Goal: Task Accomplishment & Management: Manage account settings

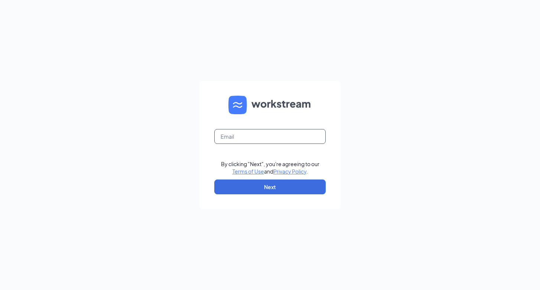
click at [240, 140] on input "text" at bounding box center [269, 136] width 111 height 15
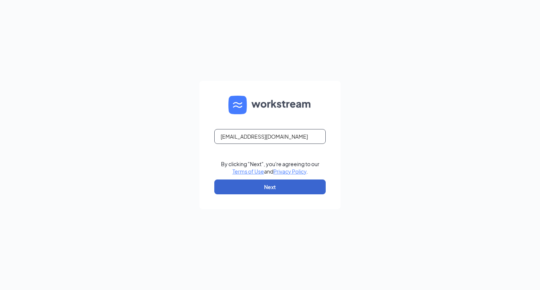
type input "arob29@msn.com"
click at [264, 187] on button "Next" at bounding box center [269, 187] width 111 height 15
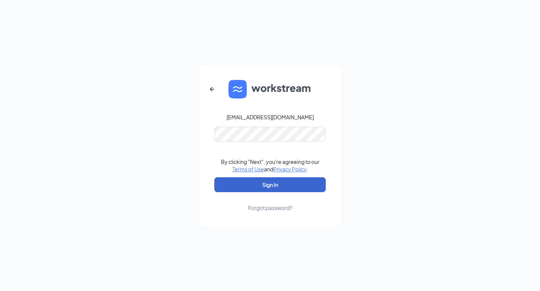
click at [255, 181] on button "Sign In" at bounding box center [269, 184] width 111 height 15
click at [272, 188] on button "Sign In" at bounding box center [269, 184] width 111 height 15
click at [267, 188] on button "Sign In" at bounding box center [269, 184] width 111 height 15
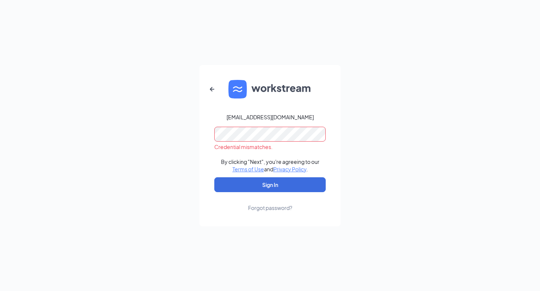
click at [276, 208] on div "Forgot password?" at bounding box center [270, 207] width 44 height 7
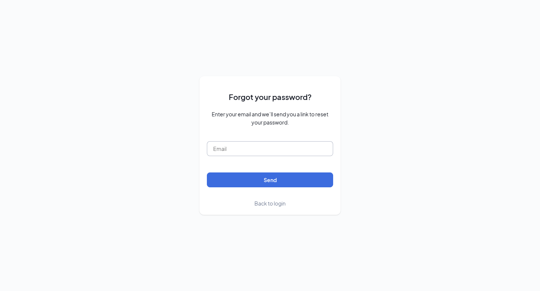
click at [240, 154] on input "text" at bounding box center [270, 148] width 126 height 15
type input "arob29@msn.com"
click at [270, 180] on button "Send" at bounding box center [270, 179] width 126 height 15
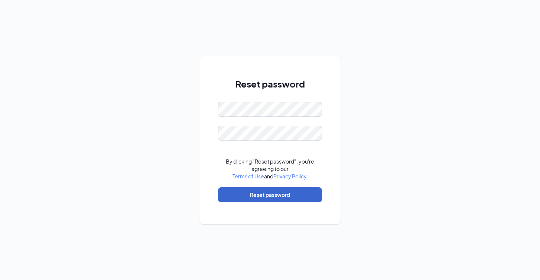
click at [270, 198] on button "Reset password" at bounding box center [270, 195] width 104 height 15
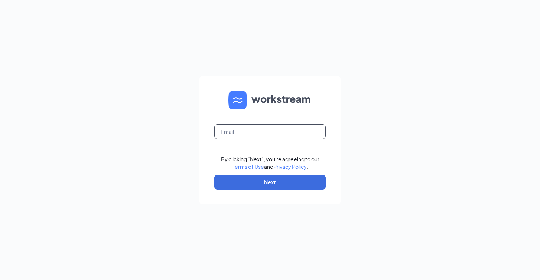
click at [237, 129] on input "text" at bounding box center [269, 131] width 111 height 15
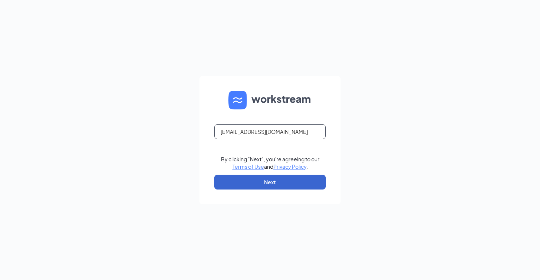
type input "arob29@msn.com"
click at [253, 185] on button "Next" at bounding box center [269, 182] width 111 height 15
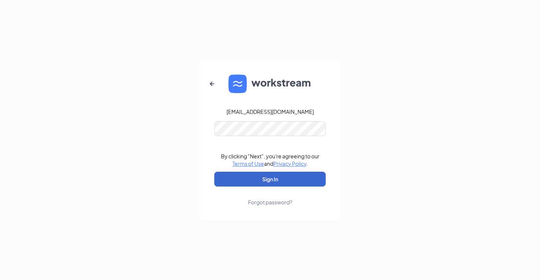
click at [259, 177] on button "Sign In" at bounding box center [269, 179] width 111 height 15
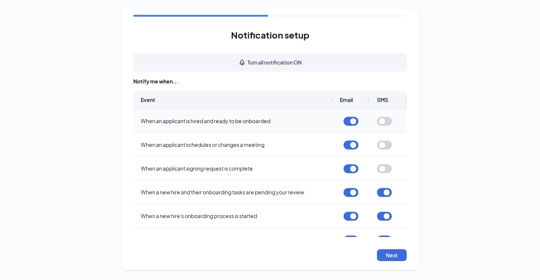
click at [355, 120] on button "button" at bounding box center [351, 121] width 15 height 9
click at [352, 146] on button "button" at bounding box center [351, 145] width 15 height 9
click at [354, 173] on button "button" at bounding box center [351, 169] width 15 height 9
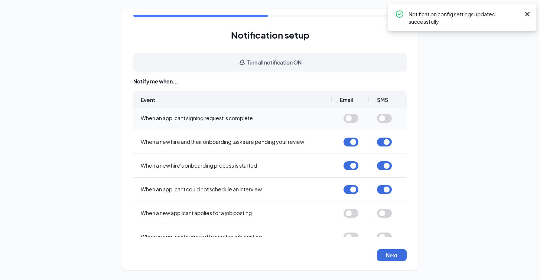
scroll to position [52, 0]
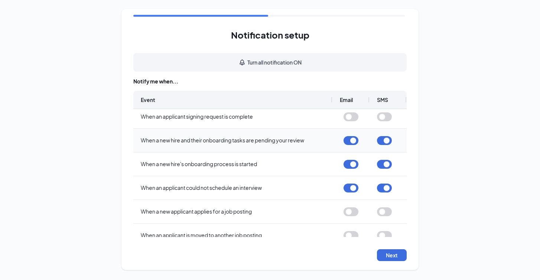
click at [355, 138] on button "button" at bounding box center [351, 140] width 15 height 9
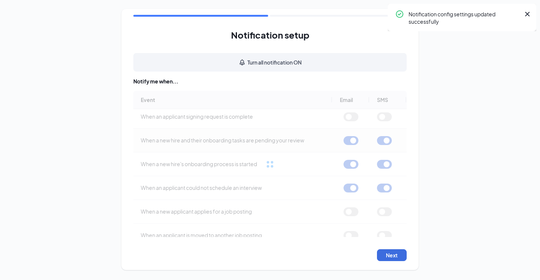
scroll to position [0, 0]
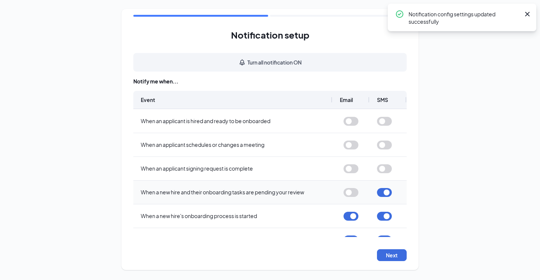
click at [386, 192] on button "button" at bounding box center [384, 192] width 15 height 9
click at [353, 214] on button "button" at bounding box center [351, 216] width 15 height 9
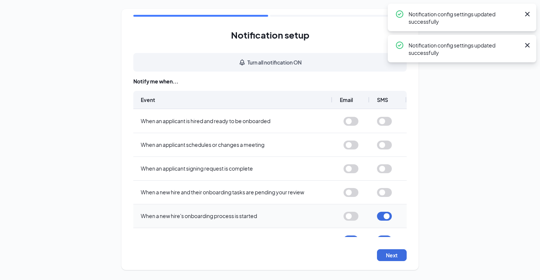
click at [388, 218] on button "button" at bounding box center [384, 216] width 15 height 9
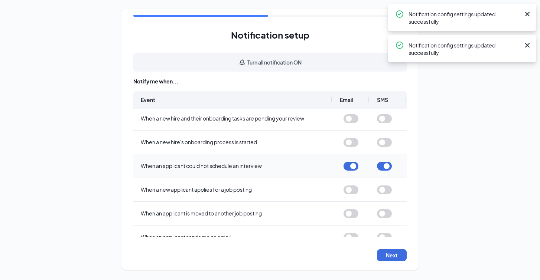
click at [354, 165] on button "button" at bounding box center [351, 166] width 15 height 9
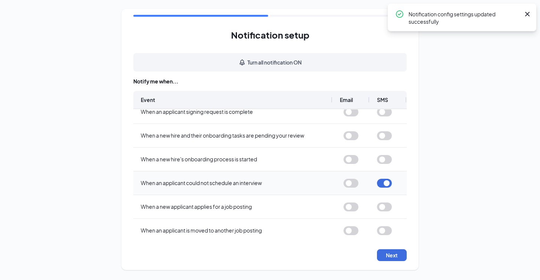
click at [388, 182] on button "button" at bounding box center [384, 183] width 15 height 9
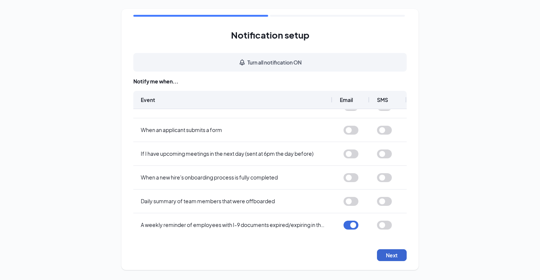
click at [390, 256] on button "Next" at bounding box center [392, 256] width 30 height 12
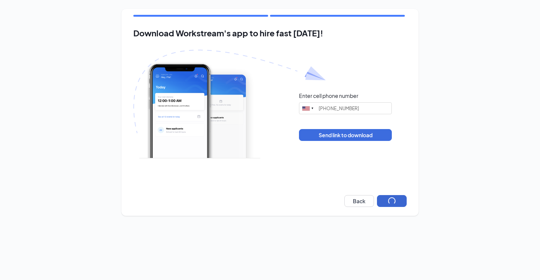
type input "(541) 292-6381"
click at [331, 137] on button "Send link to download" at bounding box center [345, 135] width 93 height 12
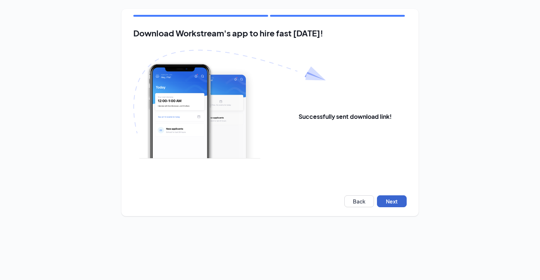
click at [388, 199] on button "Next" at bounding box center [392, 201] width 30 height 12
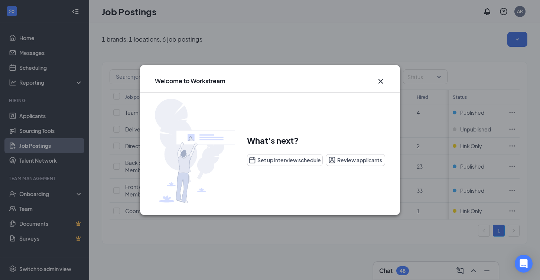
click at [383, 81] on icon "Cross" at bounding box center [380, 81] width 9 height 9
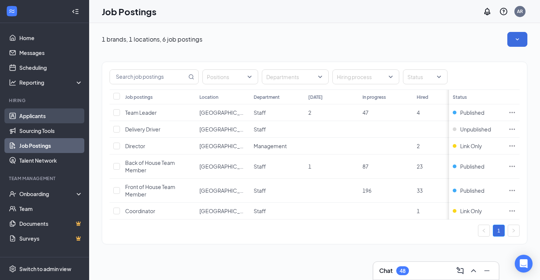
click at [48, 115] on link "Applicants" at bounding box center [51, 115] width 64 height 15
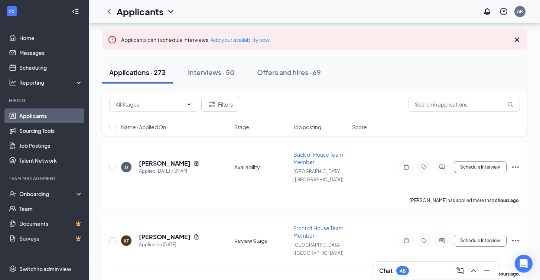
scroll to position [38, 0]
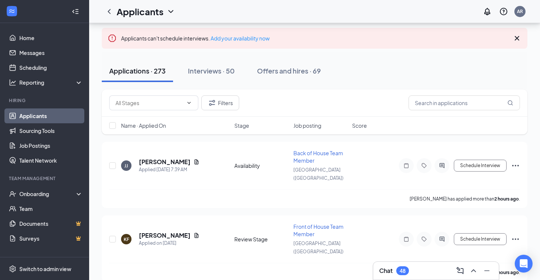
click at [308, 127] on span "Job posting" at bounding box center [307, 125] width 28 height 7
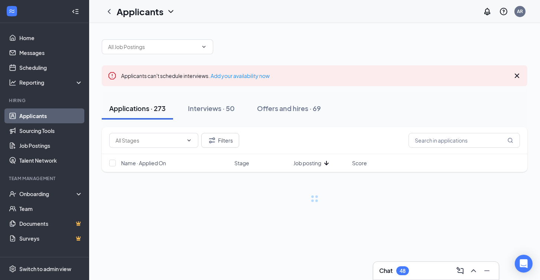
scroll to position [0, 0]
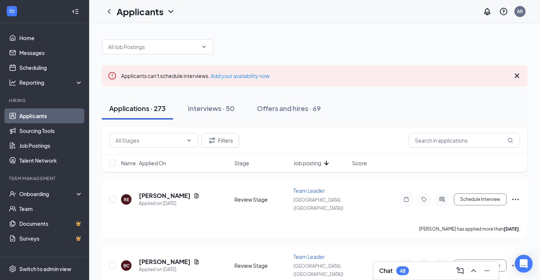
click at [316, 163] on span "Job posting" at bounding box center [307, 162] width 28 height 7
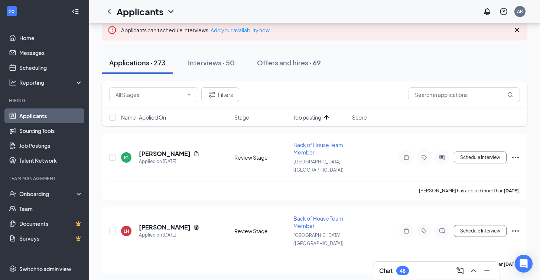
scroll to position [48, 0]
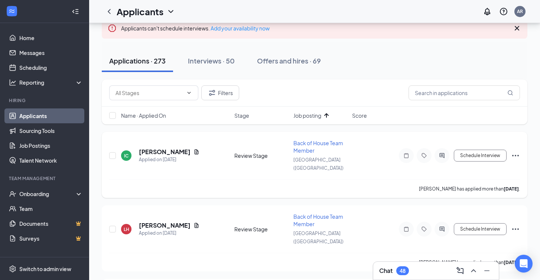
click at [315, 143] on span "Back of House Team Member" at bounding box center [318, 147] width 50 height 14
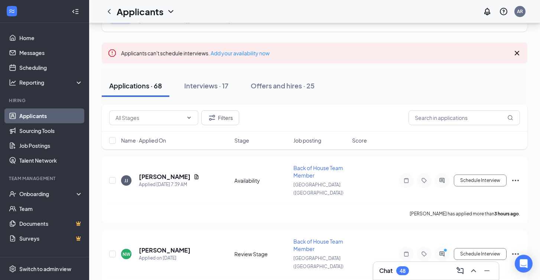
scroll to position [39, 0]
click at [304, 138] on span "Job posting" at bounding box center [307, 139] width 28 height 7
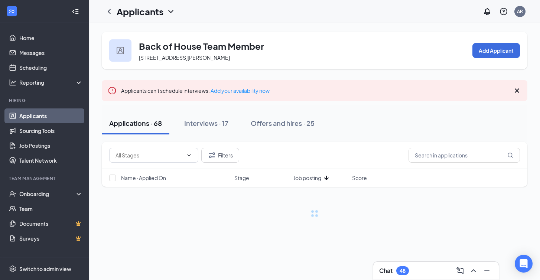
scroll to position [0, 0]
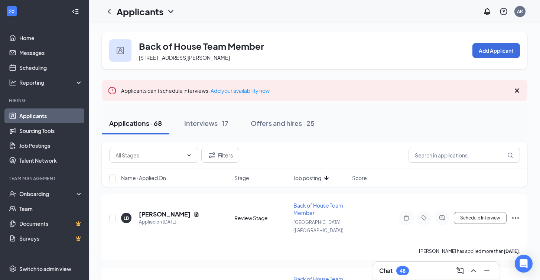
click at [314, 178] on span "Job posting" at bounding box center [307, 177] width 28 height 7
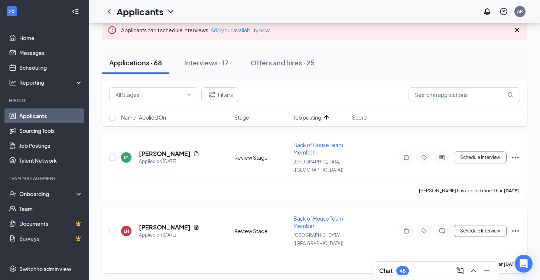
scroll to position [55, 0]
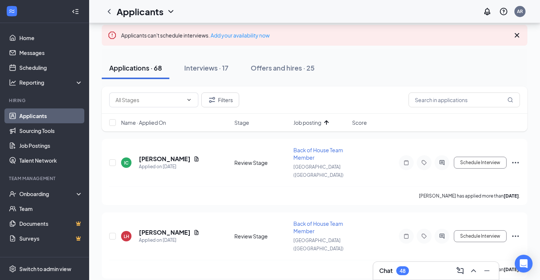
click at [306, 125] on span "Job posting" at bounding box center [307, 122] width 28 height 7
click at [150, 121] on span "Name · Applied On" at bounding box center [143, 122] width 45 height 7
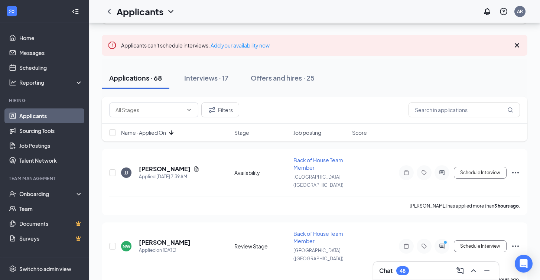
scroll to position [47, 0]
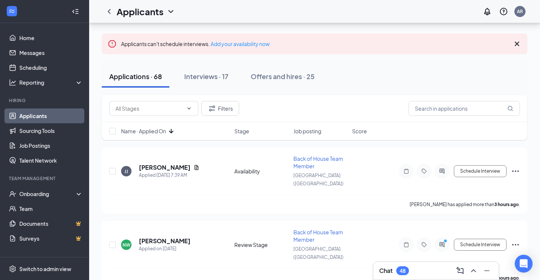
click at [156, 132] on span "Name · Applied On" at bounding box center [143, 130] width 45 height 7
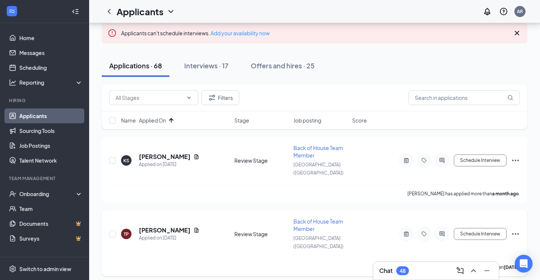
scroll to position [57, 0]
click at [164, 155] on h5 "[PERSON_NAME]" at bounding box center [165, 157] width 52 height 8
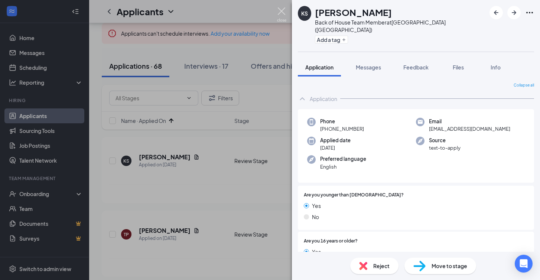
click at [283, 11] on img at bounding box center [281, 14] width 9 height 14
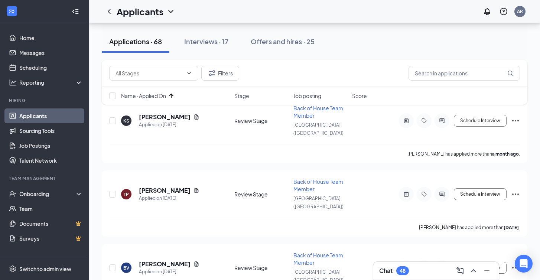
scroll to position [100, 0]
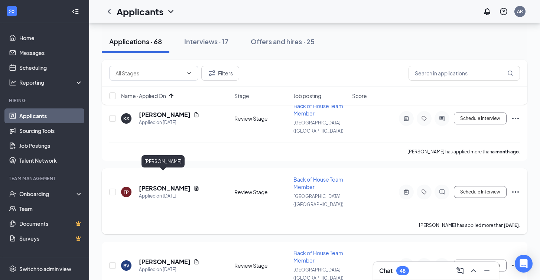
click at [171, 184] on h5 "[PERSON_NAME]" at bounding box center [165, 188] width 52 height 8
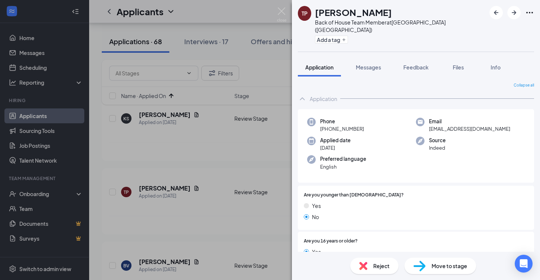
click at [242, 154] on div "TP Taylor Phillips Back of House Team Member at Middletown (OH) Add a tag Appli…" at bounding box center [270, 140] width 540 height 280
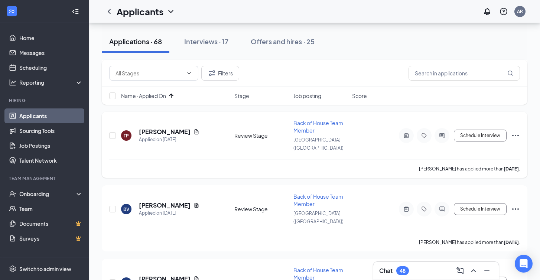
scroll to position [157, 0]
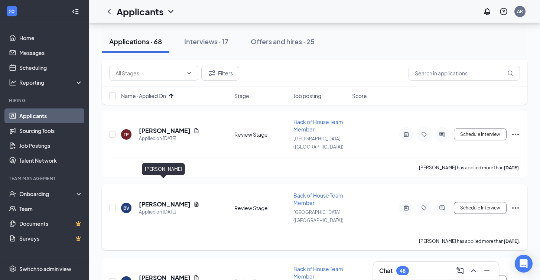
click at [166, 200] on h5 "[PERSON_NAME]" at bounding box center [165, 204] width 52 height 8
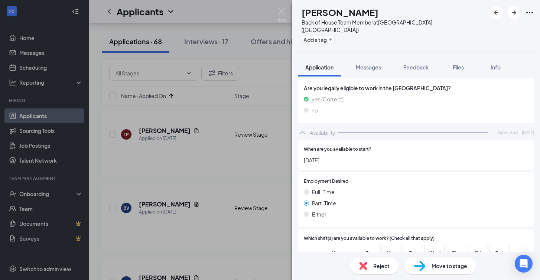
scroll to position [442, 0]
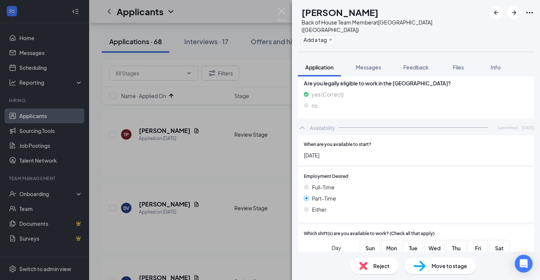
click at [286, 170] on div "BV Brandon Vance Back of House Team Member at Middletown (OH) Add a tag Applica…" at bounding box center [270, 140] width 540 height 280
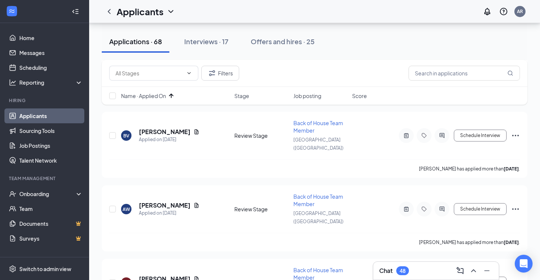
scroll to position [231, 0]
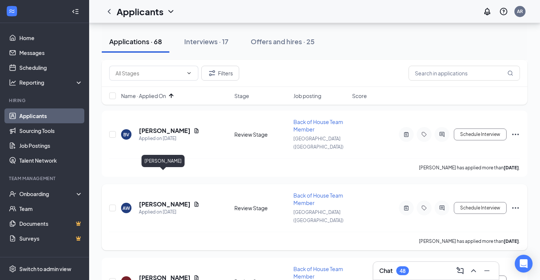
click at [161, 200] on h5 "[PERSON_NAME]" at bounding box center [165, 204] width 52 height 8
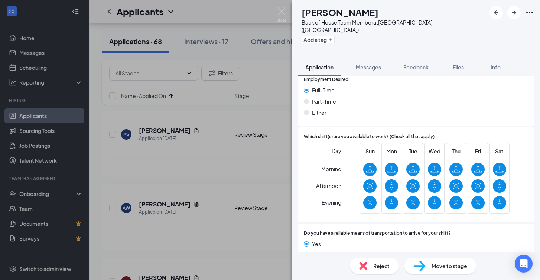
scroll to position [537, 0]
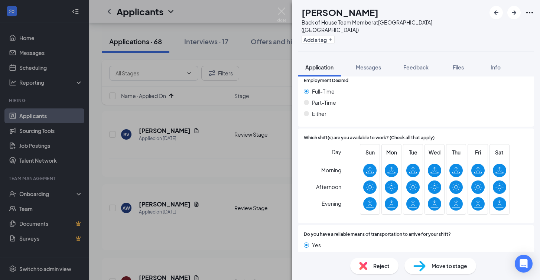
click at [260, 219] on div "AW ayanna wynn Back of House Team Member at Middletown (OH) Add a tag Applicati…" at bounding box center [270, 140] width 540 height 280
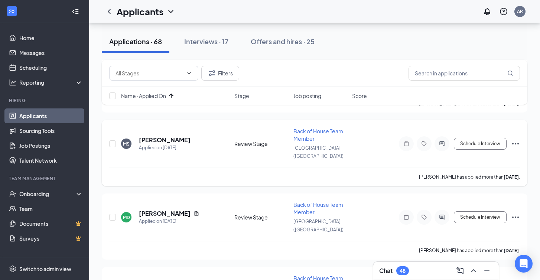
scroll to position [517, 0]
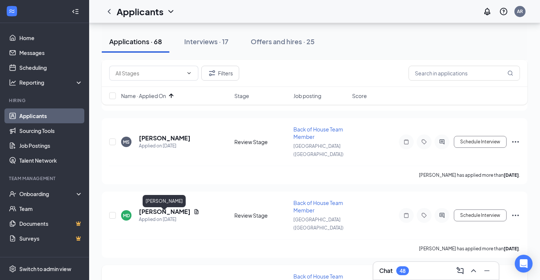
click at [179, 280] on h5 "[PERSON_NAME]" at bounding box center [165, 285] width 52 height 8
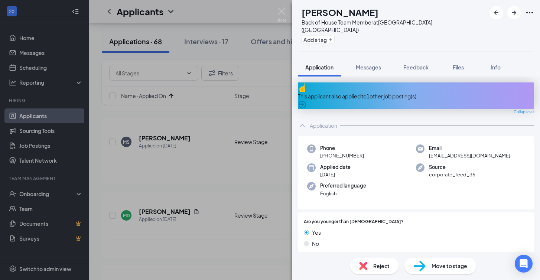
click at [324, 64] on span "Application" at bounding box center [319, 67] width 28 height 7
click at [323, 92] on div "This applicant also applied to 1 other job posting(s)" at bounding box center [416, 96] width 236 height 8
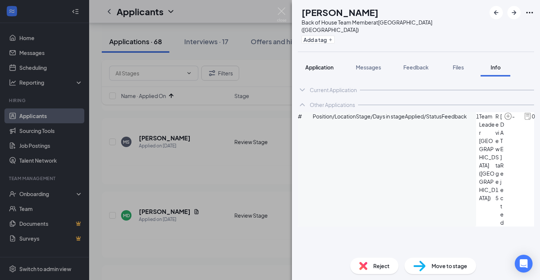
click at [327, 64] on span "Application" at bounding box center [319, 67] width 28 height 7
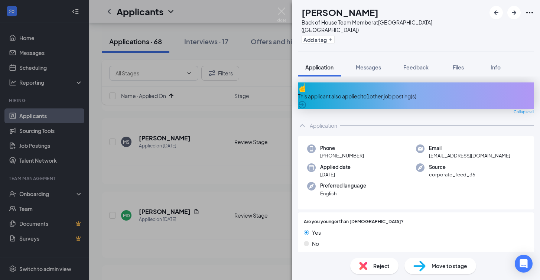
scroll to position [40, 0]
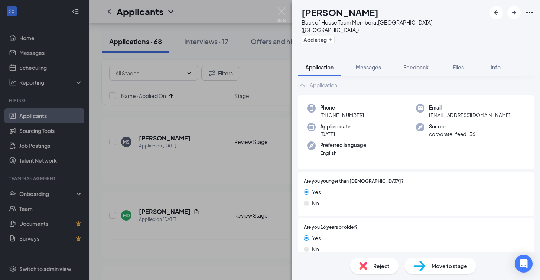
click at [267, 185] on div "AA Andrea Arevalos Back of House Team Member at Middletown (OH) Add a tag Appli…" at bounding box center [270, 140] width 540 height 280
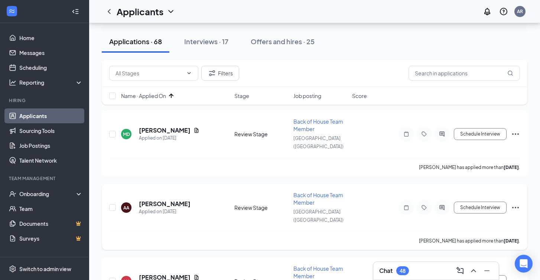
scroll to position [614, 0]
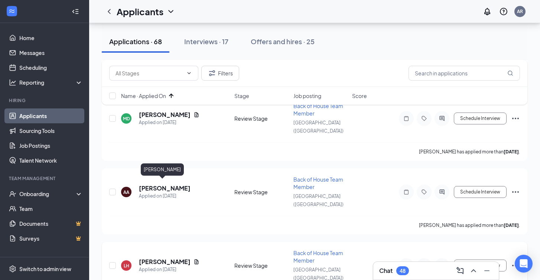
click at [164, 258] on h5 "[PERSON_NAME]" at bounding box center [165, 262] width 52 height 8
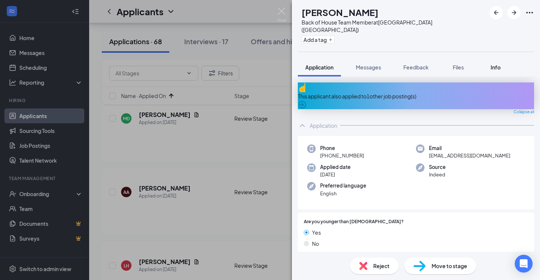
click at [498, 64] on span "Info" at bounding box center [496, 67] width 10 height 7
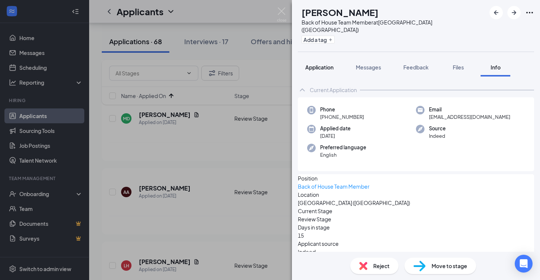
click at [323, 64] on span "Application" at bounding box center [319, 67] width 28 height 7
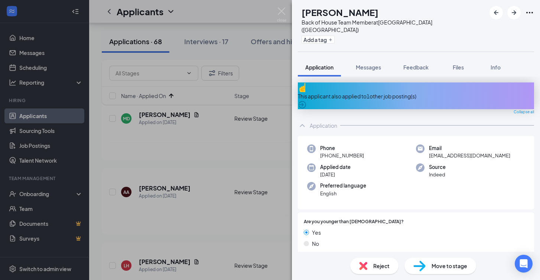
click at [350, 88] on div "This applicant also applied to 1 other job posting(s)" at bounding box center [416, 95] width 236 height 27
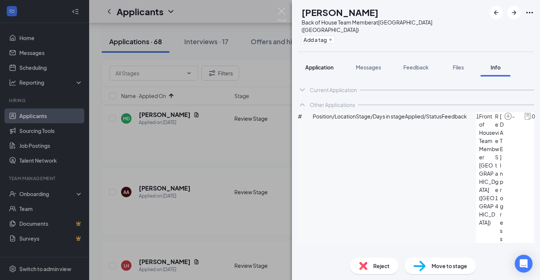
click at [325, 64] on span "Application" at bounding box center [319, 67] width 28 height 7
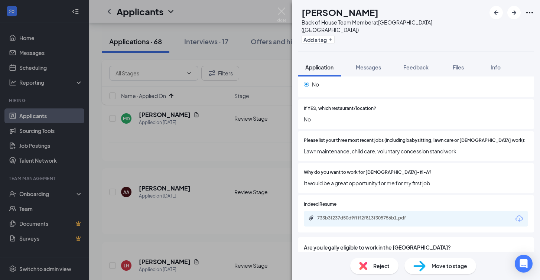
scroll to position [309, 0]
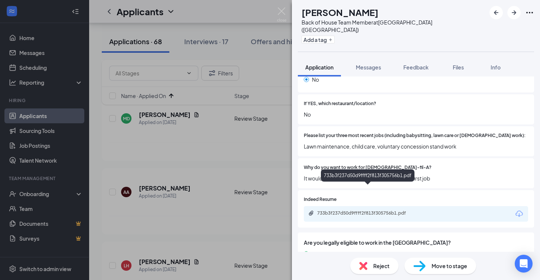
click at [376, 210] on div "733b3f237d50d9ffff2f813f305756b1.pdf" at bounding box center [369, 213] width 104 height 6
click at [286, 146] on div "LH Landon Hess Back of House Team Member at Middletown (OH) Add a tag Applicati…" at bounding box center [270, 140] width 540 height 280
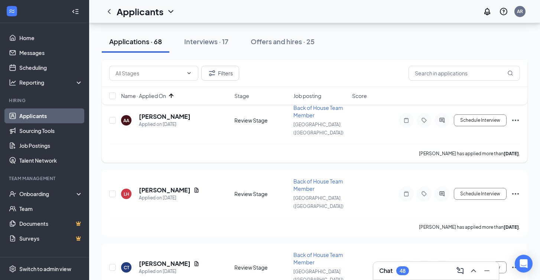
scroll to position [687, 0]
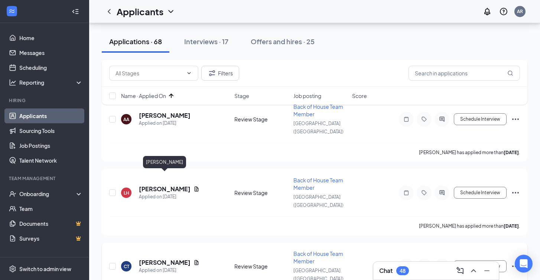
click at [175, 259] on h5 "[PERSON_NAME]" at bounding box center [165, 263] width 52 height 8
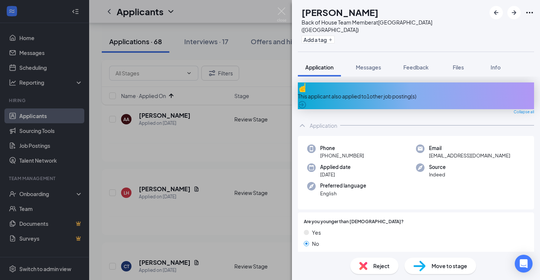
click at [281, 201] on div "CT constance thomas Back of House Team Member at Middletown (OH) Add a tag Appl…" at bounding box center [270, 140] width 540 height 280
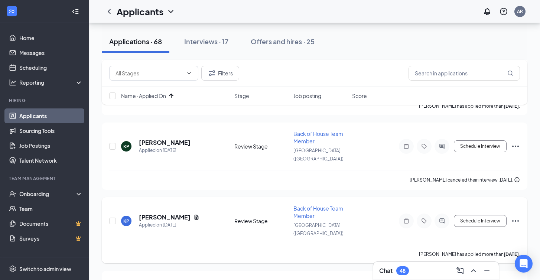
scroll to position [882, 0]
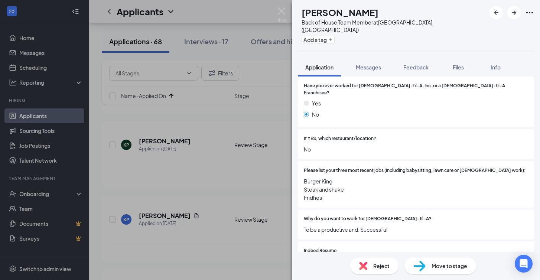
scroll to position [243, 0]
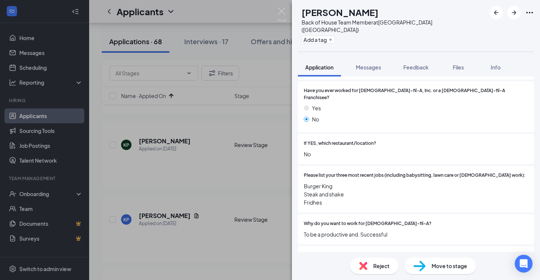
click at [269, 160] on div "DF David Fondren Back of House Team Member at Middletown (OH) Add a tag Applica…" at bounding box center [270, 140] width 540 height 280
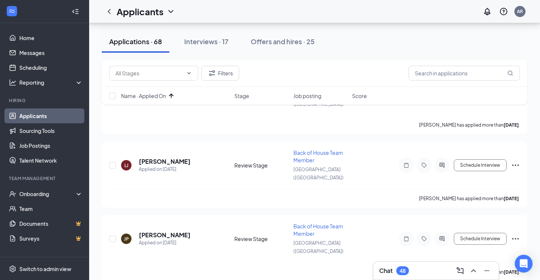
scroll to position [1306, 0]
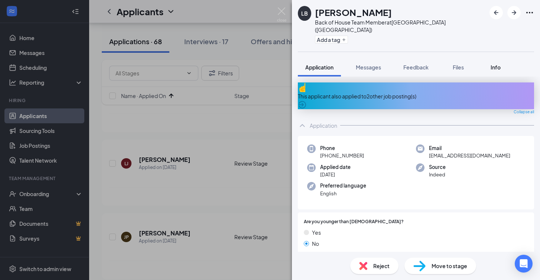
click at [498, 64] on span "Info" at bounding box center [496, 67] width 10 height 7
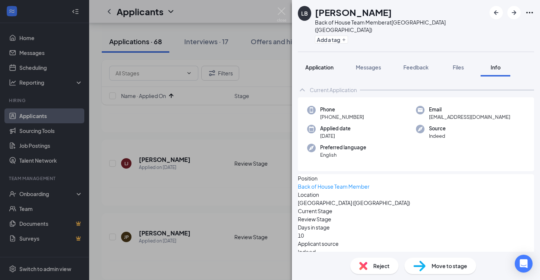
click at [312, 64] on span "Application" at bounding box center [319, 67] width 28 height 7
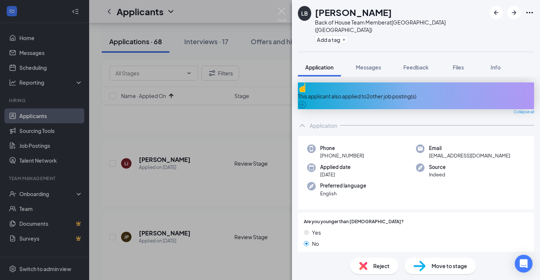
click at [366, 92] on div "This applicant also applied to 2 other job posting(s)" at bounding box center [416, 96] width 236 height 8
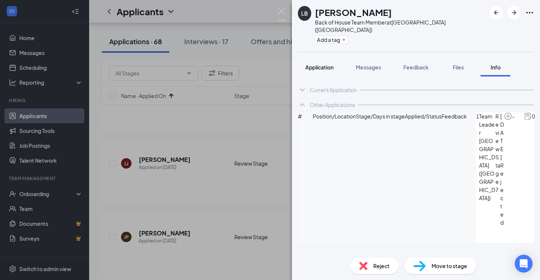
click at [321, 64] on button "Application" at bounding box center [319, 67] width 43 height 19
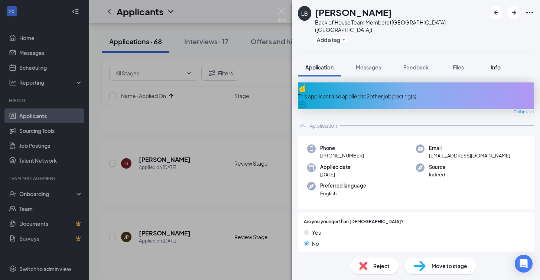
click at [498, 64] on span "Info" at bounding box center [496, 67] width 10 height 7
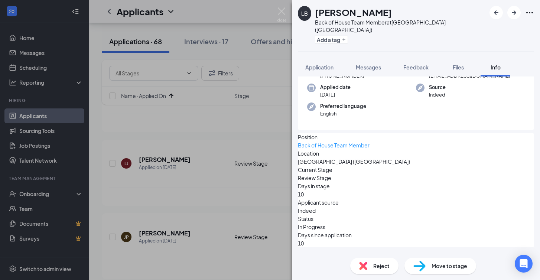
scroll to position [41, 0]
click at [302, 251] on icon "ChevronDown" at bounding box center [302, 255] width 9 height 9
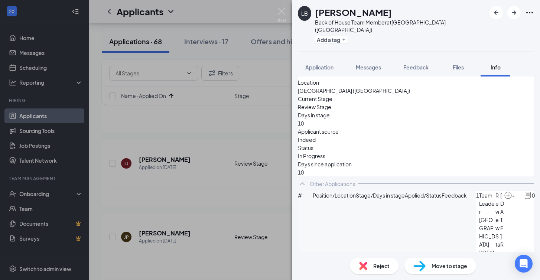
scroll to position [112, 0]
click at [302, 183] on icon "ChevronUp" at bounding box center [302, 184] width 5 height 3
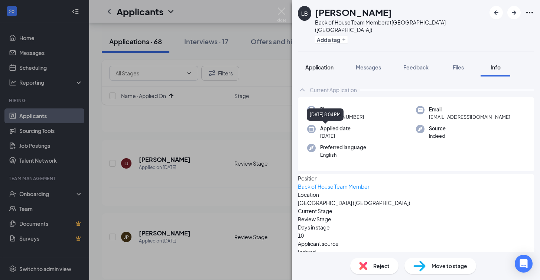
scroll to position [0, 0]
click at [305, 85] on icon "ChevronUp" at bounding box center [302, 89] width 9 height 9
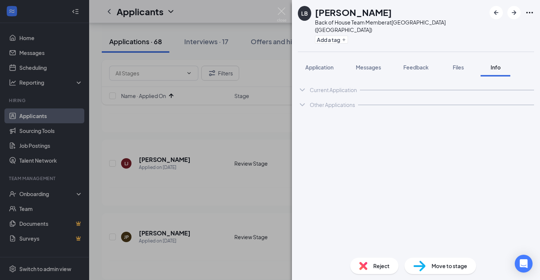
click at [87, 189] on div "LB Layden Brewer Back of House Team Member at Middletown (OH) Add a tag Applica…" at bounding box center [270, 140] width 540 height 280
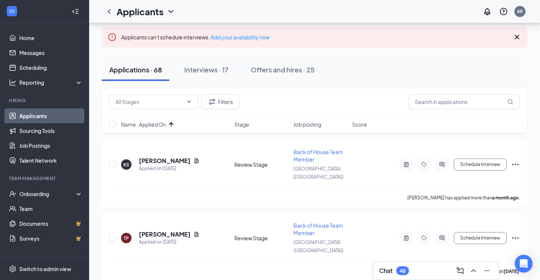
scroll to position [42, 0]
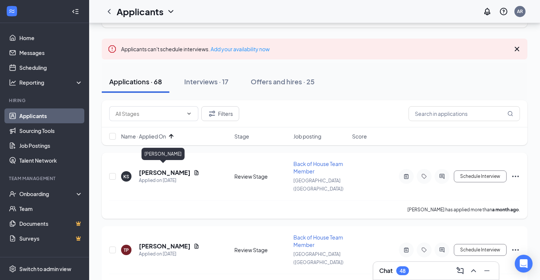
click at [158, 169] on h5 "[PERSON_NAME]" at bounding box center [165, 173] width 52 height 8
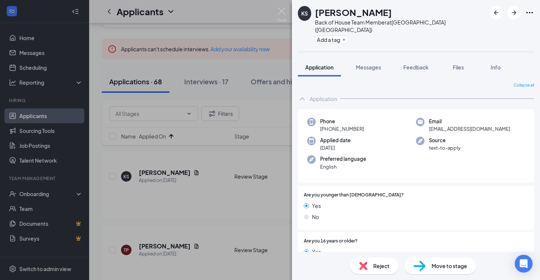
click at [278, 150] on div "KS Krystal Smith Back of House Team Member at Middletown (OH) Add a tag Applica…" at bounding box center [270, 140] width 540 height 280
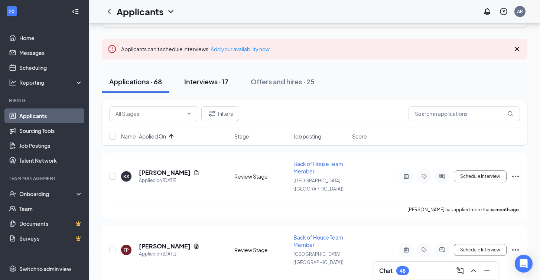
click at [203, 78] on div "Interviews · 17" at bounding box center [206, 81] width 44 height 9
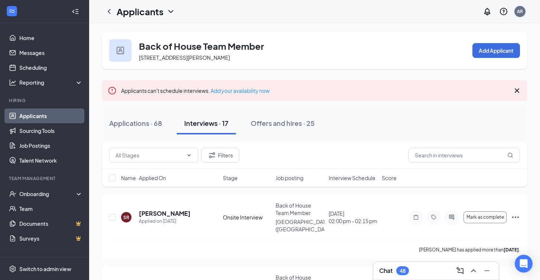
click at [521, 9] on div "AR" at bounding box center [520, 11] width 6 height 6
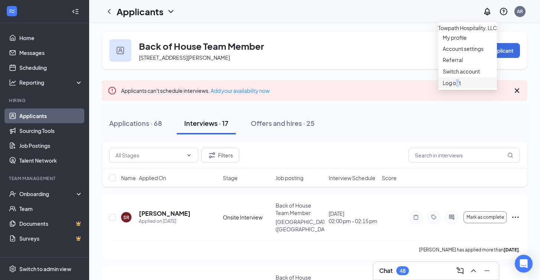
click at [458, 87] on div "Log out" at bounding box center [468, 82] width 50 height 7
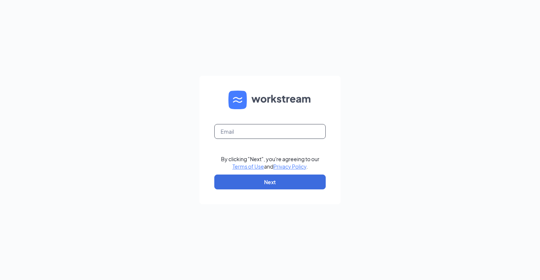
click at [262, 134] on input "text" at bounding box center [269, 131] width 111 height 15
type input "[EMAIL_ADDRESS][PERSON_NAME][DOMAIN_NAME]"
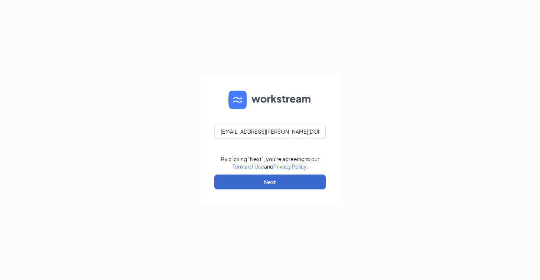
click at [278, 181] on button "Next" at bounding box center [269, 182] width 111 height 15
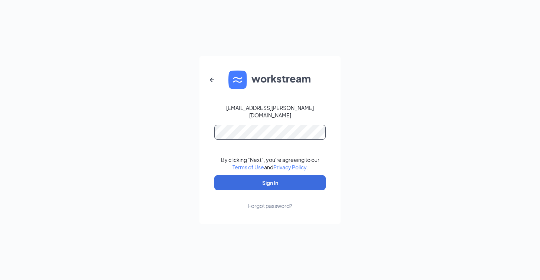
click at [270, 179] on button "Sign In" at bounding box center [269, 182] width 111 height 15
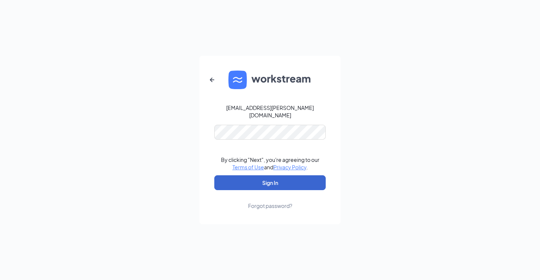
click at [286, 186] on button "Sign In" at bounding box center [269, 182] width 111 height 15
click at [305, 175] on button "Sign In" at bounding box center [269, 182] width 111 height 15
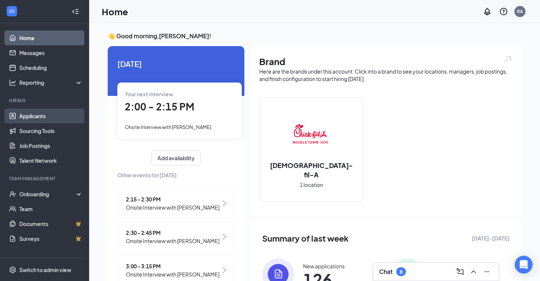
click at [60, 116] on link "Applicants" at bounding box center [51, 115] width 64 height 15
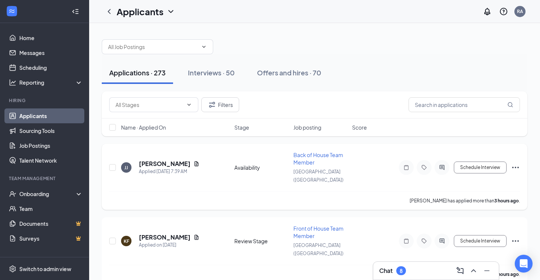
click at [312, 156] on span "Back of House Team Member" at bounding box center [318, 159] width 50 height 14
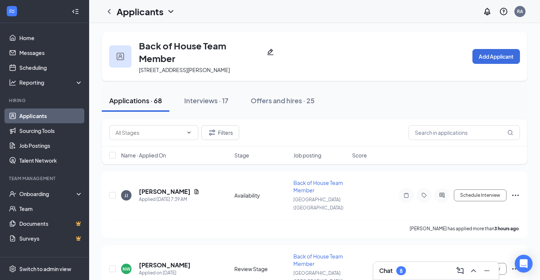
click at [150, 156] on span "Name · Applied On" at bounding box center [143, 155] width 45 height 7
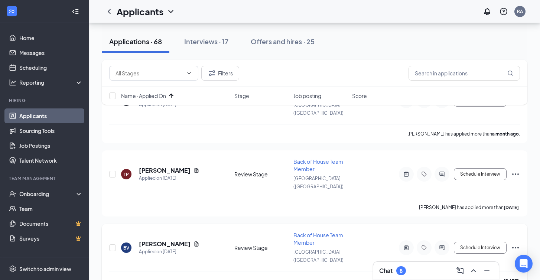
scroll to position [113, 0]
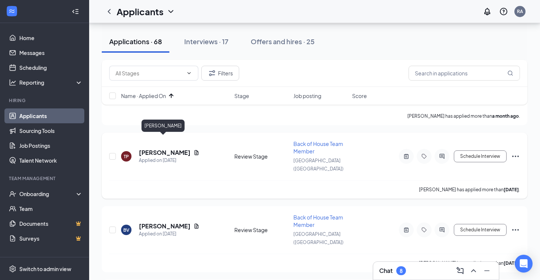
click at [168, 149] on h5 "[PERSON_NAME]" at bounding box center [165, 153] width 52 height 8
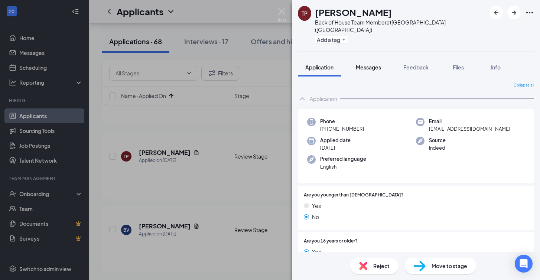
click at [362, 64] on span "Messages" at bounding box center [368, 67] width 25 height 7
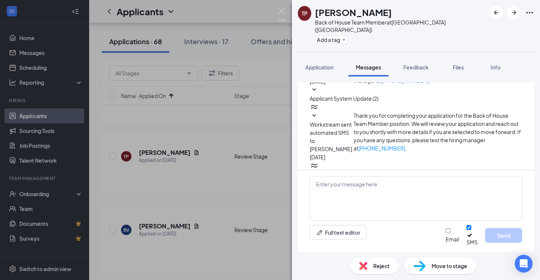
scroll to position [155, 0]
click at [257, 187] on div "TP [PERSON_NAME] Back of House Team Member at [GEOGRAPHIC_DATA] ([GEOGRAPHIC_DA…" at bounding box center [270, 140] width 540 height 280
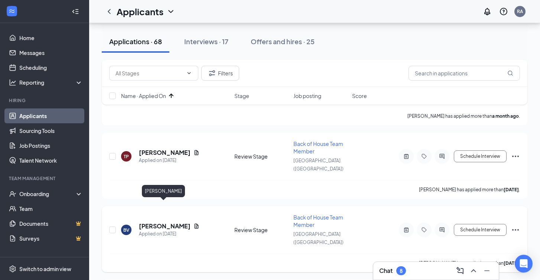
click at [169, 222] on h5 "[PERSON_NAME]" at bounding box center [165, 226] width 52 height 8
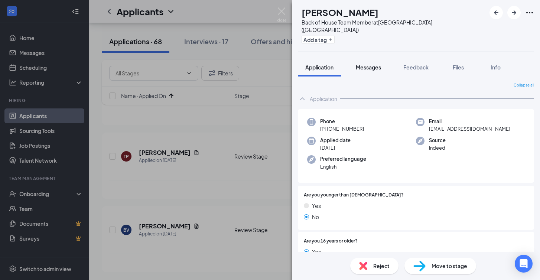
click at [366, 58] on button "Messages" at bounding box center [368, 67] width 40 height 19
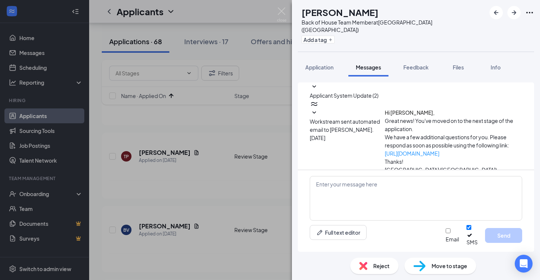
scroll to position [155, 0]
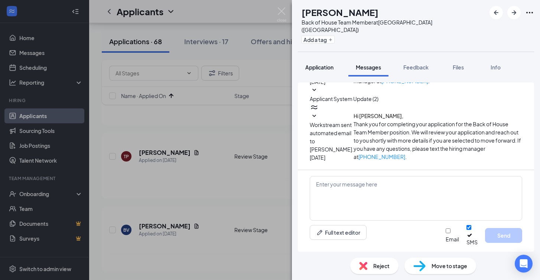
click at [319, 64] on span "Application" at bounding box center [319, 67] width 28 height 7
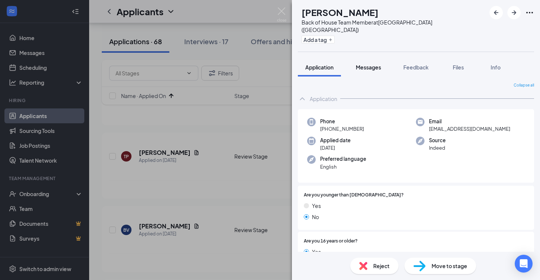
click at [374, 64] on span "Messages" at bounding box center [368, 67] width 25 height 7
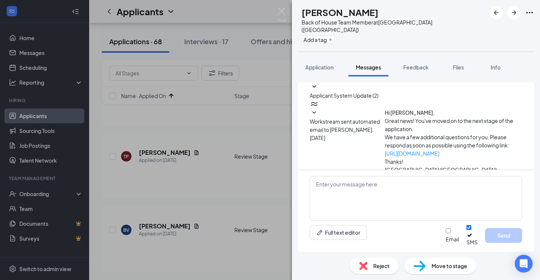
scroll to position [155, 0]
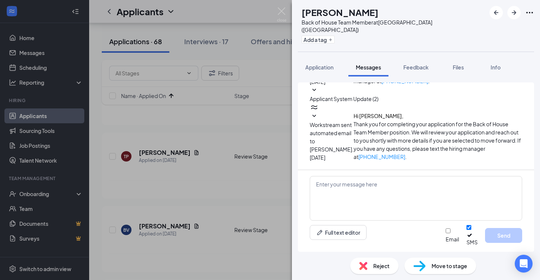
click at [260, 234] on div "BV [PERSON_NAME] Back of House Team Member at [GEOGRAPHIC_DATA] ([GEOGRAPHIC_DA…" at bounding box center [270, 140] width 540 height 280
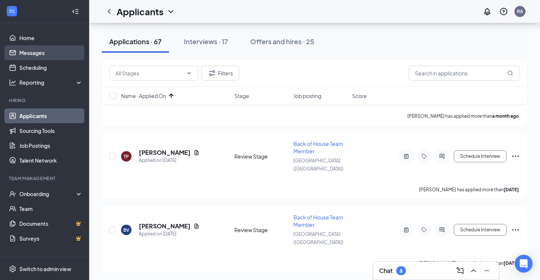
click at [31, 50] on link "Messages" at bounding box center [51, 52] width 64 height 15
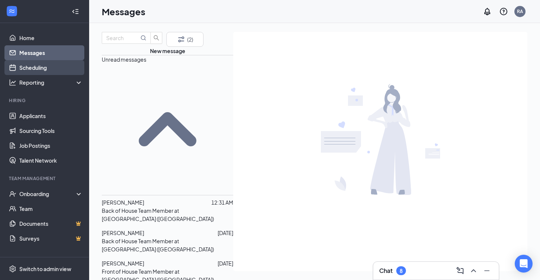
click at [36, 72] on link "Scheduling" at bounding box center [51, 67] width 64 height 15
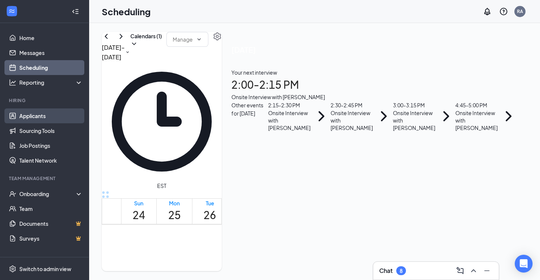
click at [26, 117] on link "Applicants" at bounding box center [51, 115] width 64 height 15
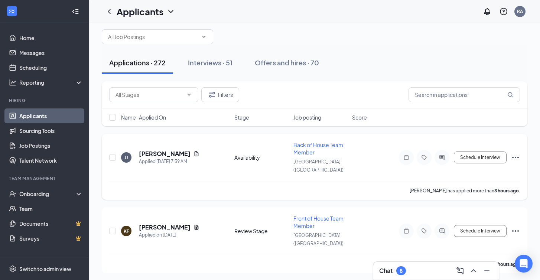
scroll to position [11, 0]
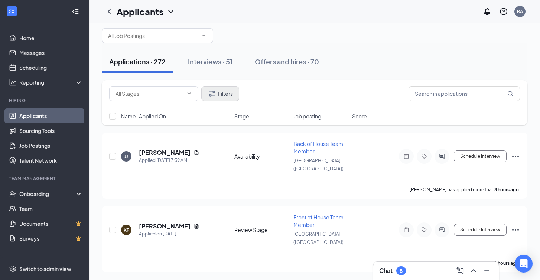
click at [217, 97] on button "Filters" at bounding box center [220, 93] width 38 height 15
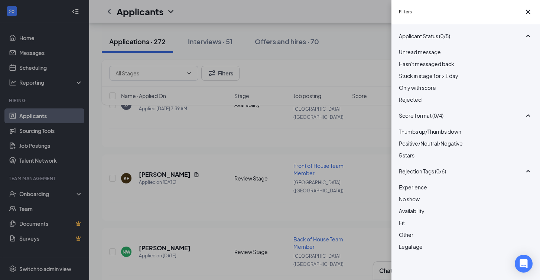
scroll to position [0, 0]
click at [293, 81] on div "Filters Applicant Status (0/5) Unread message Hasn't messaged back Stuck in sta…" at bounding box center [270, 140] width 540 height 280
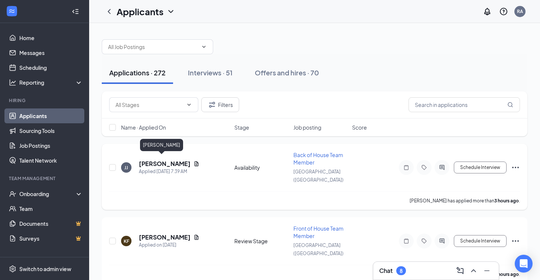
click at [162, 162] on h5 "[PERSON_NAME]" at bounding box center [165, 164] width 52 height 8
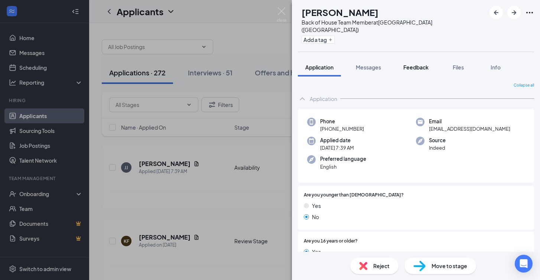
click at [421, 64] on span "Feedback" at bounding box center [415, 67] width 25 height 7
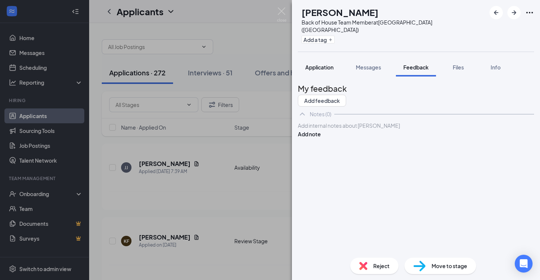
click at [326, 58] on button "Application" at bounding box center [319, 67] width 43 height 19
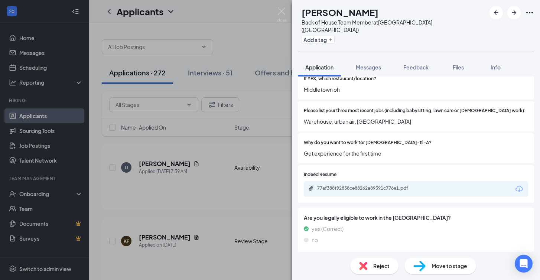
scroll to position [307, 0]
click at [264, 144] on div "[PERSON_NAME] [PERSON_NAME] Back of House Team Member at [GEOGRAPHIC_DATA] ([GE…" at bounding box center [270, 140] width 540 height 280
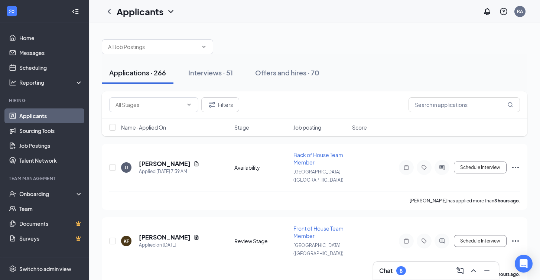
click at [151, 130] on span "Name · Applied On" at bounding box center [143, 127] width 45 height 7
click at [299, 157] on span "Back of House Team Member" at bounding box center [318, 159] width 50 height 14
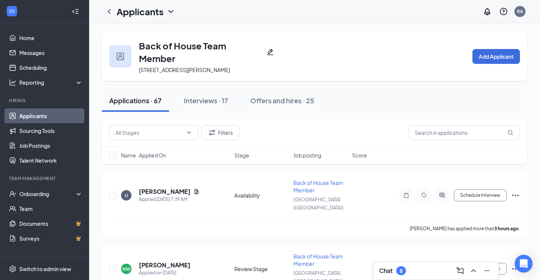
click at [149, 156] on span "Name · Applied On" at bounding box center [143, 155] width 45 height 7
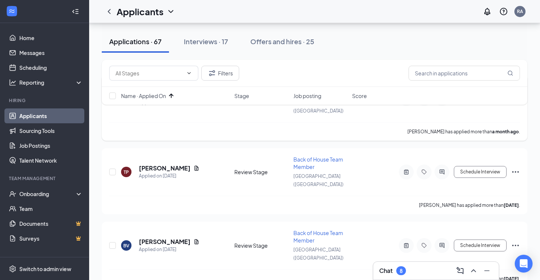
scroll to position [98, 0]
click at [164, 163] on h5 "[PERSON_NAME]" at bounding box center [165, 167] width 52 height 8
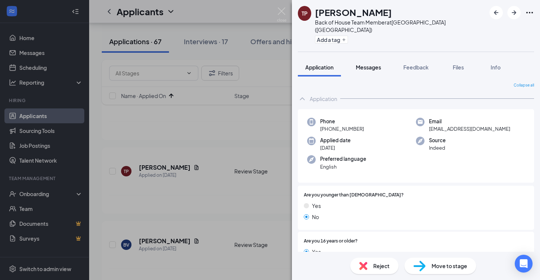
click at [373, 64] on span "Messages" at bounding box center [368, 67] width 25 height 7
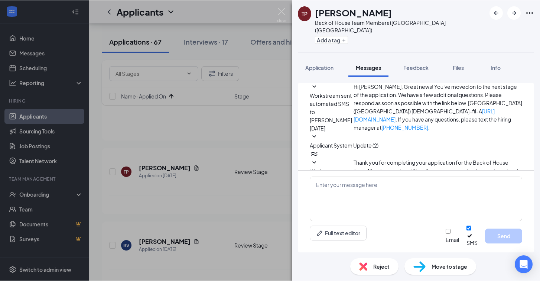
scroll to position [155, 0]
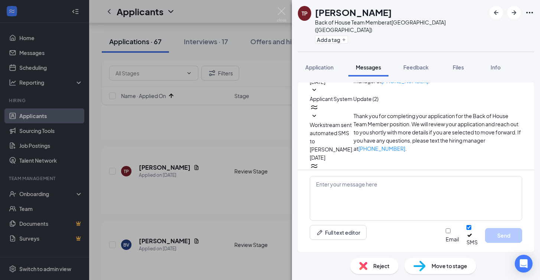
drag, startPoint x: 354, startPoint y: 129, endPoint x: 485, endPoint y: 159, distance: 134.8
copy span "Hi [PERSON_NAME], this is [PERSON_NAME] from [DEMOGRAPHIC_DATA]-fil-A [GEOGRAPH…"
click at [279, 126] on div "TP [PERSON_NAME] Back of House Team Member at [GEOGRAPHIC_DATA] ([GEOGRAPHIC_DA…" at bounding box center [270, 140] width 540 height 281
click at [281, 11] on img at bounding box center [281, 14] width 9 height 14
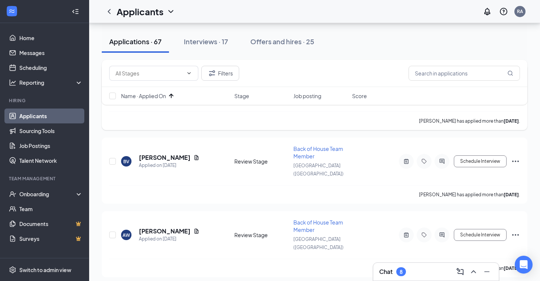
scroll to position [182, 0]
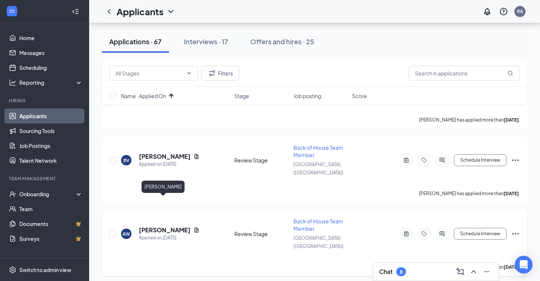
click at [166, 226] on h5 "[PERSON_NAME]" at bounding box center [165, 230] width 52 height 8
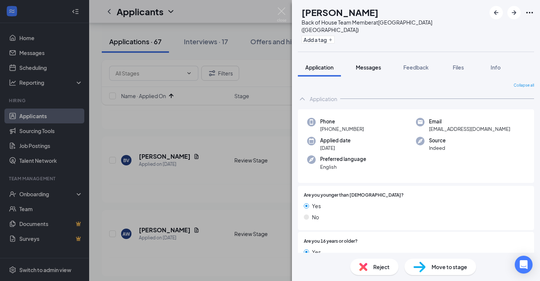
click at [374, 64] on span "Messages" at bounding box center [368, 67] width 25 height 7
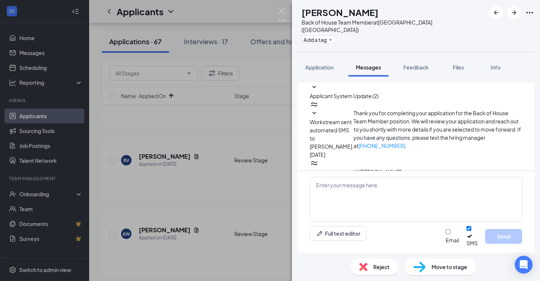
scroll to position [119, 0]
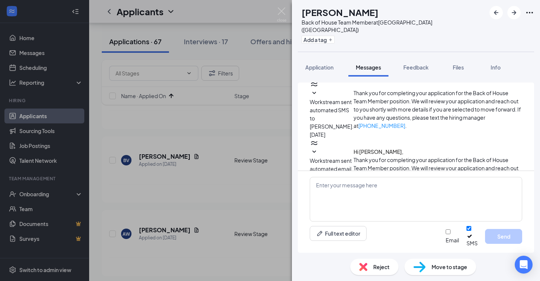
click at [183, 183] on div "AW [PERSON_NAME] Back of House Team Member at [GEOGRAPHIC_DATA] ([GEOGRAPHIC_DA…" at bounding box center [270, 140] width 540 height 281
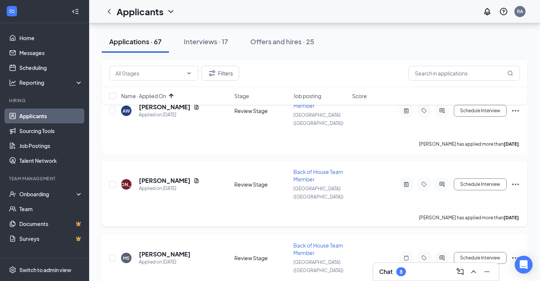
scroll to position [308, 0]
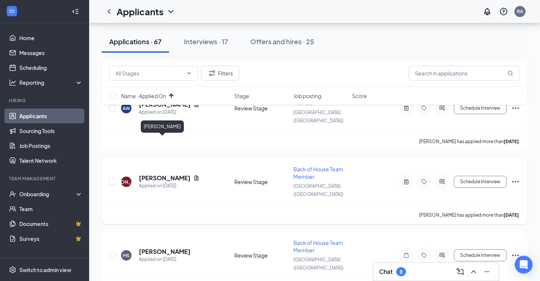
click at [155, 174] on h5 "[PERSON_NAME]" at bounding box center [165, 178] width 52 height 8
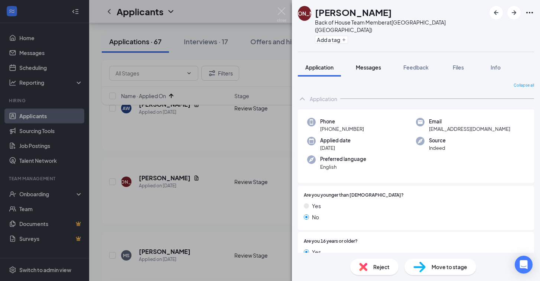
click at [370, 64] on span "Messages" at bounding box center [368, 67] width 25 height 7
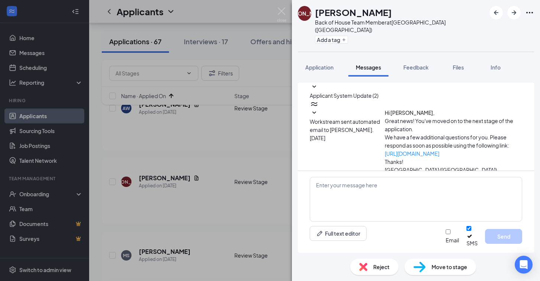
scroll to position [154, 0]
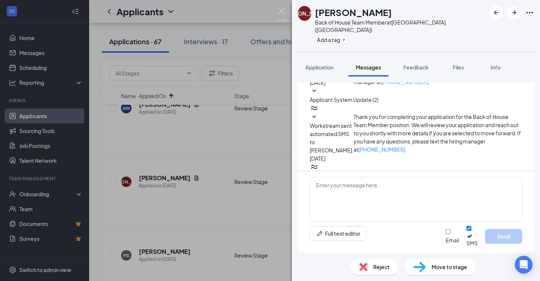
click at [190, 182] on div "[PERSON_NAME] [PERSON_NAME] O'Hair Back of House Team Member at [GEOGRAPHIC_DAT…" at bounding box center [270, 140] width 540 height 281
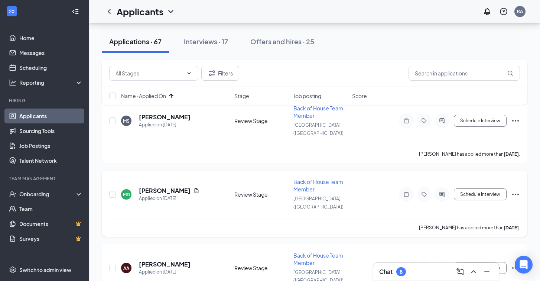
scroll to position [443, 0]
click at [167, 186] on h5 "[PERSON_NAME]" at bounding box center [165, 190] width 52 height 8
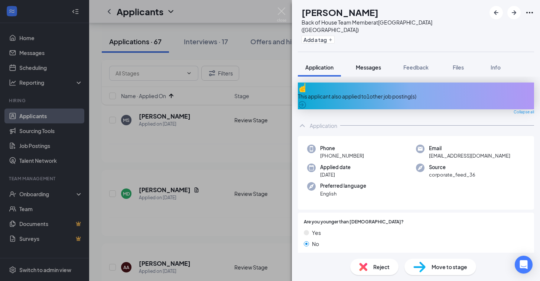
click at [371, 64] on span "Messages" at bounding box center [368, 67] width 25 height 7
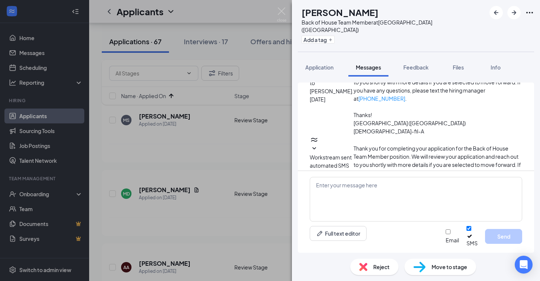
scroll to position [196, 0]
click at [217, 184] on div "MD [PERSON_NAME] Back of House Team Member at [GEOGRAPHIC_DATA] ([GEOGRAPHIC_DA…" at bounding box center [270, 140] width 540 height 281
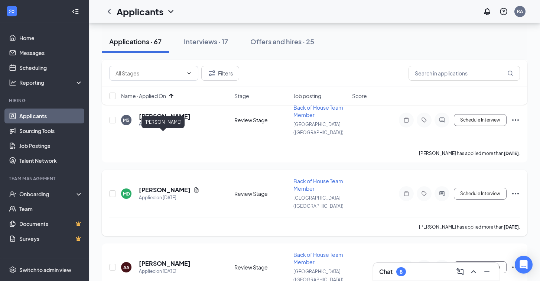
click at [172, 186] on h5 "[PERSON_NAME]" at bounding box center [165, 190] width 52 height 8
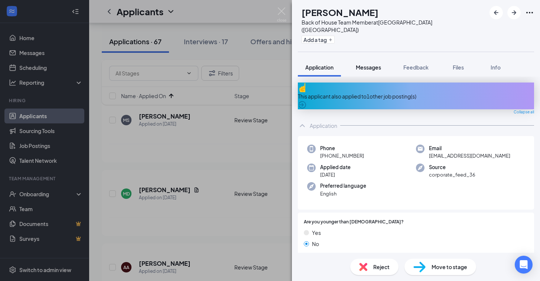
click at [368, 64] on span "Messages" at bounding box center [368, 67] width 25 height 7
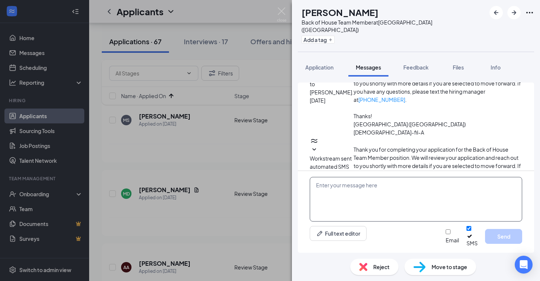
click at [372, 195] on textarea at bounding box center [416, 199] width 212 height 45
paste textarea "Hi, this is [PERSON_NAME] from [DEMOGRAPHIC_DATA]-fil-A [GEOGRAPHIC_DATA]! I sa…"
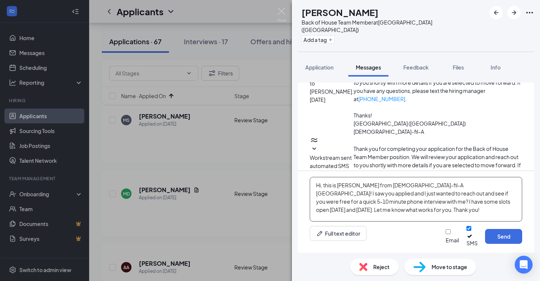
click at [321, 191] on textarea "Hi, this is [PERSON_NAME] from [DEMOGRAPHIC_DATA]-fil-A [GEOGRAPHIC_DATA]! I sa…" at bounding box center [416, 199] width 212 height 45
click at [387, 217] on textarea "Hi [PERSON_NAME], this is [PERSON_NAME] from [DEMOGRAPHIC_DATA]-fil-A [GEOGRAPH…" at bounding box center [416, 199] width 212 height 45
type textarea "Hi [PERSON_NAME], this is [PERSON_NAME] from [DEMOGRAPHIC_DATA]-fil-A [GEOGRAPH…"
click at [501, 240] on button "Send" at bounding box center [503, 236] width 37 height 15
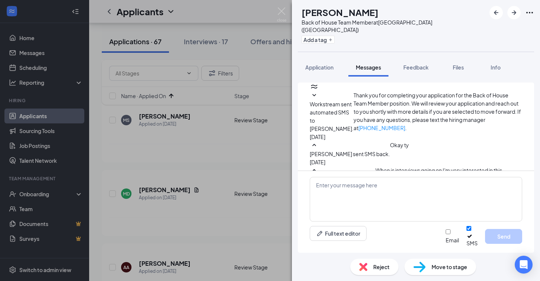
scroll to position [269, 0]
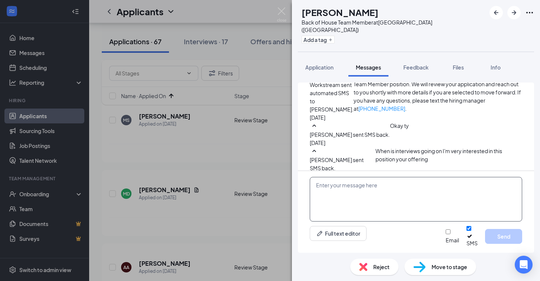
click at [349, 198] on textarea at bounding box center [416, 199] width 212 height 45
click at [379, 192] on textarea "Messaged on 8-27 AR" at bounding box center [416, 199] width 212 height 45
type textarea "Messaged on [DATE] AR"
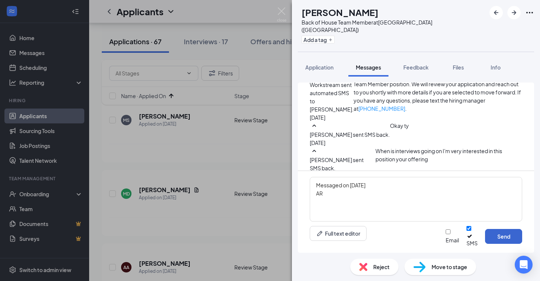
click at [502, 240] on button "Send" at bounding box center [503, 236] width 37 height 15
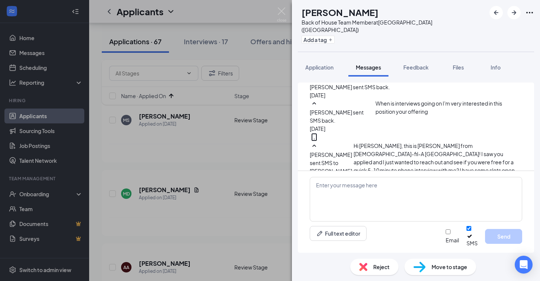
scroll to position [318, 0]
click at [319, 182] on icon "MobileSms" at bounding box center [314, 186] width 9 height 9
click at [348, 208] on span "[DATE] 10:41 AM" at bounding box center [329, 212] width 38 height 8
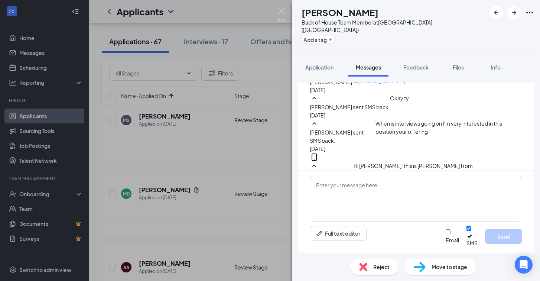
click at [319, 212] on icon "SmallChevronDown" at bounding box center [314, 216] width 9 height 9
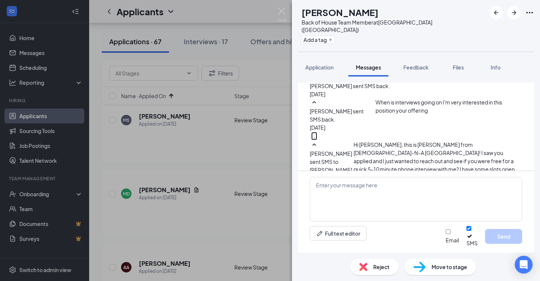
scroll to position [318, 0]
click at [426, 191] on div "Messaged on [DATE] AR" at bounding box center [454, 203] width 57 height 25
click at [417, 64] on span "Feedback" at bounding box center [415, 67] width 25 height 7
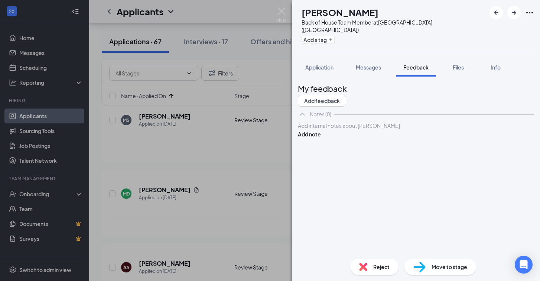
click at [364, 138] on div "Add internal notes about [PERSON_NAME] Add note" at bounding box center [416, 129] width 236 height 17
click at [360, 130] on div at bounding box center [415, 126] width 235 height 8
click at [321, 140] on button "Add note" at bounding box center [309, 142] width 23 height 8
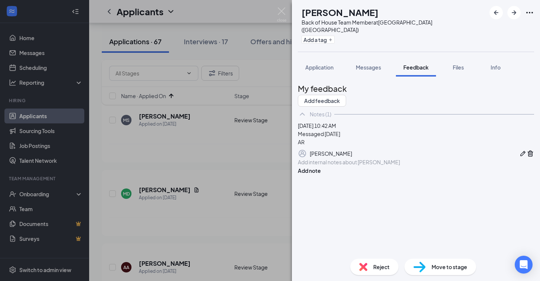
click at [208, 179] on div "MD [PERSON_NAME] Back of House Team Member at [GEOGRAPHIC_DATA] ([GEOGRAPHIC_DA…" at bounding box center [270, 140] width 540 height 281
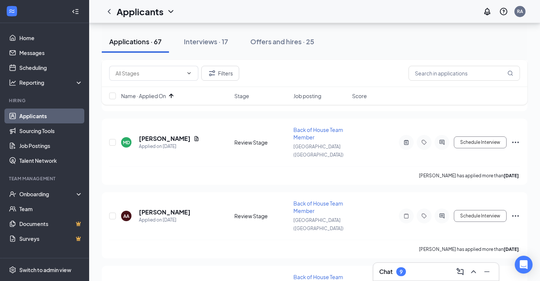
scroll to position [495, 0]
click at [169, 280] on h5 "[PERSON_NAME]" at bounding box center [165, 285] width 52 height 8
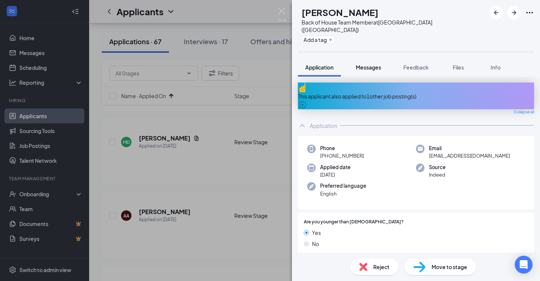
click at [368, 64] on div "Messages" at bounding box center [368, 67] width 25 height 7
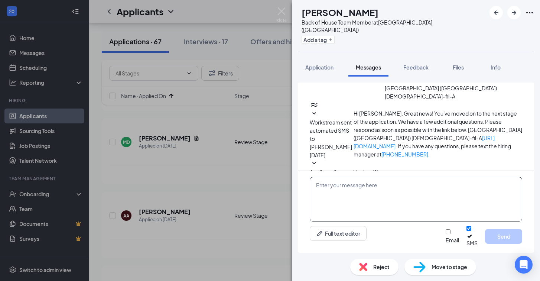
scroll to position [81, 0]
click at [345, 198] on textarea at bounding box center [416, 199] width 212 height 45
paste textarea "Hi, this is [PERSON_NAME] from [DEMOGRAPHIC_DATA]-fil-A [GEOGRAPHIC_DATA]! I sa…"
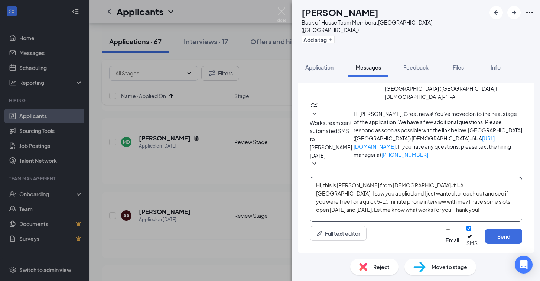
click at [321, 191] on textarea "Hi, this is [PERSON_NAME] from [DEMOGRAPHIC_DATA]-fil-A [GEOGRAPHIC_DATA]! I sa…" at bounding box center [416, 199] width 212 height 45
type textarea "Hi [PERSON_NAME], this is [PERSON_NAME] from [DEMOGRAPHIC_DATA]-fil-A [GEOGRAPH…"
click at [500, 238] on button "Send" at bounding box center [503, 236] width 37 height 15
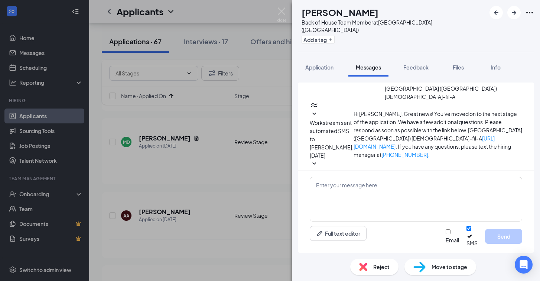
scroll to position [154, 0]
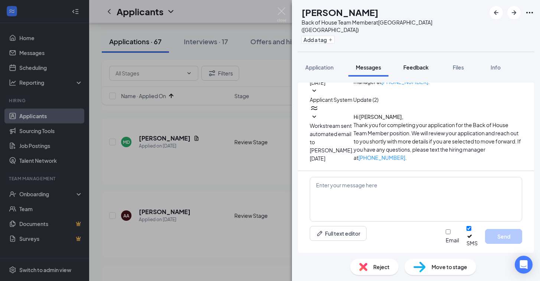
click at [414, 64] on span "Feedback" at bounding box center [415, 67] width 25 height 7
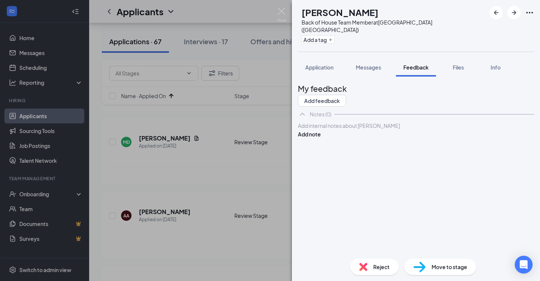
click at [346, 130] on div at bounding box center [415, 126] width 235 height 8
click at [321, 141] on button "Add note" at bounding box center [309, 142] width 23 height 8
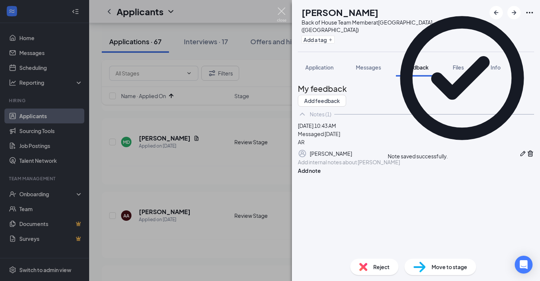
click at [282, 10] on img at bounding box center [281, 14] width 9 height 14
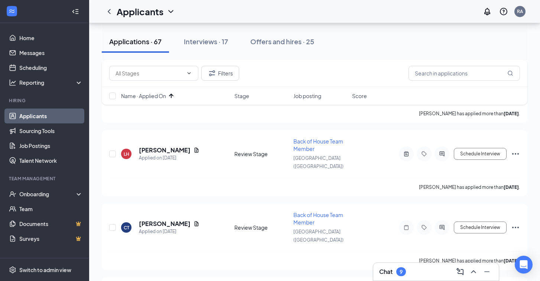
scroll to position [628, 0]
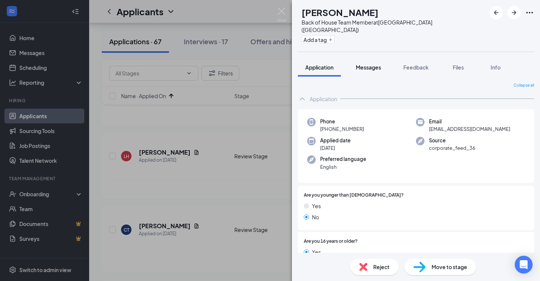
click at [372, 64] on span "Messages" at bounding box center [368, 67] width 25 height 7
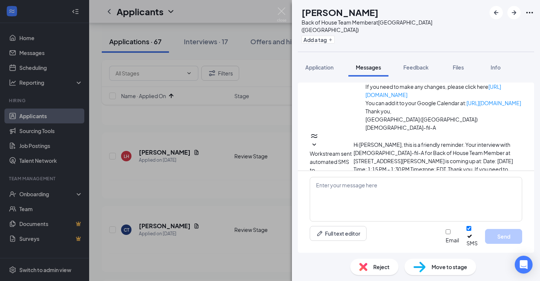
scroll to position [231, 0]
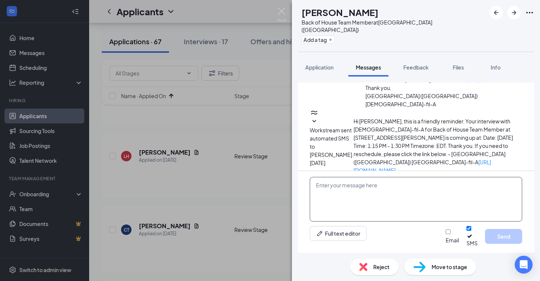
click at [354, 202] on textarea at bounding box center [416, 199] width 212 height 45
paste textarea "Hi, this is [PERSON_NAME] from [DEMOGRAPHIC_DATA]-fil-A [GEOGRAPHIC_DATA]! I sa…"
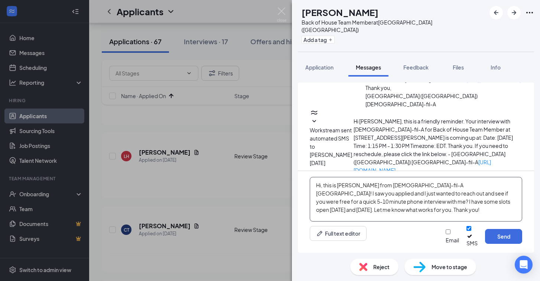
click at [321, 191] on textarea "Hi, this is [PERSON_NAME] from [DEMOGRAPHIC_DATA]-fil-A [GEOGRAPHIC_DATA]! I sa…" at bounding box center [416, 199] width 212 height 45
type textarea "Hi [PERSON_NAME], this is [PERSON_NAME] from [DEMOGRAPHIC_DATA]-fil-A [GEOGRAPH…"
click at [500, 241] on button "Send" at bounding box center [503, 236] width 37 height 15
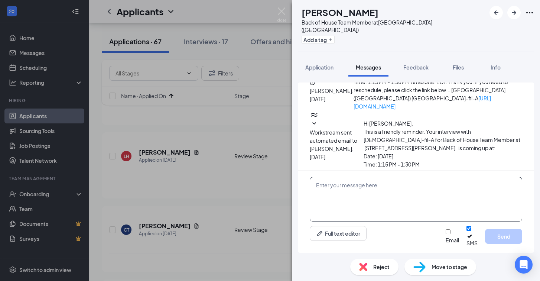
scroll to position [304, 0]
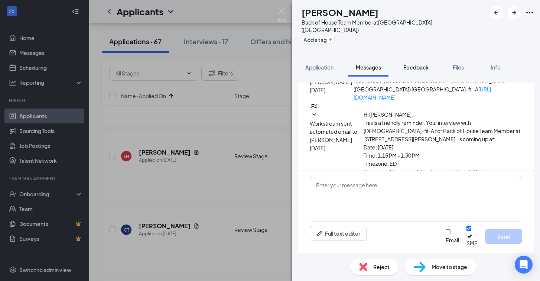
click at [420, 64] on span "Feedback" at bounding box center [415, 67] width 25 height 7
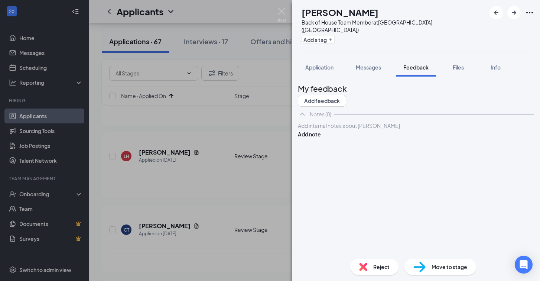
click at [350, 130] on div at bounding box center [415, 126] width 235 height 8
click at [321, 138] on button "Add note" at bounding box center [309, 142] width 23 height 8
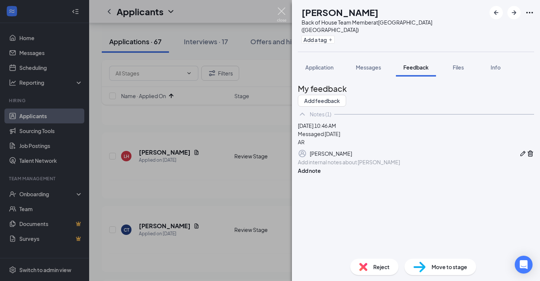
click at [280, 12] on img at bounding box center [281, 14] width 9 height 14
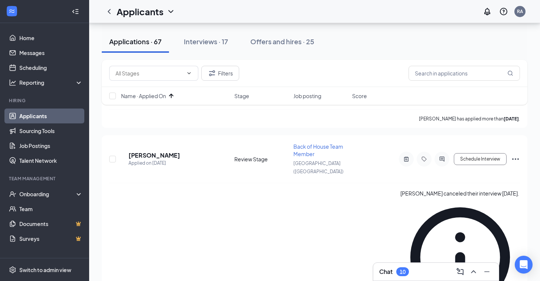
scroll to position [773, 0]
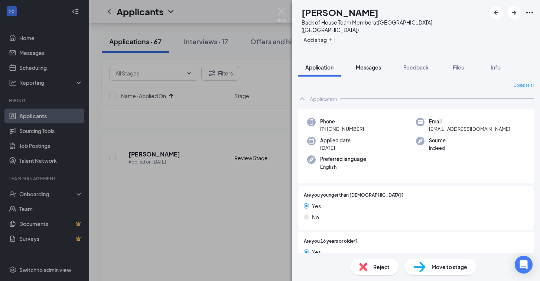
click at [373, 64] on span "Messages" at bounding box center [368, 67] width 25 height 7
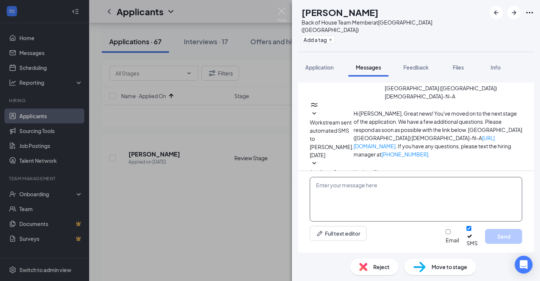
scroll to position [81, 0]
click at [350, 194] on textarea at bounding box center [416, 199] width 212 height 45
paste textarea "Hi, this is [PERSON_NAME] from [DEMOGRAPHIC_DATA]-fil-A [GEOGRAPHIC_DATA]! I sa…"
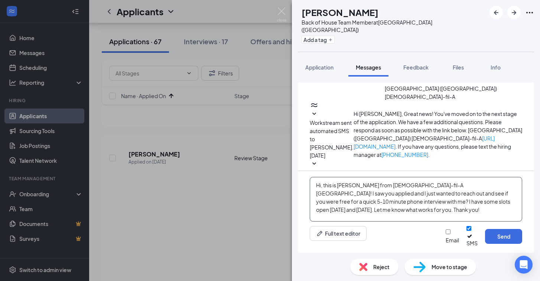
click at [321, 191] on textarea "Hi, this is [PERSON_NAME] from [DEMOGRAPHIC_DATA]-fil-A [GEOGRAPHIC_DATA]! I sa…" at bounding box center [416, 199] width 212 height 45
type textarea "Hi [PERSON_NAME], this is [PERSON_NAME] from [DEMOGRAPHIC_DATA]-fil-A [GEOGRAPH…"
click at [504, 242] on button "Send" at bounding box center [503, 236] width 37 height 15
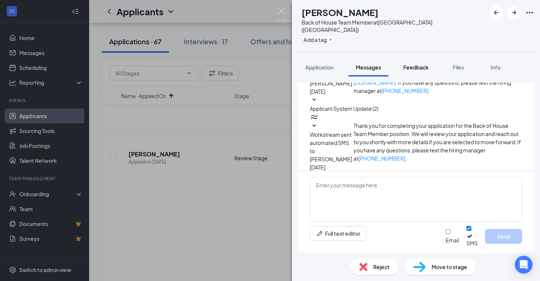
scroll to position [154, 0]
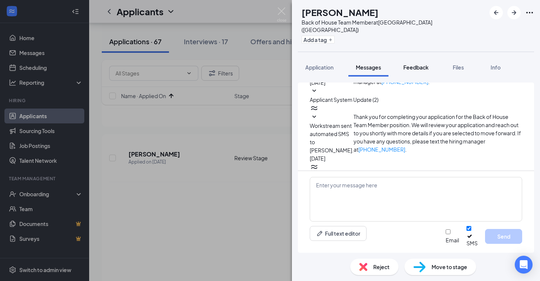
click at [416, 64] on span "Feedback" at bounding box center [415, 67] width 25 height 7
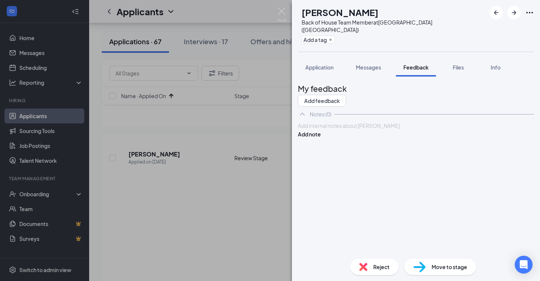
click at [366, 130] on div at bounding box center [415, 126] width 235 height 8
click at [321, 139] on button "Add note" at bounding box center [309, 142] width 23 height 8
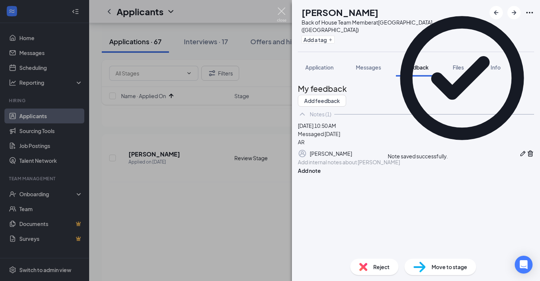
click at [281, 12] on img at bounding box center [281, 14] width 9 height 14
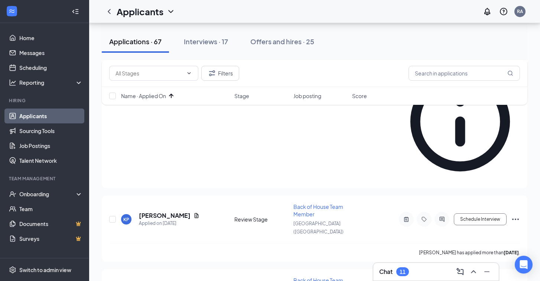
scroll to position [908, 0]
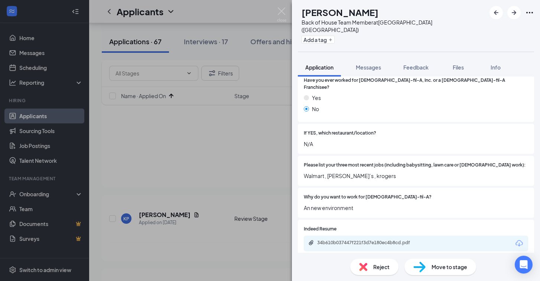
scroll to position [282, 0]
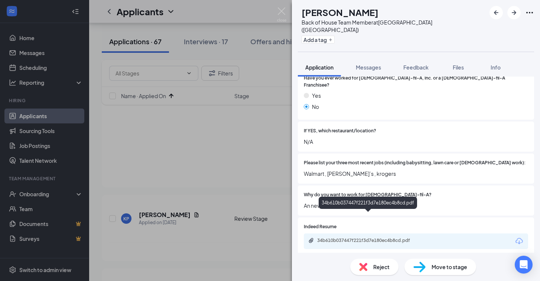
click at [379, 237] on div "34b610b037447f221f3d7e180ec4b8cd.pdf" at bounding box center [369, 240] width 104 height 6
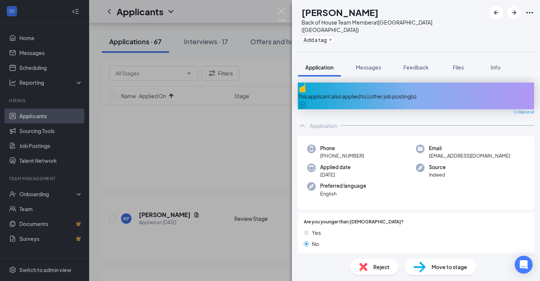
scroll to position [0, 0]
click at [371, 64] on span "Messages" at bounding box center [368, 67] width 25 height 7
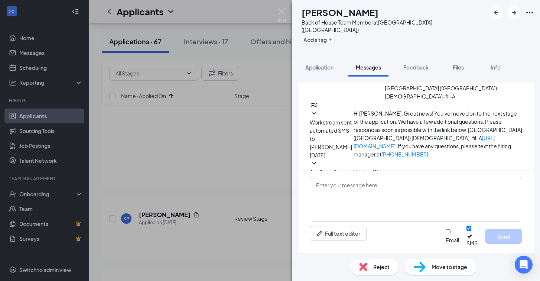
scroll to position [81, 0]
click at [341, 194] on textarea at bounding box center [416, 199] width 212 height 45
paste textarea "Hi, this is [PERSON_NAME] from [DEMOGRAPHIC_DATA]-fil-A [GEOGRAPHIC_DATA]! I sa…"
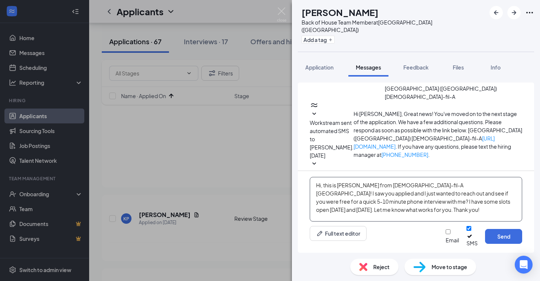
click at [321, 192] on textarea "Hi, this is [PERSON_NAME] from [DEMOGRAPHIC_DATA]-fil-A [GEOGRAPHIC_DATA]! I sa…" at bounding box center [416, 199] width 212 height 45
click at [388, 217] on textarea "Hi [PERSON_NAME], this is [PERSON_NAME] from [DEMOGRAPHIC_DATA]-fil-A [GEOGRAPH…" at bounding box center [416, 199] width 212 height 45
type textarea "Hi [PERSON_NAME], this is [PERSON_NAME] from [DEMOGRAPHIC_DATA]-fil-A [GEOGRAPH…"
click at [506, 238] on button "Send" at bounding box center [503, 236] width 37 height 15
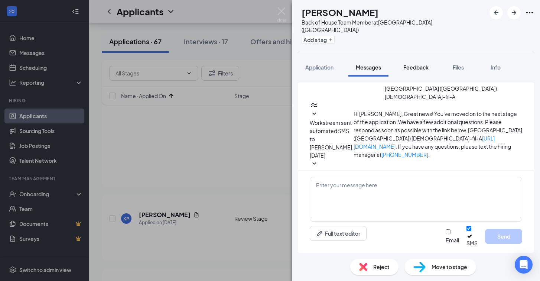
scroll to position [154, 0]
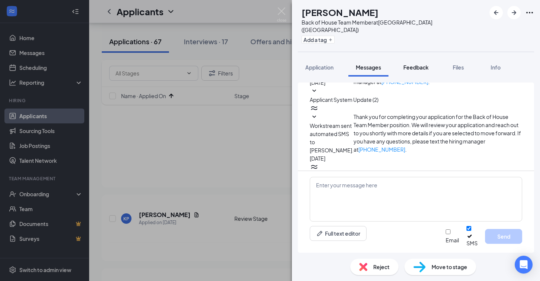
click at [417, 64] on span "Feedback" at bounding box center [415, 67] width 25 height 7
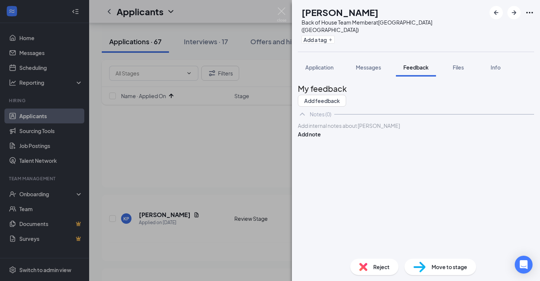
click at [351, 130] on div at bounding box center [415, 126] width 235 height 8
click at [321, 143] on button "Add note" at bounding box center [309, 142] width 23 height 8
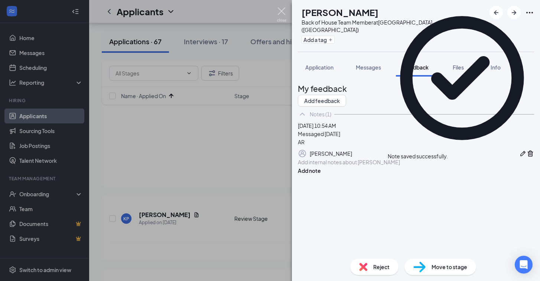
click at [282, 10] on img at bounding box center [281, 14] width 9 height 14
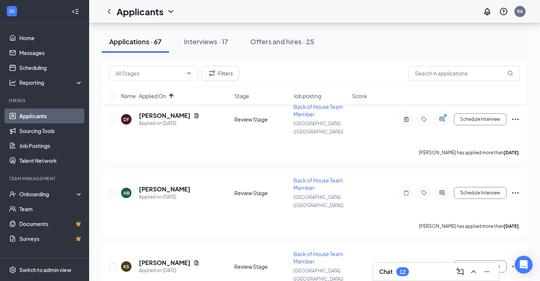
scroll to position [1089, 0]
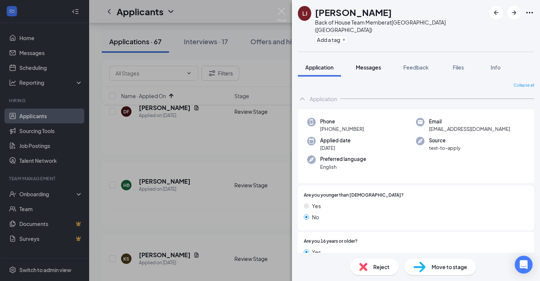
click at [371, 64] on span "Messages" at bounding box center [368, 67] width 25 height 7
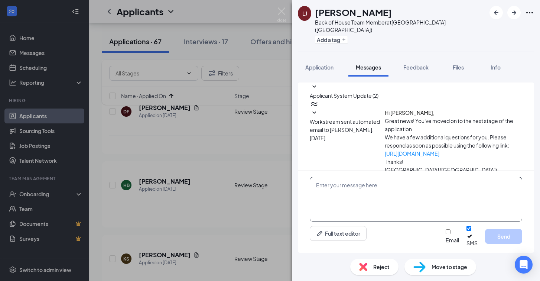
scroll to position [151, 0]
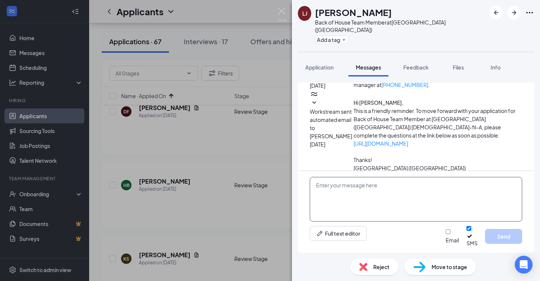
click at [347, 192] on textarea at bounding box center [416, 199] width 212 height 45
paste textarea "Hi, this is [PERSON_NAME] from [DEMOGRAPHIC_DATA]-fil-A [GEOGRAPHIC_DATA]! I sa…"
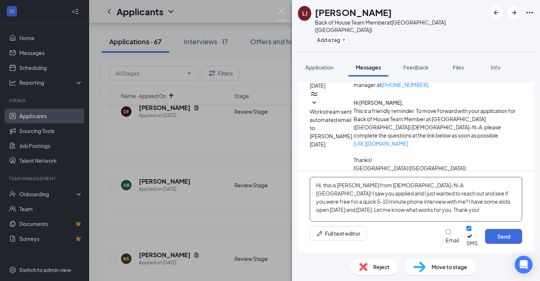
click at [321, 190] on textarea "Hi, this is [PERSON_NAME] from [DEMOGRAPHIC_DATA]-fil-A [GEOGRAPHIC_DATA]! I sa…" at bounding box center [416, 199] width 212 height 45
type textarea "Hi [PERSON_NAME], this is [PERSON_NAME] from [DEMOGRAPHIC_DATA]-fil-A [GEOGRAPH…"
click at [503, 239] on button "Send" at bounding box center [503, 236] width 37 height 15
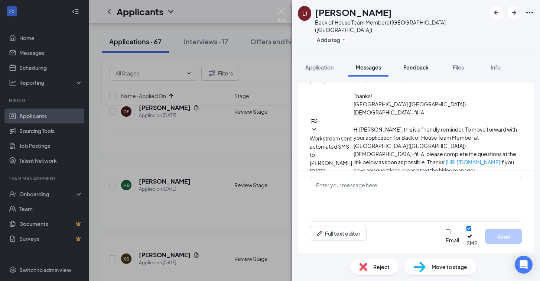
scroll to position [224, 0]
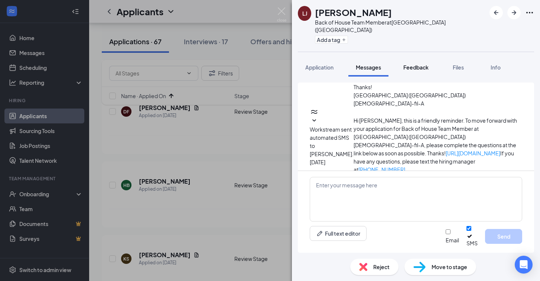
click at [415, 64] on span "Feedback" at bounding box center [415, 67] width 25 height 7
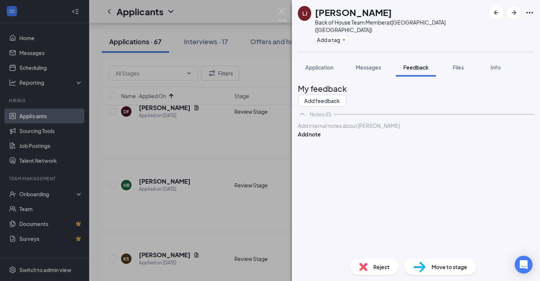
click at [378, 130] on div at bounding box center [415, 126] width 235 height 8
click at [321, 140] on button "Add note" at bounding box center [309, 142] width 23 height 8
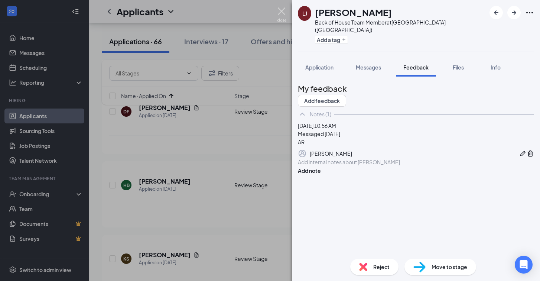
click at [282, 11] on img at bounding box center [281, 14] width 9 height 14
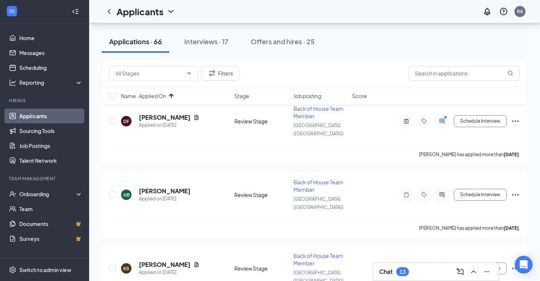
scroll to position [1079, 0]
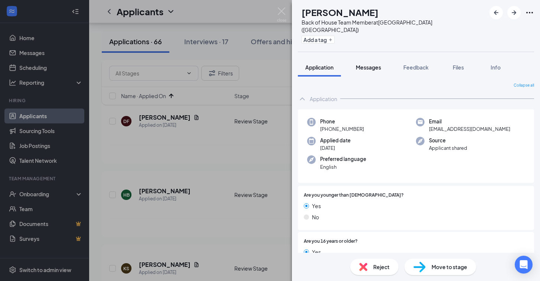
click at [377, 64] on span "Messages" at bounding box center [368, 67] width 25 height 7
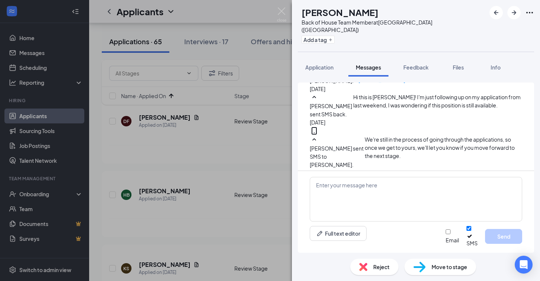
scroll to position [263, 0]
click at [317, 64] on span "Application" at bounding box center [319, 67] width 28 height 7
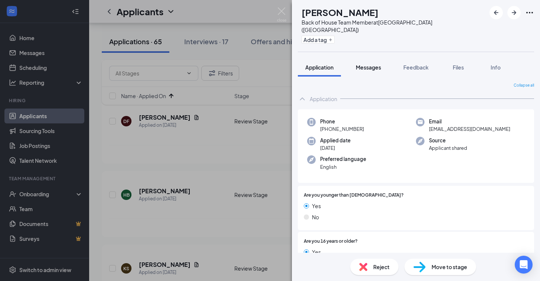
click at [368, 64] on span "Messages" at bounding box center [368, 67] width 25 height 7
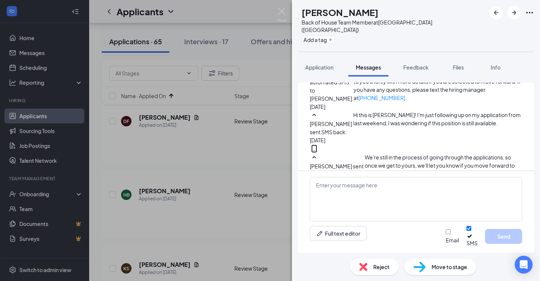
scroll to position [263, 0]
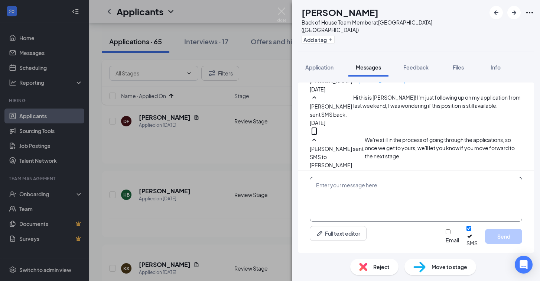
click at [377, 195] on textarea at bounding box center [416, 199] width 212 height 45
paste textarea "Hi, this is [PERSON_NAME] from [DEMOGRAPHIC_DATA]-fil-A [GEOGRAPHIC_DATA]! I sa…"
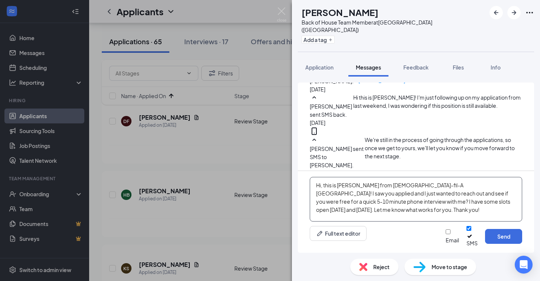
click at [321, 192] on textarea "Hi, this is [PERSON_NAME] from [DEMOGRAPHIC_DATA]-fil-A [GEOGRAPHIC_DATA]! I sa…" at bounding box center [416, 199] width 212 height 45
click at [383, 219] on textarea "Hi [PERSON_NAME], this is [PERSON_NAME] from [DEMOGRAPHIC_DATA]-fil-A [GEOGRAPH…" at bounding box center [416, 199] width 212 height 45
type textarea "Hi [PERSON_NAME], this is [PERSON_NAME] from [DEMOGRAPHIC_DATA]-fil-A [GEOGRAPH…"
click at [495, 239] on button "Send" at bounding box center [503, 236] width 37 height 15
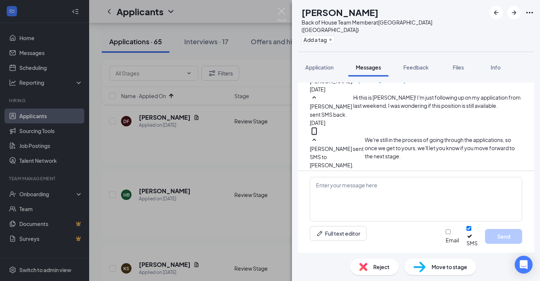
scroll to position [336, 0]
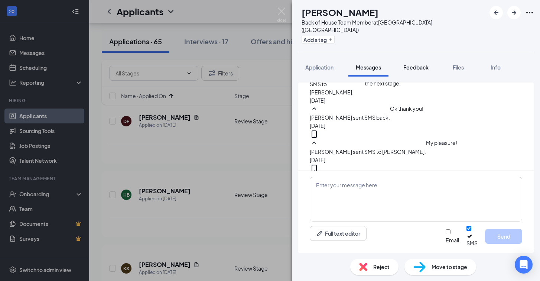
click at [413, 64] on span "Feedback" at bounding box center [415, 67] width 25 height 7
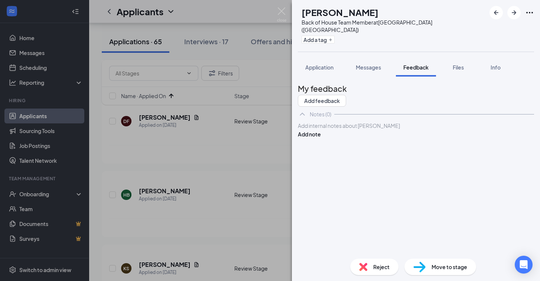
click at [356, 130] on div at bounding box center [415, 126] width 235 height 8
click at [321, 142] on button "Add note" at bounding box center [309, 142] width 23 height 8
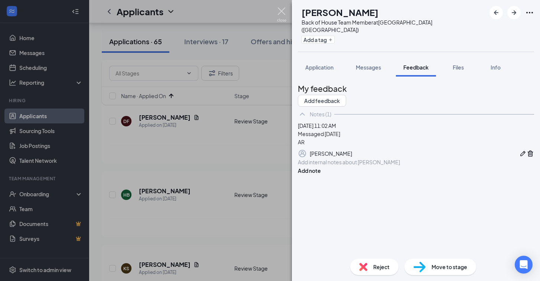
click at [280, 11] on img at bounding box center [281, 14] width 9 height 14
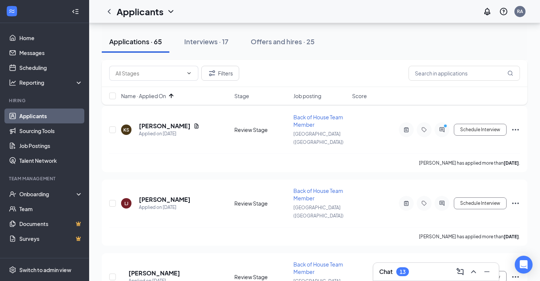
scroll to position [1222, 0]
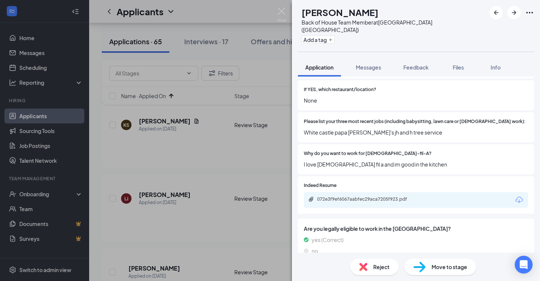
scroll to position [298, 0]
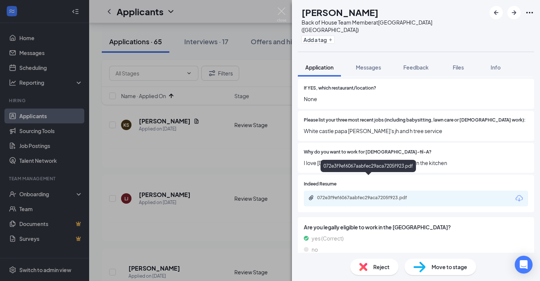
click at [387, 195] on div "072e3f9ef6067aabfec29aca7205f923.pdf" at bounding box center [369, 198] width 104 height 6
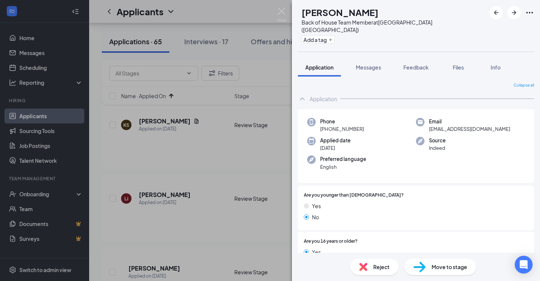
scroll to position [0, 0]
click at [373, 64] on span "Messages" at bounding box center [368, 67] width 25 height 7
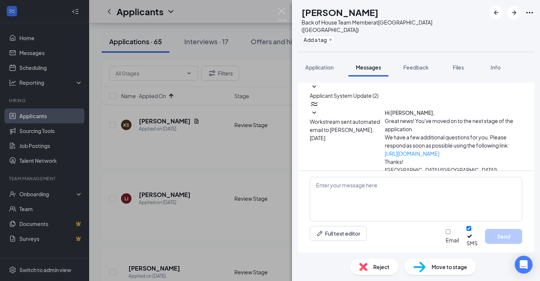
scroll to position [121, 0]
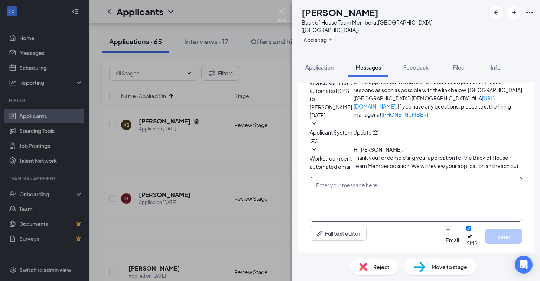
click at [343, 199] on textarea at bounding box center [416, 199] width 212 height 45
paste textarea "Hi, this is [PERSON_NAME] from [DEMOGRAPHIC_DATA]-fil-A [GEOGRAPHIC_DATA]! I sa…"
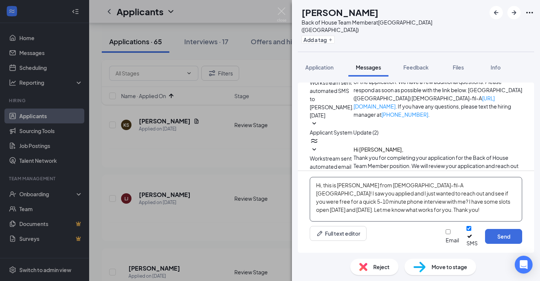
click at [321, 191] on textarea "Hi, this is [PERSON_NAME] from [DEMOGRAPHIC_DATA]-fil-A [GEOGRAPHIC_DATA]! I sa…" at bounding box center [416, 199] width 212 height 45
click at [382, 217] on textarea "Hi [PERSON_NAME], this is [PERSON_NAME] from [DEMOGRAPHIC_DATA]-fil-A [GEOGRAPH…" at bounding box center [416, 199] width 212 height 45
type textarea "Hi [PERSON_NAME], this is [PERSON_NAME] from [DEMOGRAPHIC_DATA]-fil-A [GEOGRAPH…"
click at [505, 238] on button "Send" at bounding box center [503, 236] width 37 height 15
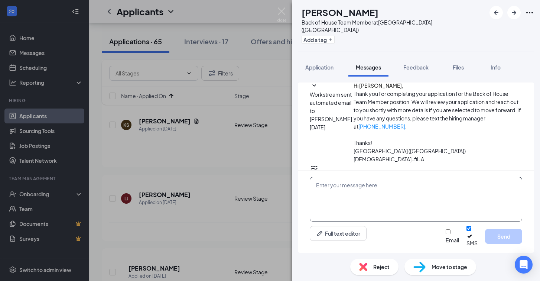
scroll to position [194, 0]
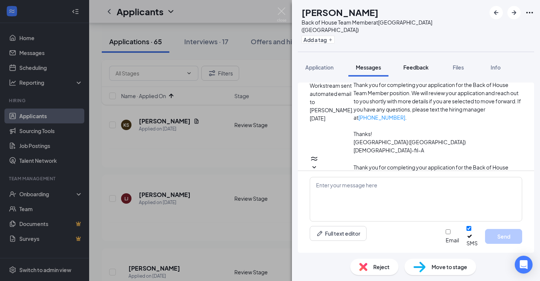
click at [412, 64] on span "Feedback" at bounding box center [415, 67] width 25 height 7
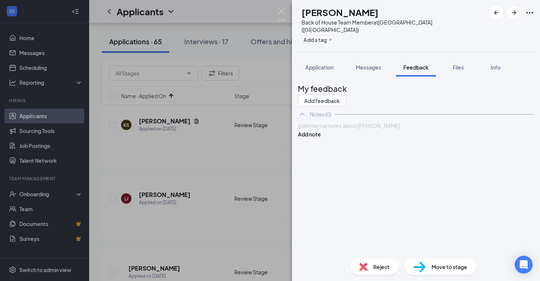
click at [362, 130] on div at bounding box center [415, 126] width 235 height 8
click at [321, 140] on button "Add note" at bounding box center [309, 142] width 23 height 8
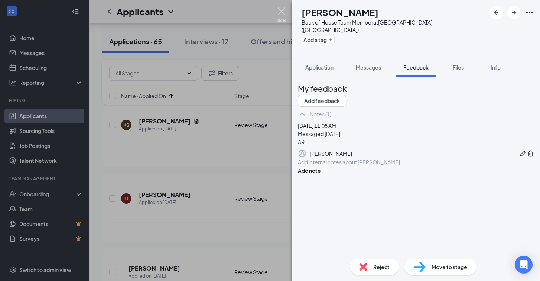
click at [283, 12] on img at bounding box center [281, 14] width 9 height 14
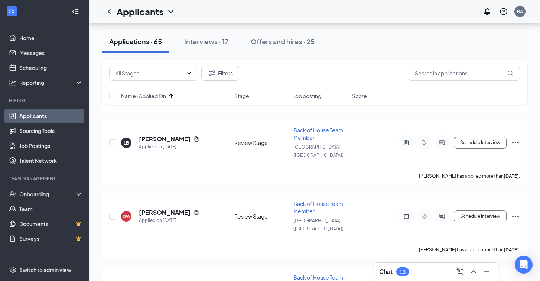
scroll to position [1426, 0]
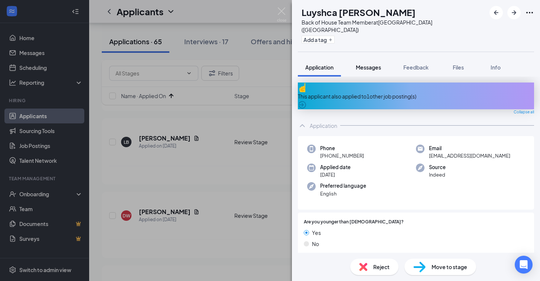
click at [370, 64] on span "Messages" at bounding box center [368, 67] width 25 height 7
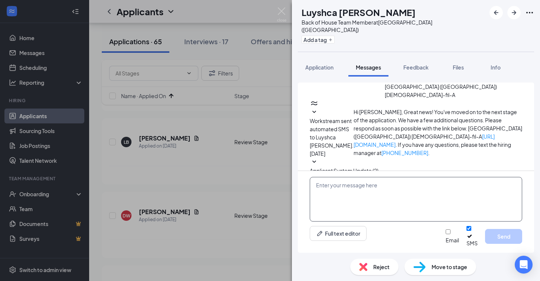
scroll to position [81, 0]
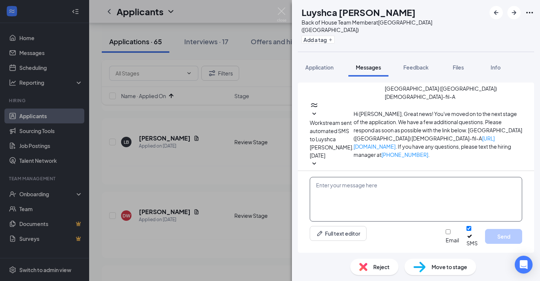
click at [345, 198] on textarea at bounding box center [416, 199] width 212 height 45
paste textarea "Hi, this is [PERSON_NAME] from [DEMOGRAPHIC_DATA]-fil-A [GEOGRAPHIC_DATA]! I sa…"
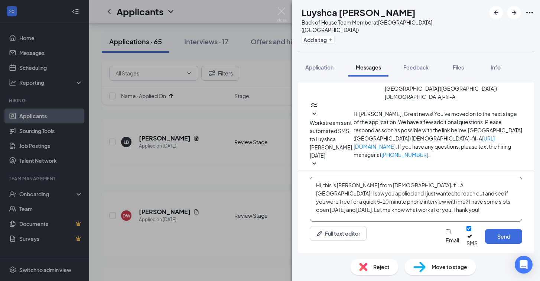
click at [322, 190] on textarea "Hi, this is [PERSON_NAME] from [DEMOGRAPHIC_DATA]-fil-A [GEOGRAPHIC_DATA]! I sa…" at bounding box center [416, 199] width 212 height 45
type textarea "Hi [PERSON_NAME], this is [PERSON_NAME] from [DEMOGRAPHIC_DATA]-fil-A [GEOGRAPH…"
click at [500, 240] on button "Send" at bounding box center [503, 236] width 37 height 15
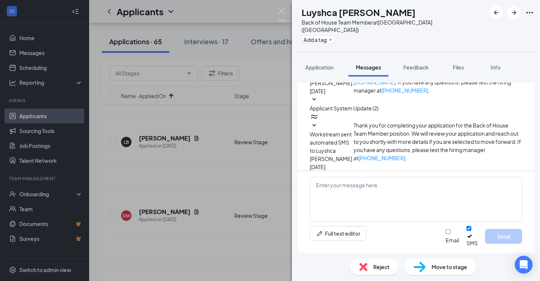
scroll to position [154, 0]
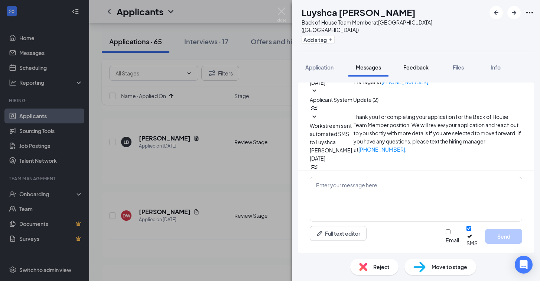
click at [416, 64] on span "Feedback" at bounding box center [415, 67] width 25 height 7
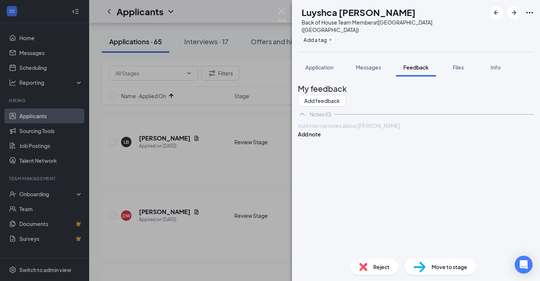
click at [341, 130] on div at bounding box center [415, 126] width 235 height 8
click at [321, 145] on button "Add note" at bounding box center [309, 142] width 23 height 8
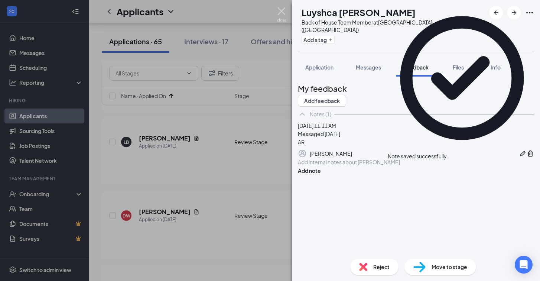
click at [281, 10] on img at bounding box center [281, 14] width 9 height 14
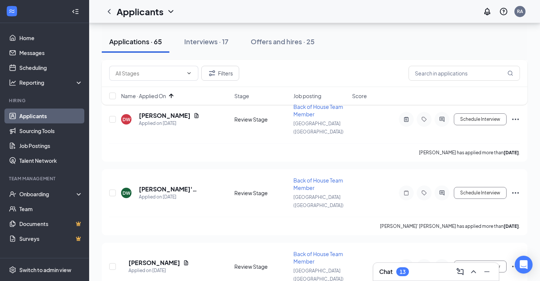
scroll to position [1522, 0]
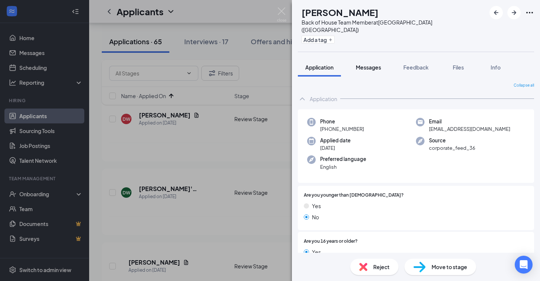
click at [375, 64] on button "Messages" at bounding box center [368, 67] width 40 height 19
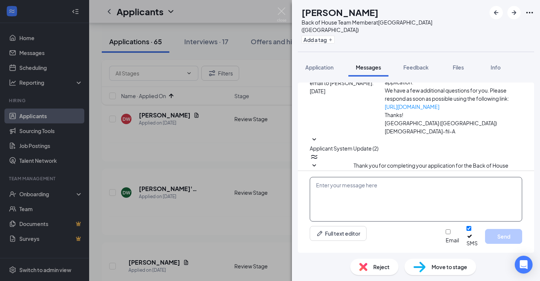
scroll to position [46, 0]
click at [345, 195] on textarea at bounding box center [416, 199] width 212 height 45
paste textarea "Hi, this is [PERSON_NAME] from [DEMOGRAPHIC_DATA]-fil-A [GEOGRAPHIC_DATA]! I sa…"
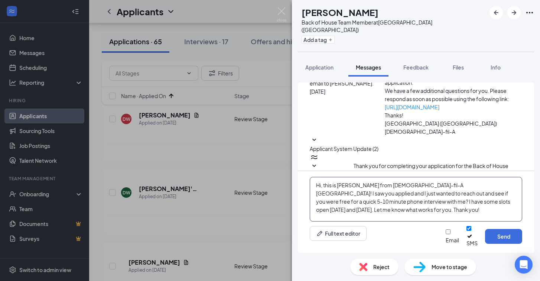
click at [321, 191] on textarea "Hi, this is [PERSON_NAME] from [DEMOGRAPHIC_DATA]-fil-A [GEOGRAPHIC_DATA]! I sa…" at bounding box center [416, 199] width 212 height 45
type textarea "Hi [PERSON_NAME], this is [PERSON_NAME] from [DEMOGRAPHIC_DATA]-fil-A [GEOGRAPH…"
click at [511, 238] on button "Send" at bounding box center [503, 236] width 37 height 15
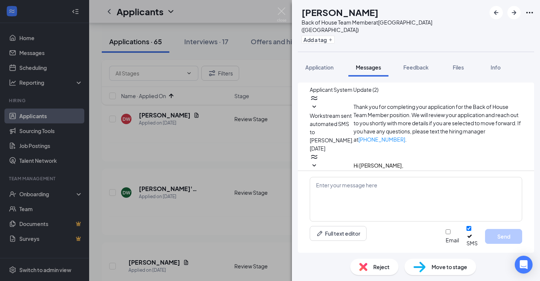
scroll to position [119, 0]
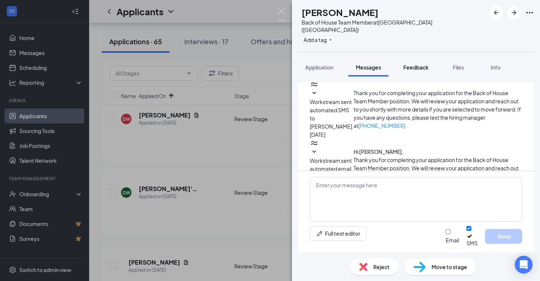
click at [419, 64] on button "Feedback" at bounding box center [416, 67] width 40 height 19
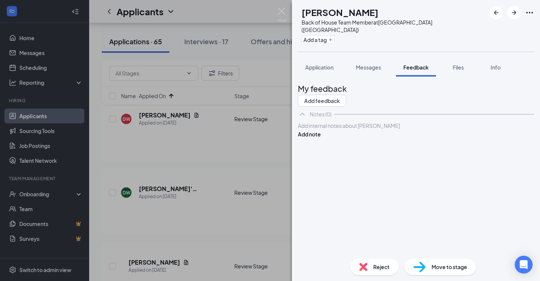
click at [349, 130] on div at bounding box center [415, 126] width 235 height 8
click at [321, 139] on button "Add note" at bounding box center [309, 142] width 23 height 8
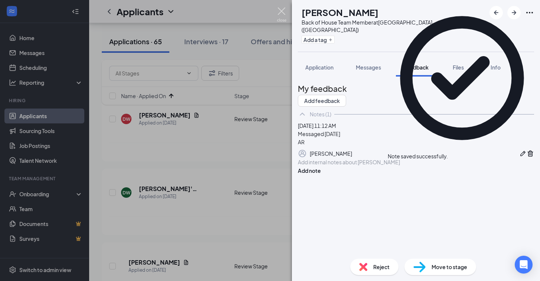
click at [280, 9] on img at bounding box center [281, 14] width 9 height 14
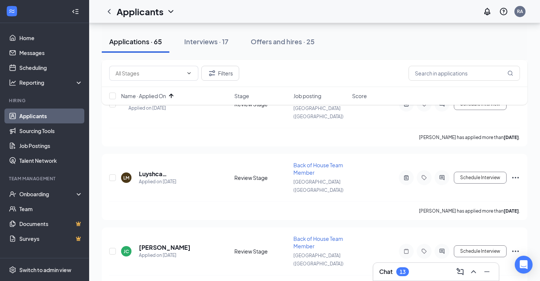
scroll to position [1688, 0]
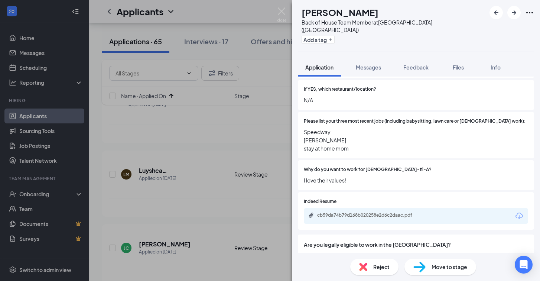
scroll to position [303, 0]
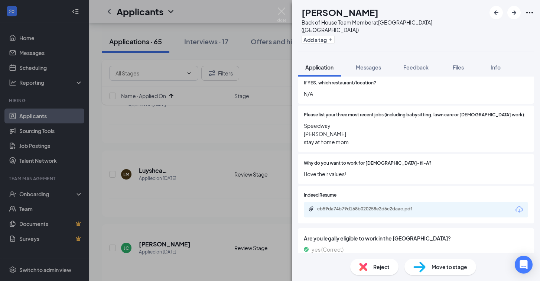
click at [370, 206] on div "cb59da74b79d168b020258e2d6c2daac.pdf" at bounding box center [369, 209] width 104 height 6
click at [369, 64] on span "Messages" at bounding box center [368, 67] width 25 height 7
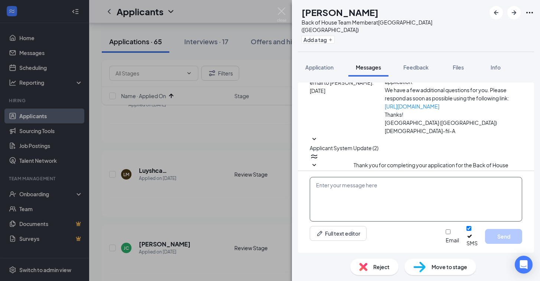
scroll to position [46, 0]
click at [336, 194] on textarea at bounding box center [416, 199] width 212 height 45
paste textarea "Hi, this is [PERSON_NAME] from [DEMOGRAPHIC_DATA]-fil-A [GEOGRAPHIC_DATA]! I sa…"
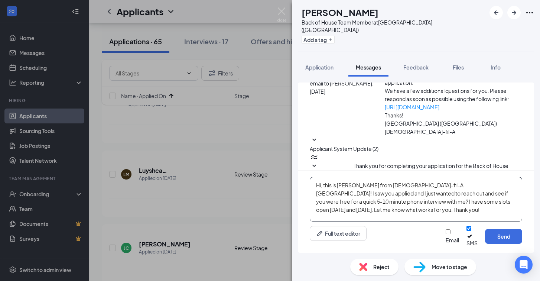
click at [321, 191] on textarea "Hi, this is [PERSON_NAME] from [DEMOGRAPHIC_DATA]-fil-A [GEOGRAPHIC_DATA]! I sa…" at bounding box center [416, 199] width 212 height 45
type textarea "Hi [PERSON_NAME], this is [PERSON_NAME] from [DEMOGRAPHIC_DATA]-fil-A [GEOGRAPH…"
click at [501, 239] on button "Send" at bounding box center [503, 236] width 37 height 15
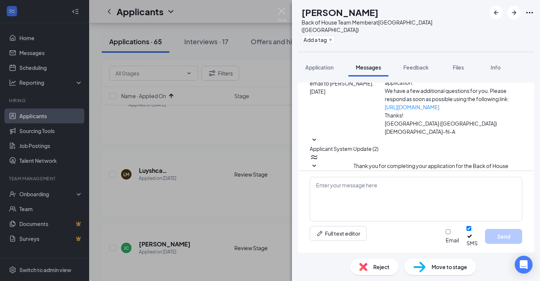
scroll to position [119, 0]
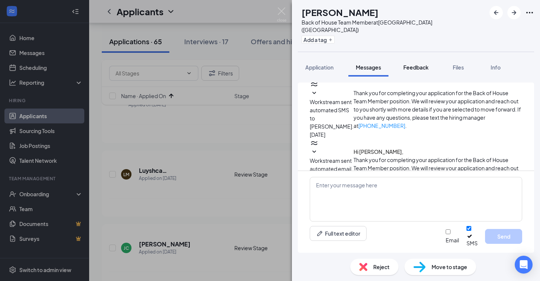
click at [416, 64] on span "Feedback" at bounding box center [415, 67] width 25 height 7
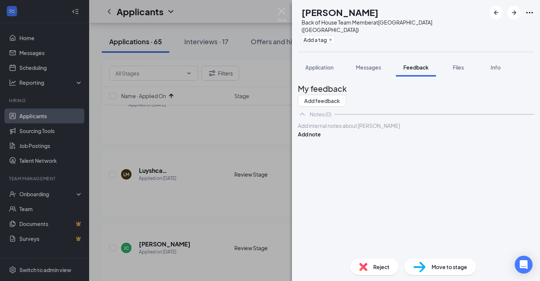
click at [338, 130] on div at bounding box center [415, 126] width 235 height 8
click at [321, 140] on button "Add note" at bounding box center [309, 142] width 23 height 8
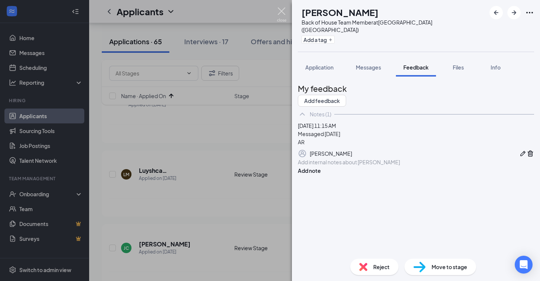
click at [280, 11] on img at bounding box center [281, 14] width 9 height 14
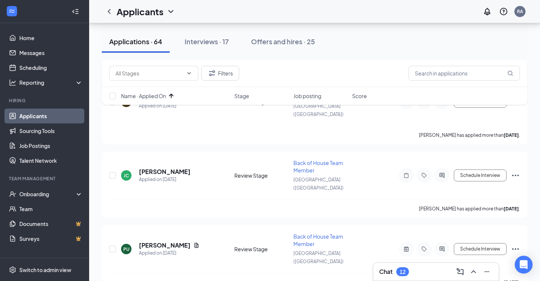
scroll to position [1764, 0]
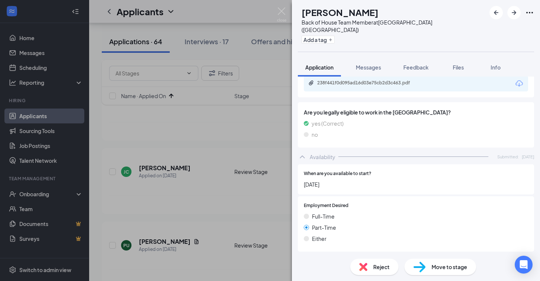
scroll to position [430, 0]
click at [281, 12] on img at bounding box center [281, 14] width 9 height 14
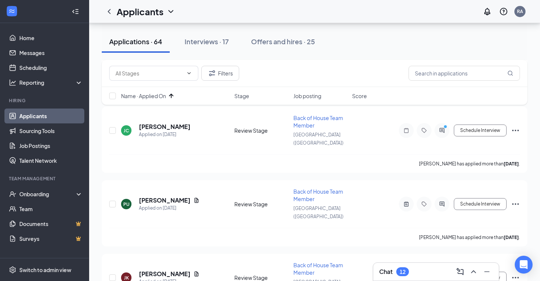
scroll to position [1806, 0]
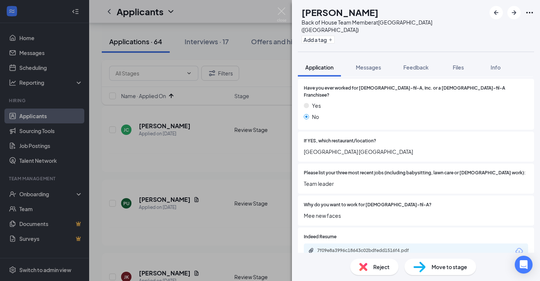
scroll to position [274, 0]
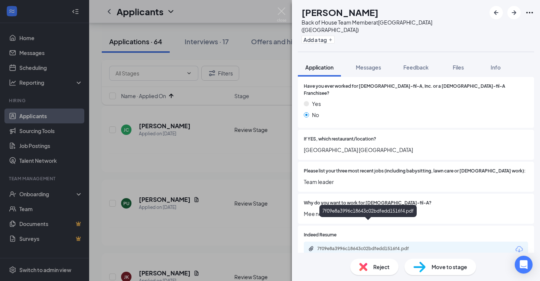
click at [354, 246] on div "7f09e8a3996c18643c02bdfedd1516f4.pdf" at bounding box center [369, 249] width 104 height 6
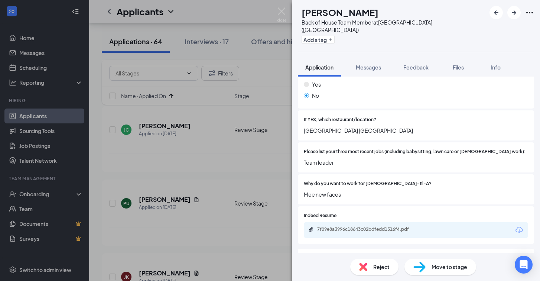
scroll to position [293, 0]
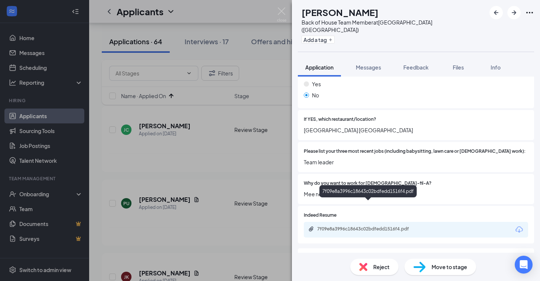
click at [373, 226] on div "7f09e8a3996c18643c02bdfedd1516f4.pdf" at bounding box center [369, 229] width 104 height 6
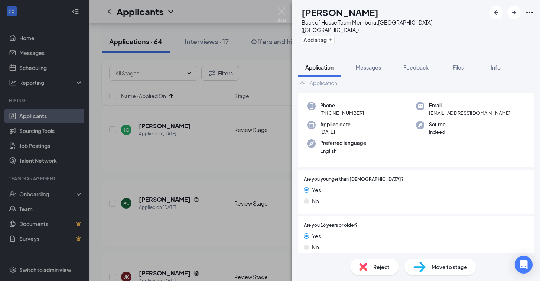
scroll to position [36, 0]
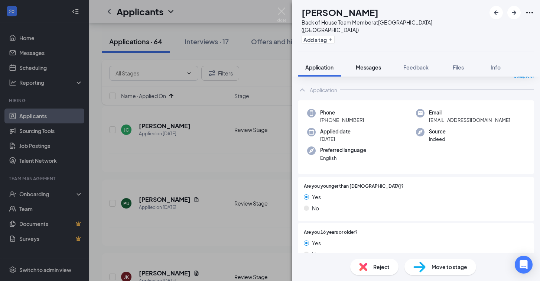
click at [371, 64] on button "Messages" at bounding box center [368, 67] width 40 height 19
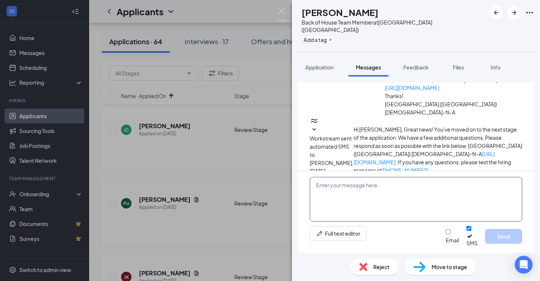
scroll to position [81, 0]
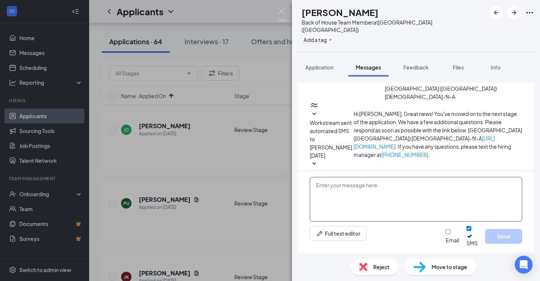
click at [381, 197] on textarea at bounding box center [416, 199] width 212 height 45
paste textarea "Hi, this is [PERSON_NAME] from [DEMOGRAPHIC_DATA]-fil-A [GEOGRAPHIC_DATA]! I sa…"
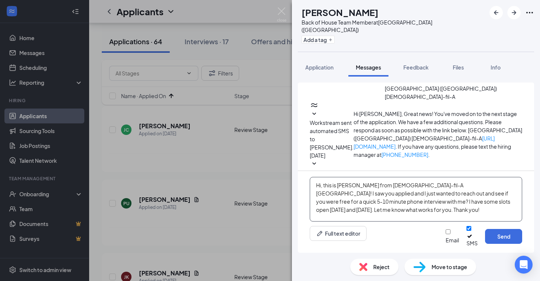
click at [321, 193] on textarea "Hi, this is [PERSON_NAME] from [DEMOGRAPHIC_DATA]-fil-A [GEOGRAPHIC_DATA]! I sa…" at bounding box center [416, 199] width 212 height 45
type textarea "Hi [PERSON_NAME], this is [PERSON_NAME] from [DEMOGRAPHIC_DATA]-fil-A [GEOGRAPH…"
click at [498, 238] on button "Send" at bounding box center [503, 236] width 37 height 15
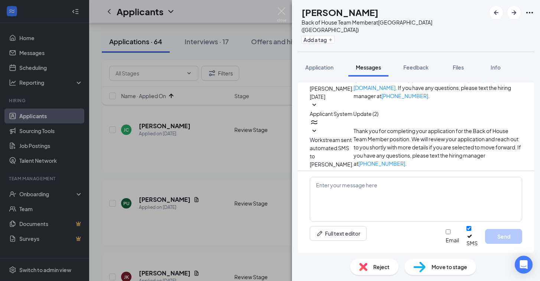
scroll to position [154, 0]
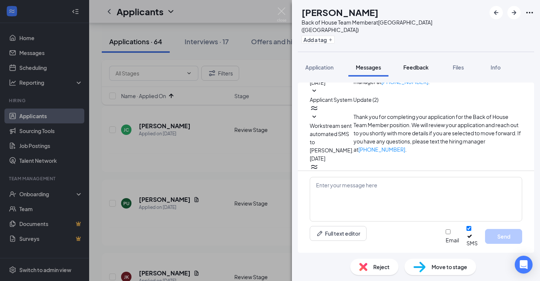
click at [412, 64] on span "Feedback" at bounding box center [415, 67] width 25 height 7
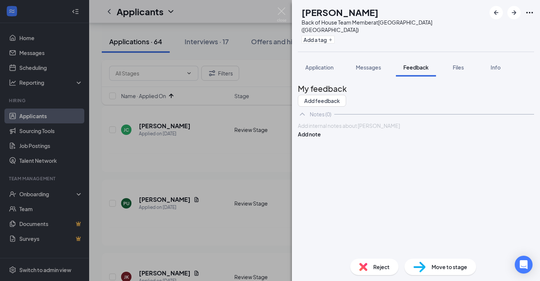
click at [356, 130] on div at bounding box center [415, 126] width 235 height 8
click at [321, 140] on button "Add note" at bounding box center [309, 142] width 23 height 8
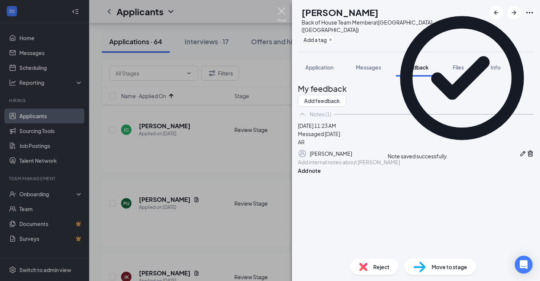
click at [282, 10] on img at bounding box center [281, 14] width 9 height 14
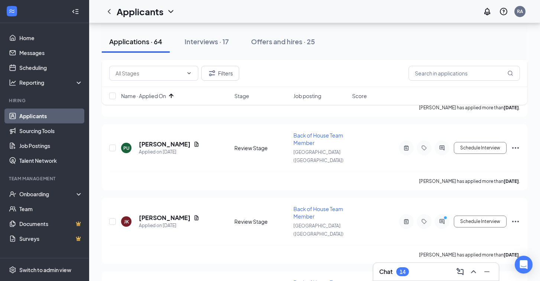
scroll to position [1863, 0]
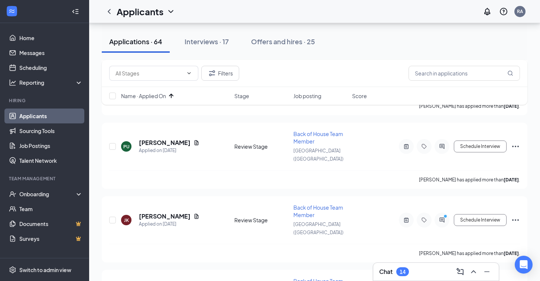
click at [390, 272] on h3 "Chat" at bounding box center [385, 271] width 13 height 8
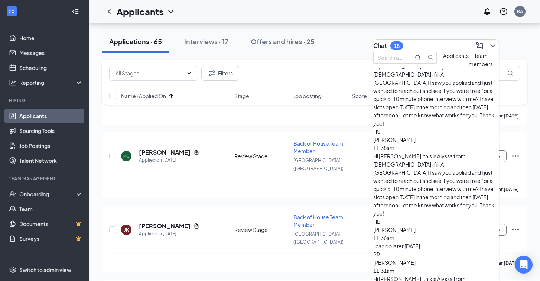
scroll to position [65, 0]
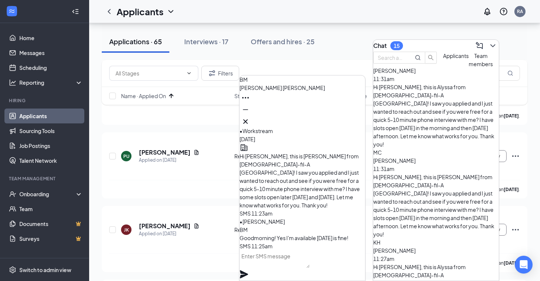
scroll to position [257, 0]
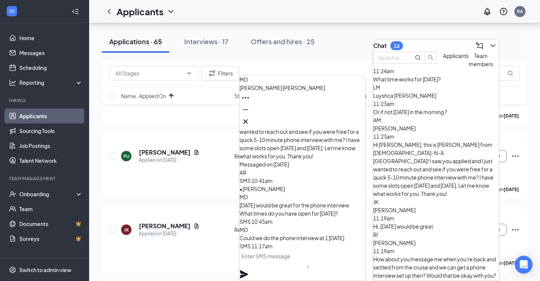
scroll to position [611, 0]
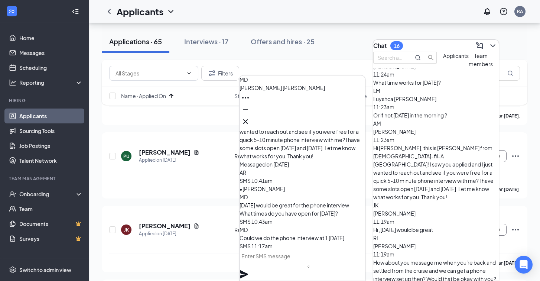
click at [293, 263] on textarea at bounding box center [275, 259] width 70 height 18
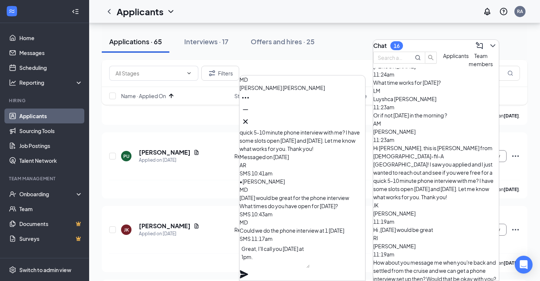
scroll to position [0, 0]
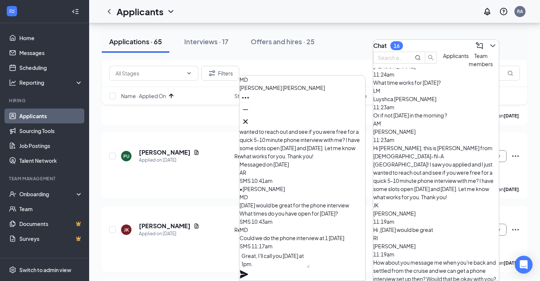
type textarea "Great, I'll call you [DATE] at 1pm."
click at [248, 270] on icon "Plane" at bounding box center [244, 274] width 9 height 9
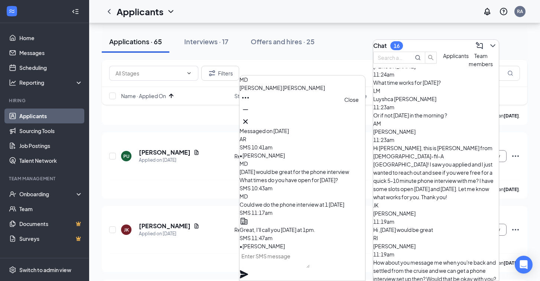
click at [250, 119] on icon "Cross" at bounding box center [245, 121] width 9 height 9
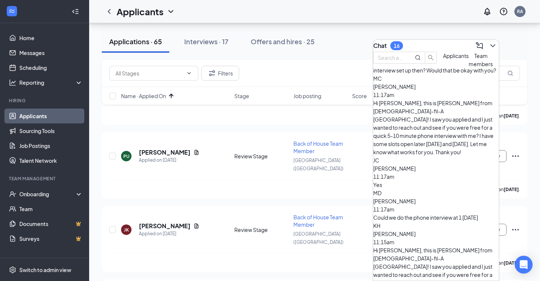
scroll to position [787, 0]
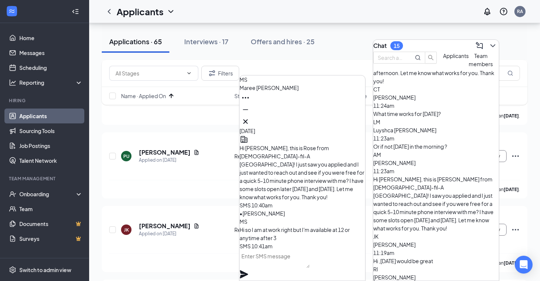
scroll to position [709, 0]
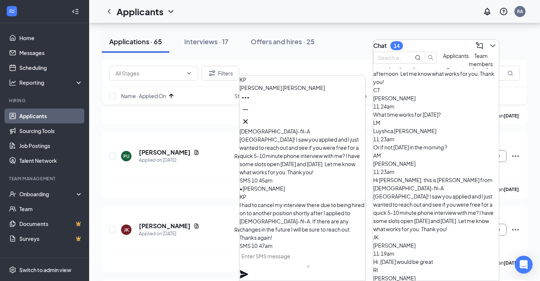
scroll to position [0, 0]
click at [293, 266] on textarea at bounding box center [275, 259] width 70 height 18
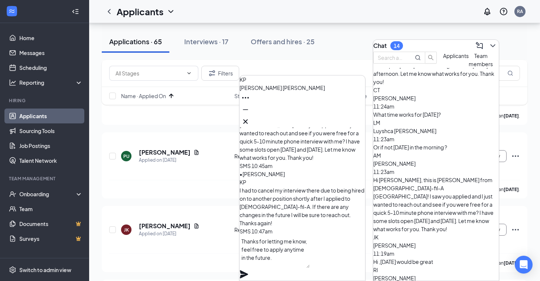
scroll to position [0, 0]
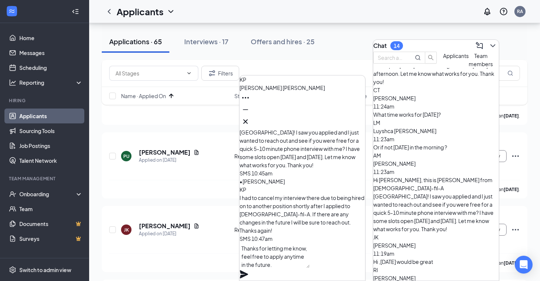
type textarea "Thanks for letting me know, feel free to apply anytime in the future."
click at [248, 270] on icon "Plane" at bounding box center [244, 274] width 8 height 8
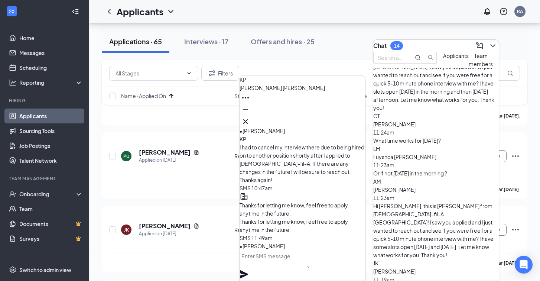
scroll to position [675, 0]
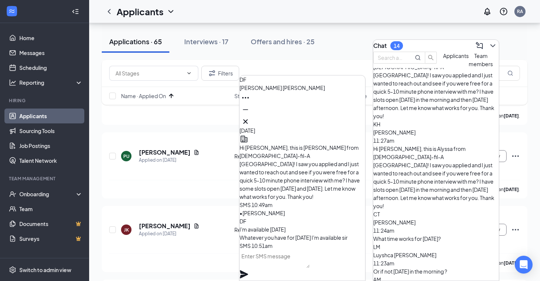
scroll to position [0, 0]
click at [296, 265] on textarea at bounding box center [275, 259] width 70 height 18
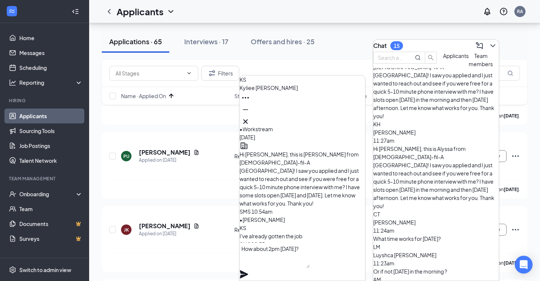
scroll to position [0, 0]
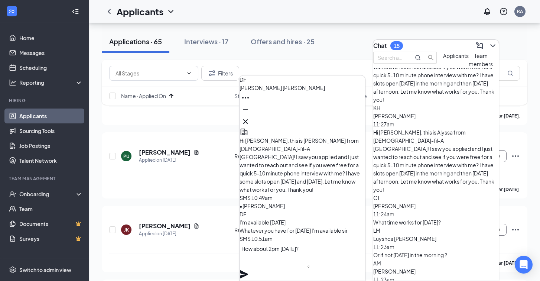
click at [290, 268] on textarea "How about 2pm [DATE]?" at bounding box center [275, 255] width 70 height 25
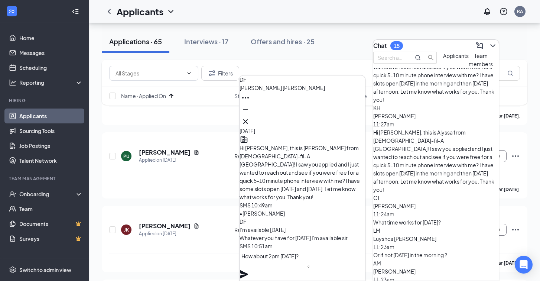
scroll to position [0, 0]
type textarea "How about 2pm [DATE]?"
click at [248, 270] on icon "Plane" at bounding box center [244, 274] width 8 height 8
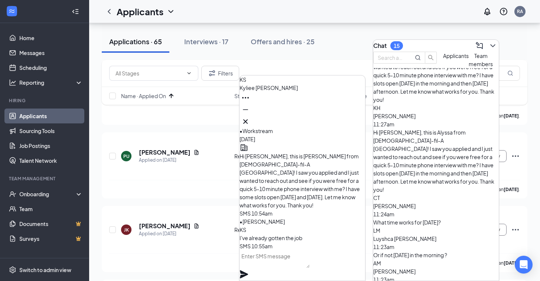
click at [310, 268] on textarea at bounding box center [275, 259] width 70 height 18
type textarea "Great, sorry for the confusion."
click at [248, 270] on icon "Plane" at bounding box center [244, 274] width 9 height 9
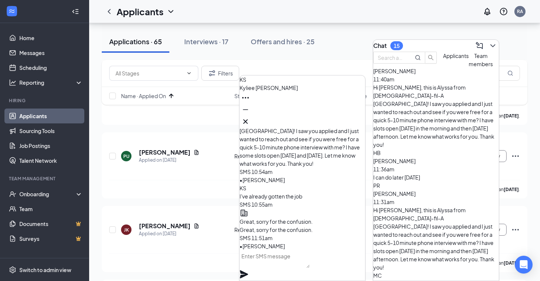
scroll to position [417, 0]
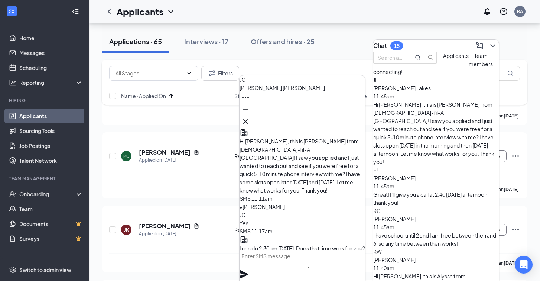
scroll to position [-19, 0]
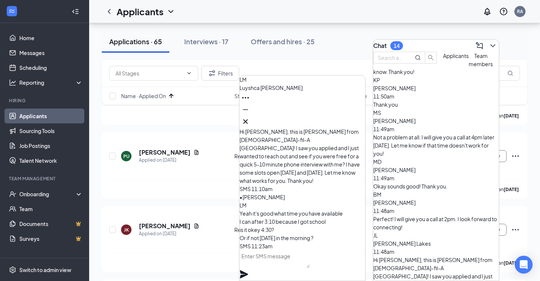
click at [296, 263] on textarea at bounding box center [275, 259] width 70 height 18
type textarea "4:30 [DATE] works, I will call you then."
click at [248, 270] on icon "Plane" at bounding box center [244, 274] width 8 height 8
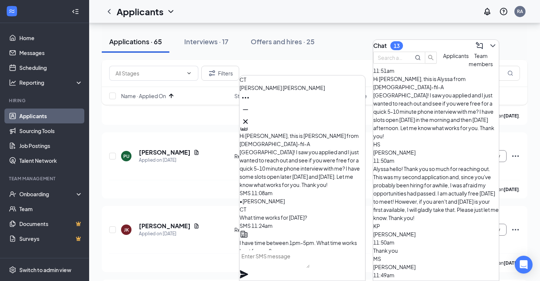
scroll to position [344, 0]
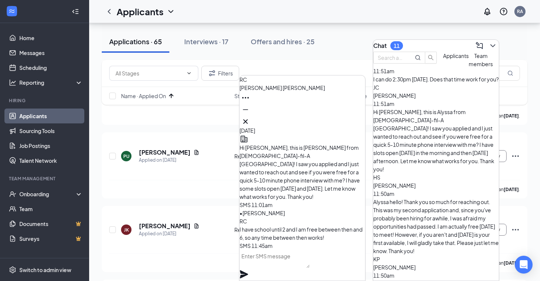
scroll to position [0, 0]
click at [287, 266] on textarea at bounding box center [275, 259] width 70 height 18
type textarea "How about I call you at 2:30 [DATE]?"
click at [248, 270] on icon "Plane" at bounding box center [244, 274] width 8 height 8
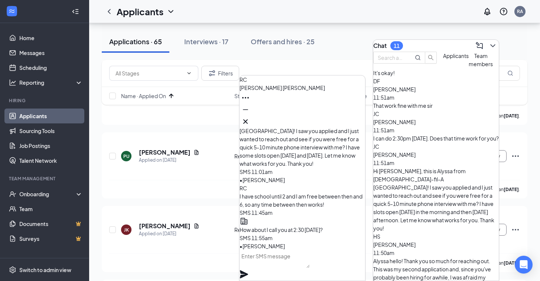
scroll to position [278, 0]
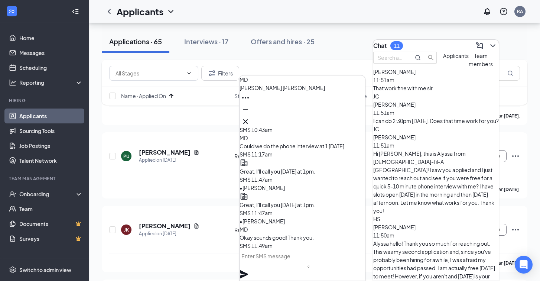
scroll to position [0, 0]
click at [250, 119] on icon "Cross" at bounding box center [245, 121] width 9 height 9
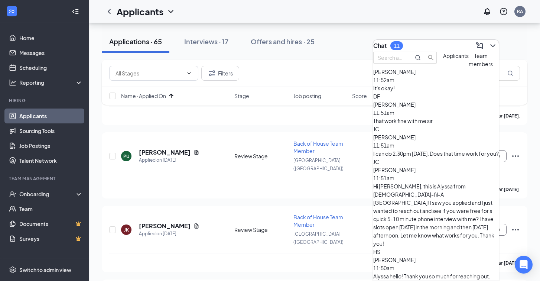
scroll to position [243, 0]
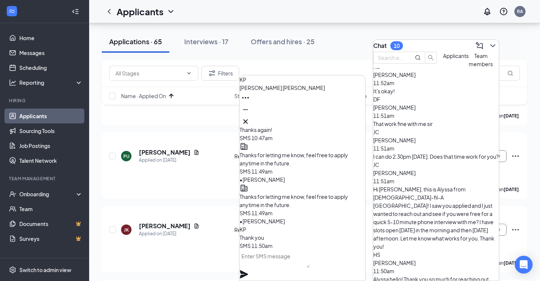
scroll to position [0, 0]
click at [250, 120] on icon "Cross" at bounding box center [245, 121] width 9 height 9
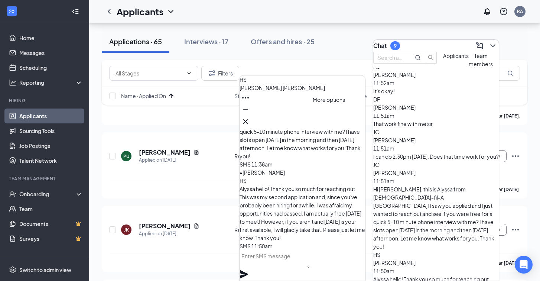
click at [250, 102] on icon "Ellipses" at bounding box center [245, 97] width 9 height 9
click at [248, 120] on icon "Cross" at bounding box center [245, 121] width 4 height 4
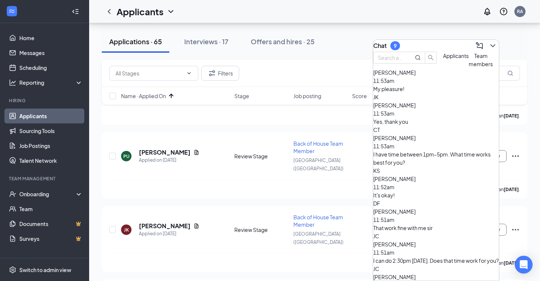
scroll to position [137, 0]
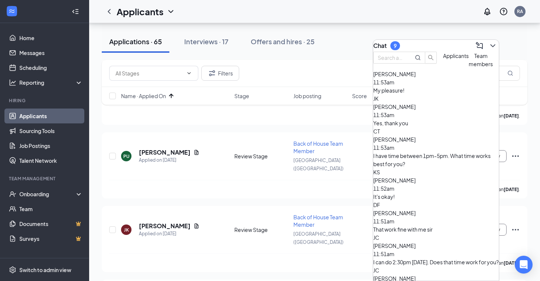
click at [442, 225] on div "That work fine with me sir" at bounding box center [436, 229] width 126 height 8
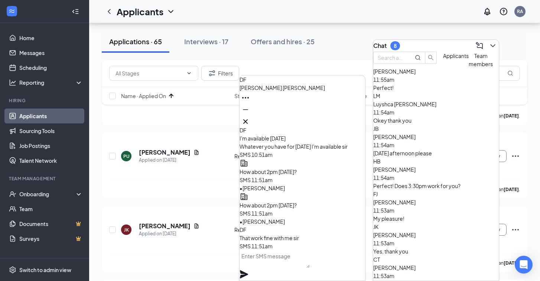
scroll to position [0, 0]
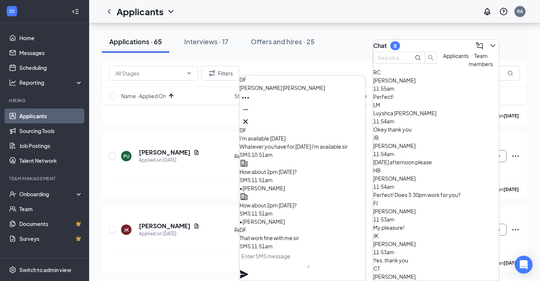
click at [444, 133] on div "LM Luyshca [PERSON_NAME] 11:54am Okey thank you" at bounding box center [436, 117] width 126 height 33
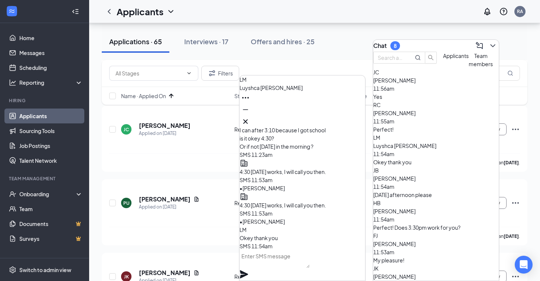
scroll to position [1805, 0]
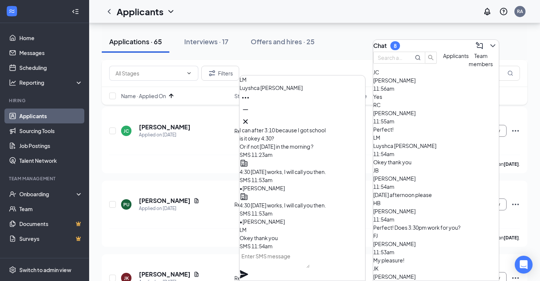
click at [436, 125] on div "[PERSON_NAME] 11:55am" at bounding box center [436, 117] width 126 height 16
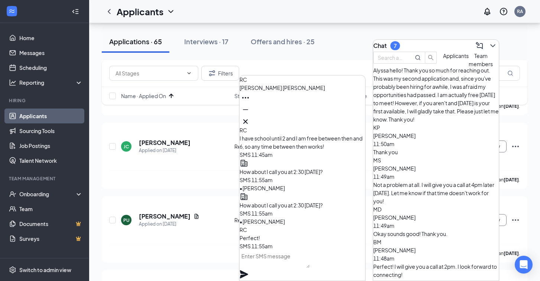
scroll to position [451, 0]
click at [250, 117] on icon "Cross" at bounding box center [245, 121] width 9 height 9
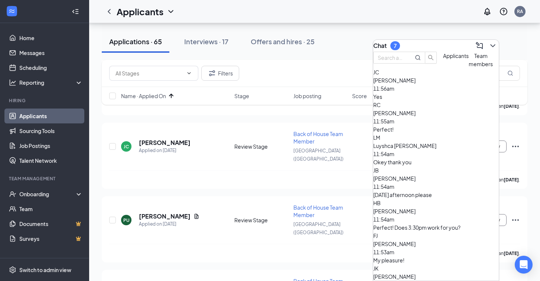
scroll to position [0, 0]
click at [436, 92] on div "[PERSON_NAME] 11:56am" at bounding box center [436, 84] width 126 height 16
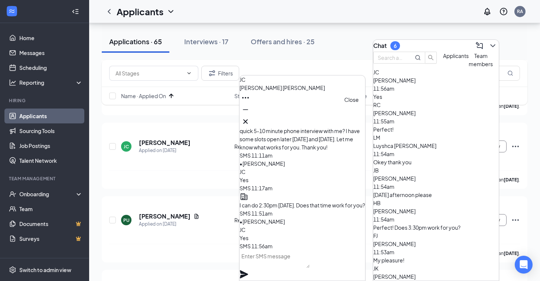
click at [250, 120] on icon "Cross" at bounding box center [245, 121] width 9 height 9
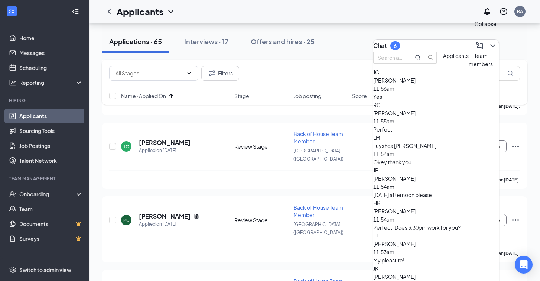
click at [488, 41] on icon "ChevronDown" at bounding box center [492, 45] width 9 height 9
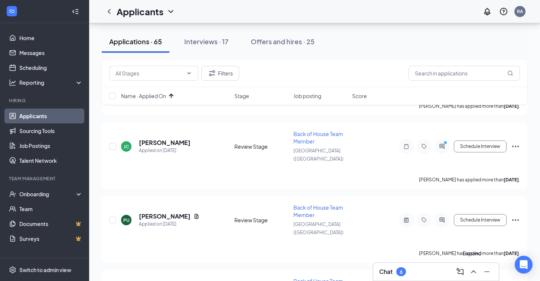
click at [476, 276] on icon "ChevronUp" at bounding box center [473, 271] width 9 height 9
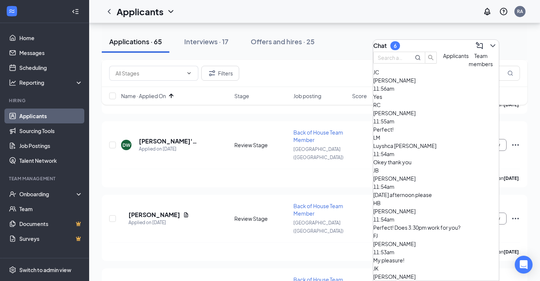
scroll to position [1565, 0]
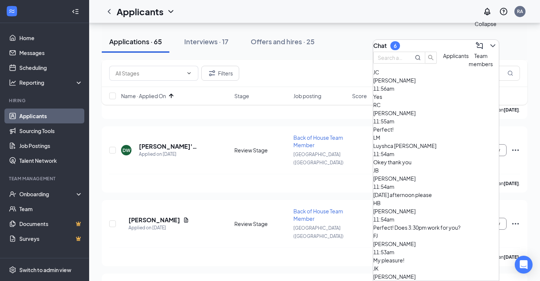
click at [488, 43] on icon "ChevronDown" at bounding box center [492, 45] width 9 height 9
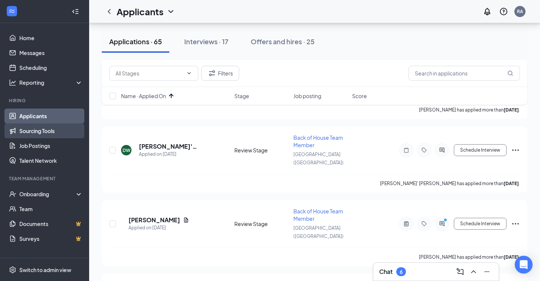
click at [42, 129] on link "Sourcing Tools" at bounding box center [51, 130] width 64 height 15
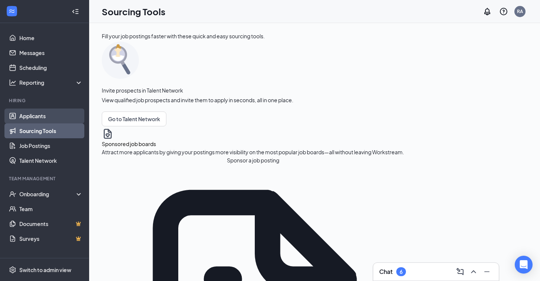
click at [36, 116] on link "Applicants" at bounding box center [51, 115] width 64 height 15
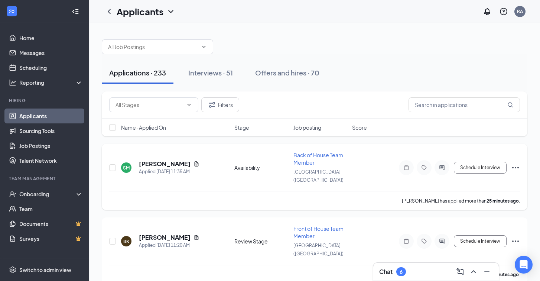
click at [311, 156] on span "Back of House Team Member" at bounding box center [318, 159] width 50 height 14
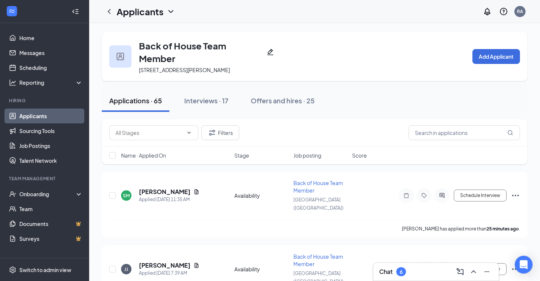
click at [150, 154] on span "Name · Applied On" at bounding box center [143, 155] width 45 height 7
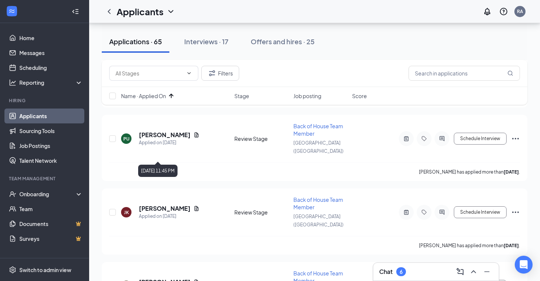
scroll to position [1870, 0]
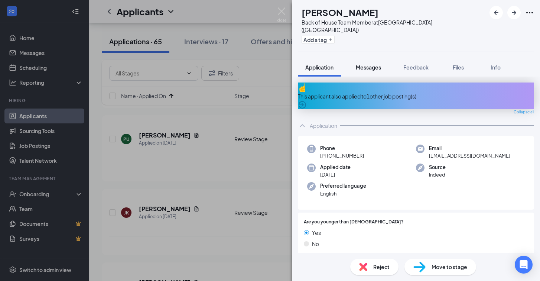
click at [375, 58] on button "Messages" at bounding box center [368, 67] width 40 height 19
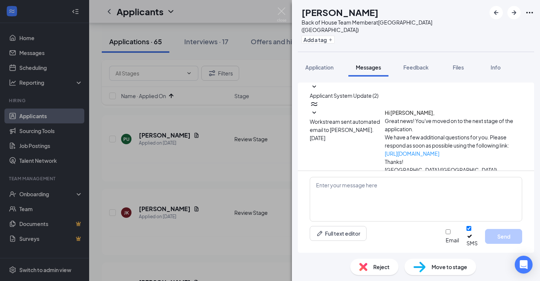
scroll to position [154, 0]
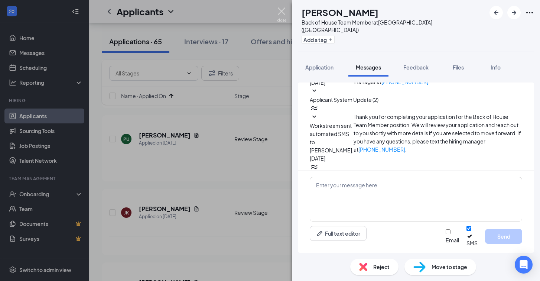
click at [279, 12] on img at bounding box center [281, 14] width 9 height 14
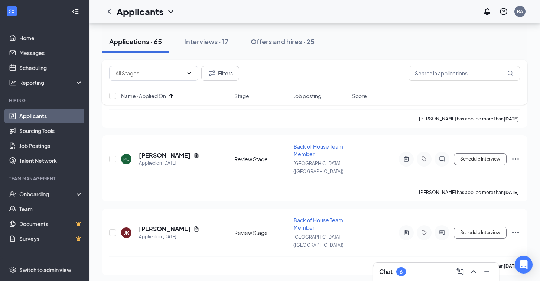
scroll to position [1850, 0]
click at [474, 271] on icon "ChevronUp" at bounding box center [473, 271] width 5 height 3
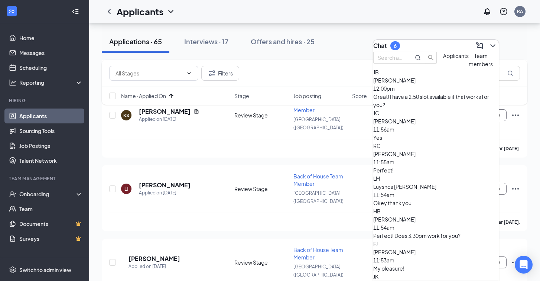
scroll to position [0, 0]
click at [488, 45] on icon "ChevronDown" at bounding box center [492, 45] width 9 height 9
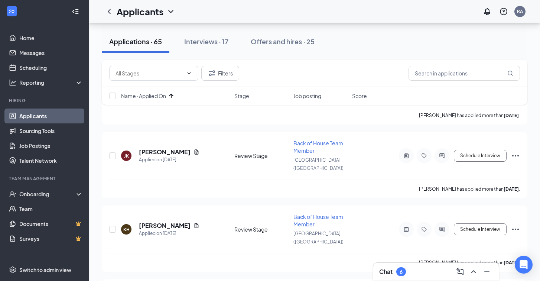
scroll to position [1929, 0]
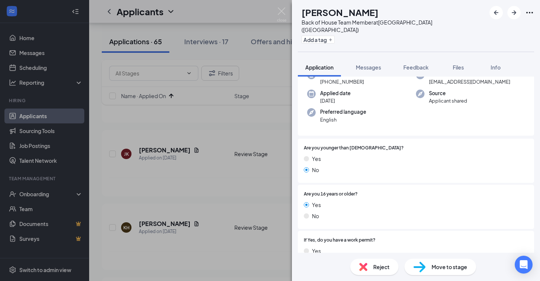
scroll to position [48, 0]
click at [368, 64] on span "Messages" at bounding box center [368, 67] width 25 height 7
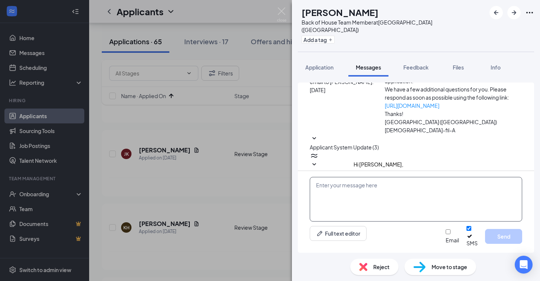
scroll to position [46, 0]
click at [340, 198] on textarea at bounding box center [416, 199] width 212 height 45
paste textarea "Hi, this is [PERSON_NAME] from [DEMOGRAPHIC_DATA]-fil-A [GEOGRAPHIC_DATA]! I sa…"
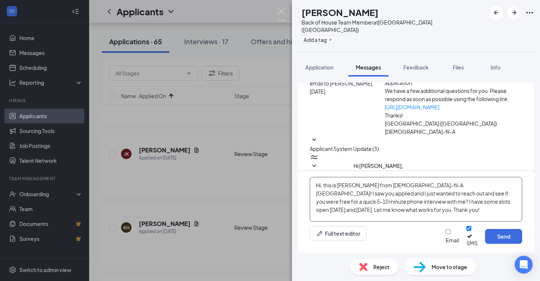
click at [321, 190] on textarea "Hi, this is [PERSON_NAME] from [DEMOGRAPHIC_DATA]-fil-A [GEOGRAPHIC_DATA]! I sa…" at bounding box center [416, 199] width 212 height 45
type textarea "Hi [PERSON_NAME], this is [PERSON_NAME] from [DEMOGRAPHIC_DATA]-fil-A [GEOGRAPH…"
click at [500, 240] on button "Send" at bounding box center [503, 236] width 37 height 15
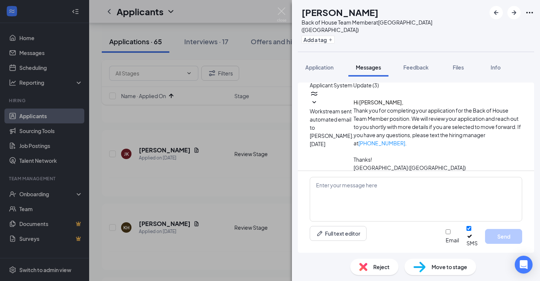
scroll to position [119, 0]
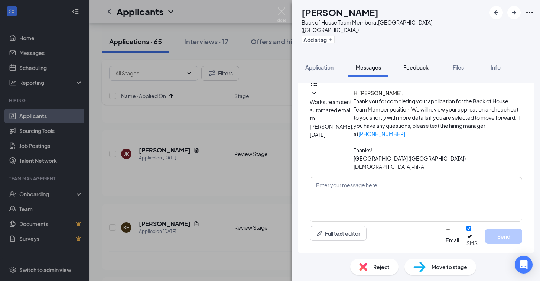
click at [420, 58] on button "Feedback" at bounding box center [416, 67] width 40 height 19
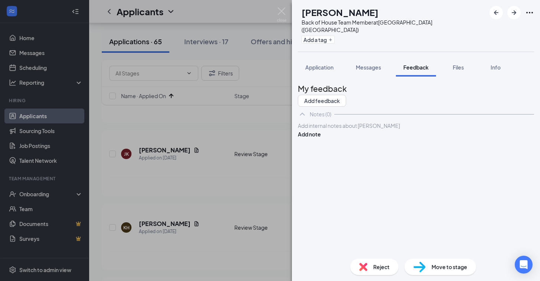
click at [343, 130] on div at bounding box center [415, 126] width 235 height 8
click at [321, 141] on button "Add note" at bounding box center [309, 142] width 23 height 8
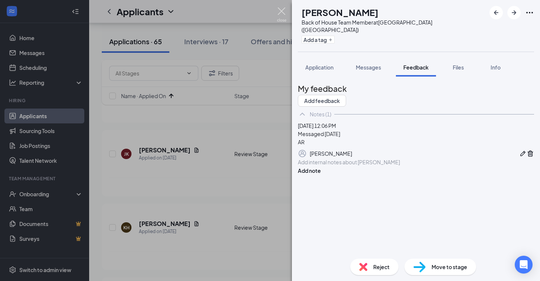
click at [280, 10] on img at bounding box center [281, 14] width 9 height 14
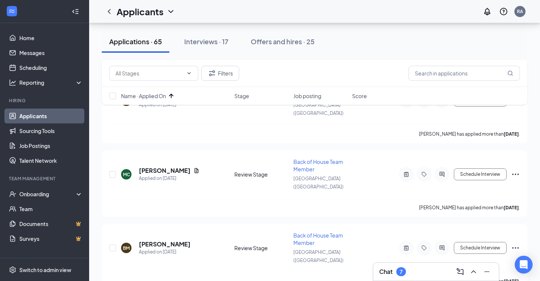
scroll to position [2056, 0]
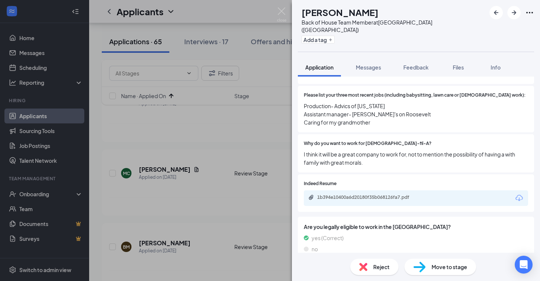
scroll to position [351, 0]
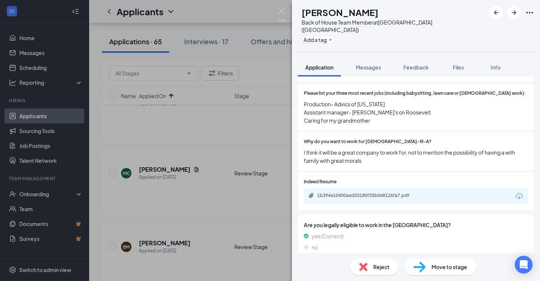
click at [303, 265] on icon "ChevronUp" at bounding box center [302, 269] width 9 height 9
click at [302, 265] on icon "ChevronDown" at bounding box center [302, 269] width 9 height 9
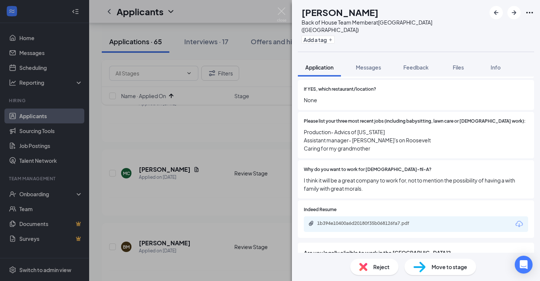
scroll to position [322, 0]
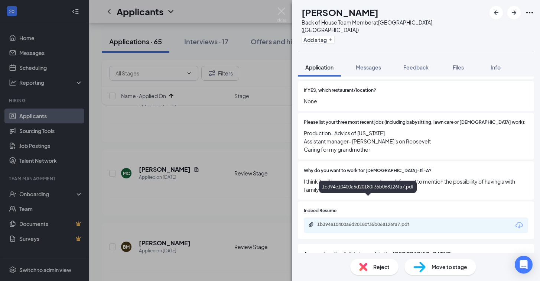
click at [360, 221] on div "1b394e10400a6d20180f35b068126fa7.pdf" at bounding box center [369, 224] width 104 height 6
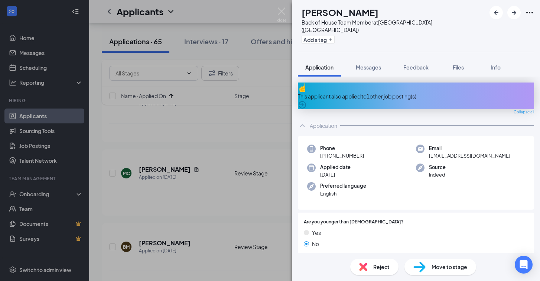
scroll to position [0, 0]
click at [390, 92] on div "This applicant also applied to 1 other job posting(s)" at bounding box center [416, 96] width 236 height 8
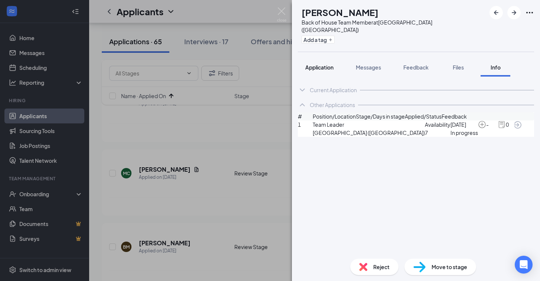
click at [322, 64] on span "Application" at bounding box center [319, 67] width 28 height 7
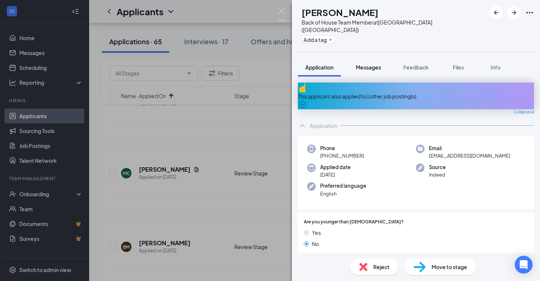
click at [372, 64] on span "Messages" at bounding box center [368, 67] width 25 height 7
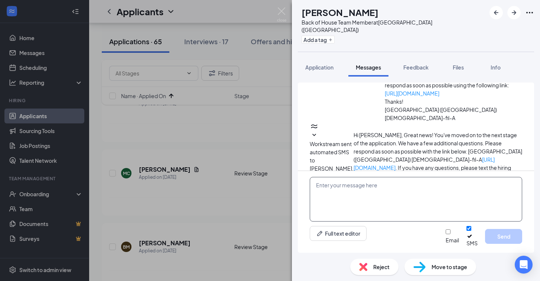
scroll to position [60, 0]
click at [348, 189] on textarea at bounding box center [416, 199] width 212 height 45
paste textarea "Hi, this is [PERSON_NAME] from [DEMOGRAPHIC_DATA]-fil-A [GEOGRAPHIC_DATA]! I sa…"
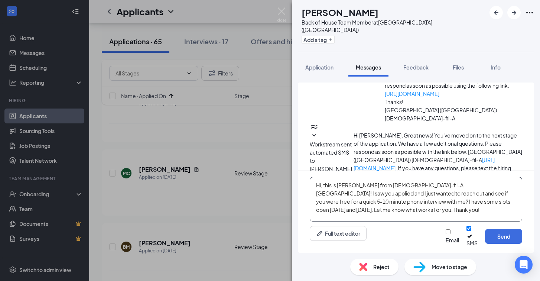
click at [320, 193] on textarea "Hi, this is [PERSON_NAME] from [DEMOGRAPHIC_DATA]-fil-A [GEOGRAPHIC_DATA]! I sa…" at bounding box center [416, 199] width 212 height 45
type textarea "Hi [PERSON_NAME], this is [PERSON_NAME] from [DEMOGRAPHIC_DATA]-fil-A [GEOGRAPH…"
click at [504, 239] on button "Send" at bounding box center [503, 236] width 37 height 15
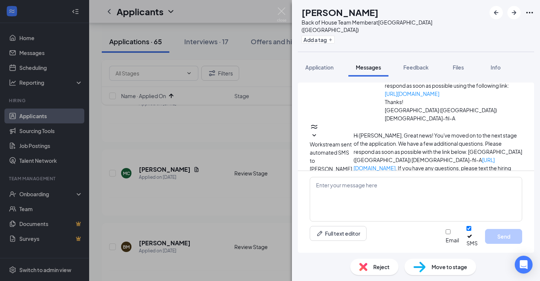
scroll to position [133, 0]
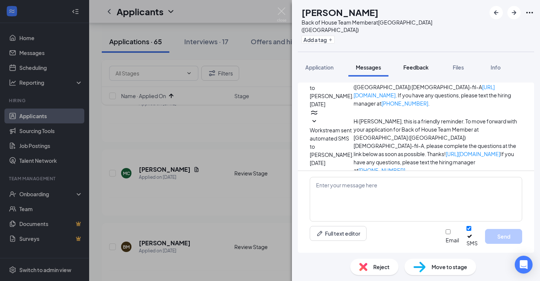
click at [415, 64] on span "Feedback" at bounding box center [415, 67] width 25 height 7
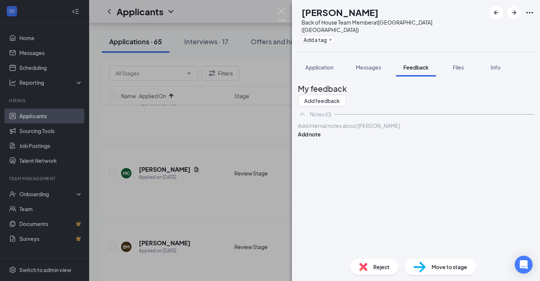
click at [352, 130] on div at bounding box center [415, 126] width 235 height 8
click at [321, 143] on button "Add note" at bounding box center [309, 142] width 23 height 8
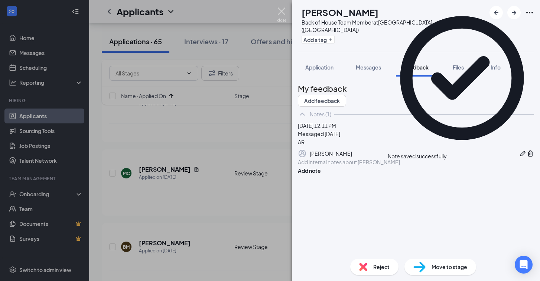
click at [283, 12] on img at bounding box center [281, 14] width 9 height 14
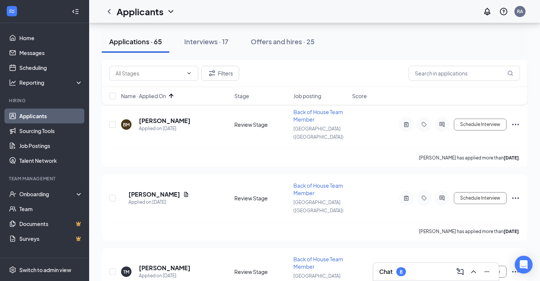
scroll to position [2180, 0]
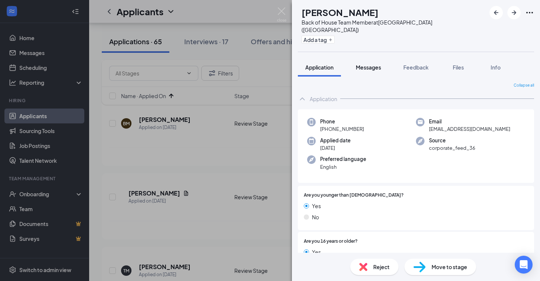
click at [367, 65] on button "Messages" at bounding box center [368, 67] width 40 height 19
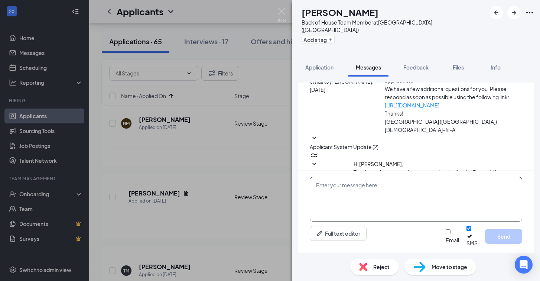
scroll to position [46, 0]
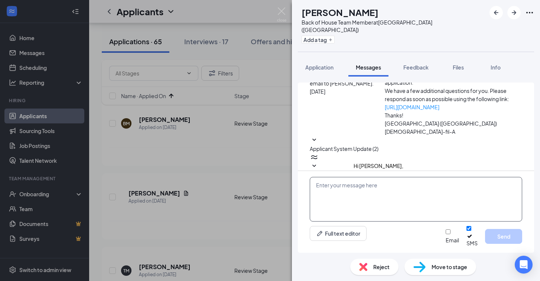
click at [355, 196] on textarea at bounding box center [416, 199] width 212 height 45
paste textarea "Hi, this is [PERSON_NAME] from [DEMOGRAPHIC_DATA]-fil-A [GEOGRAPHIC_DATA]! I sa…"
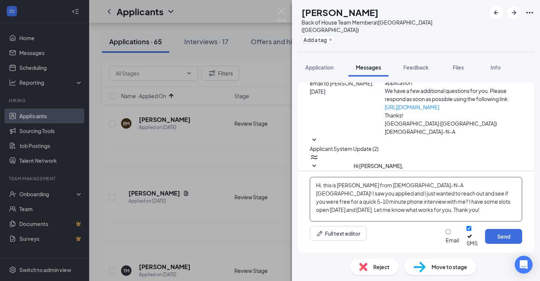
click at [321, 190] on textarea "Hi, this is [PERSON_NAME] from [DEMOGRAPHIC_DATA]-fil-A [GEOGRAPHIC_DATA]! I sa…" at bounding box center [416, 199] width 212 height 45
type textarea "Hi [PERSON_NAME], this is [PERSON_NAME] from [DEMOGRAPHIC_DATA]-fil-A [GEOGRAPH…"
click at [500, 237] on button "Send" at bounding box center [503, 236] width 37 height 15
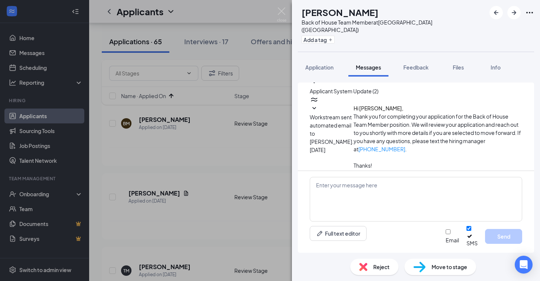
scroll to position [119, 0]
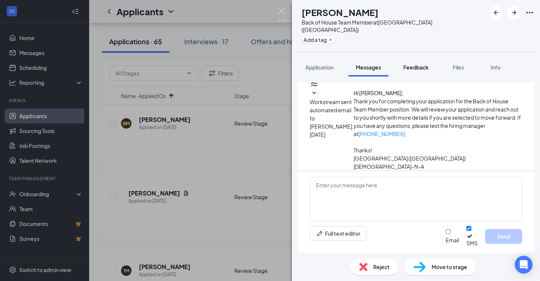
click at [420, 64] on span "Feedback" at bounding box center [415, 67] width 25 height 7
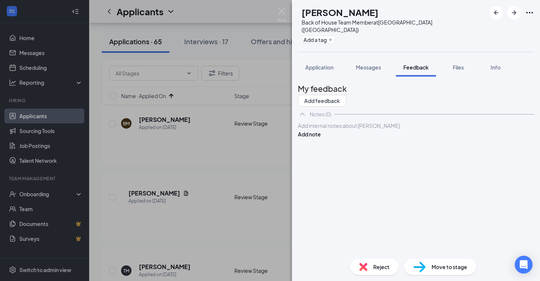
click at [365, 130] on div at bounding box center [415, 126] width 235 height 8
click at [321, 140] on button "Add note" at bounding box center [309, 142] width 23 height 8
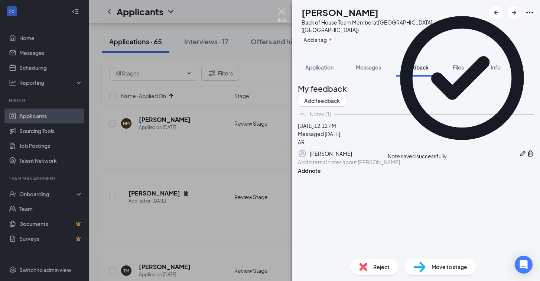
click at [279, 10] on img at bounding box center [281, 14] width 9 height 14
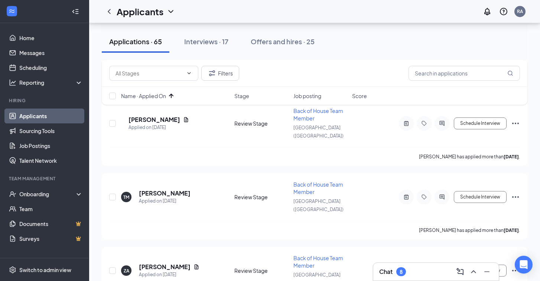
scroll to position [2259, 0]
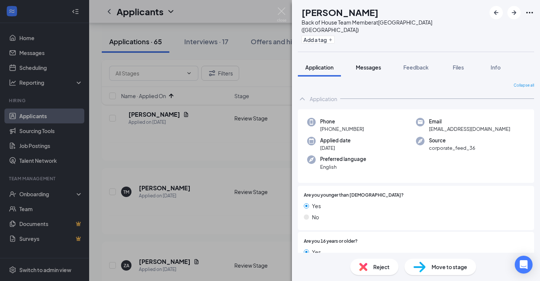
click at [370, 64] on span "Messages" at bounding box center [368, 67] width 25 height 7
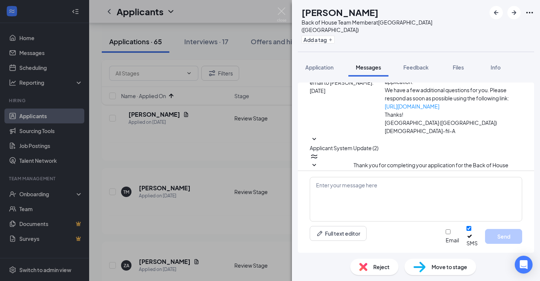
scroll to position [46, 0]
click at [343, 191] on textarea at bounding box center [416, 199] width 212 height 45
paste textarea "Hi, this is [PERSON_NAME] from [DEMOGRAPHIC_DATA]-fil-A [GEOGRAPHIC_DATA]! I sa…"
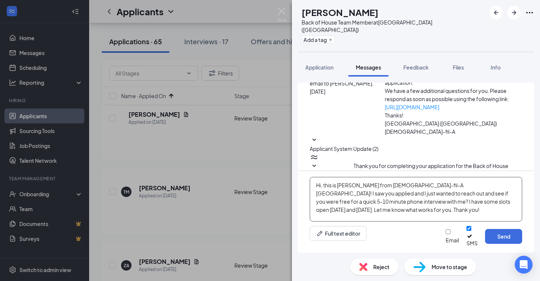
click at [321, 191] on textarea "Hi, this is [PERSON_NAME] from [DEMOGRAPHIC_DATA]-fil-A [GEOGRAPHIC_DATA]! I sa…" at bounding box center [416, 199] width 212 height 45
type textarea "Hi [PERSON_NAME], this is [PERSON_NAME] from [DEMOGRAPHIC_DATA]-fil-A [GEOGRAPH…"
click at [502, 238] on button "Send" at bounding box center [503, 236] width 37 height 15
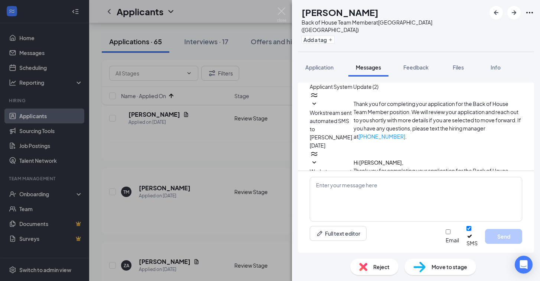
scroll to position [119, 0]
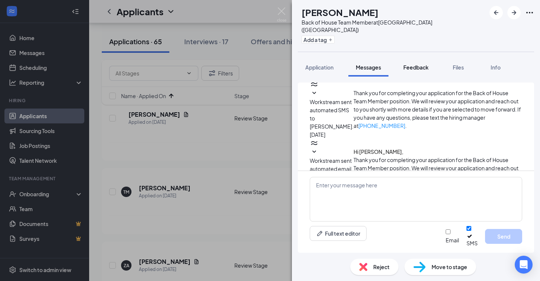
click at [415, 64] on span "Feedback" at bounding box center [415, 67] width 25 height 7
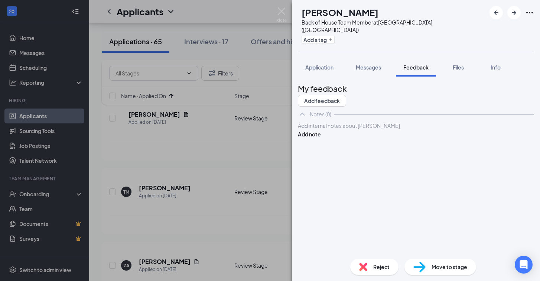
click at [344, 130] on div at bounding box center [415, 126] width 235 height 8
click at [321, 142] on button "Add note" at bounding box center [309, 142] width 23 height 8
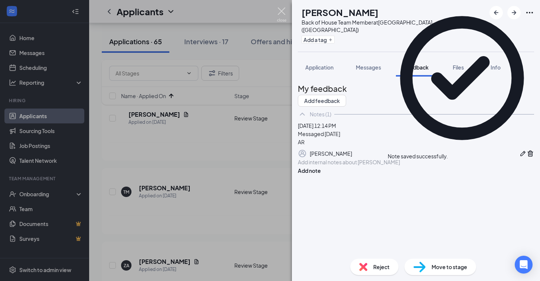
click at [282, 13] on img at bounding box center [281, 14] width 9 height 14
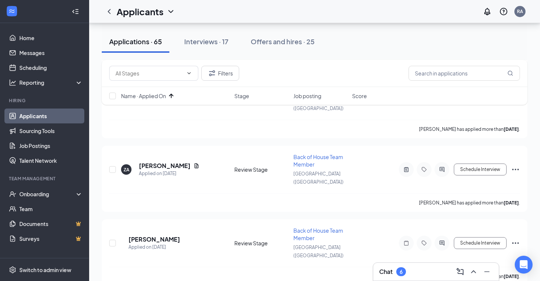
scroll to position [2355, 0]
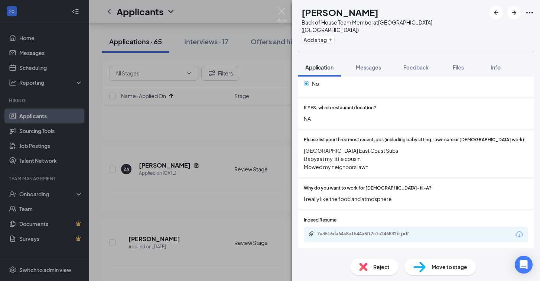
scroll to position [306, 0]
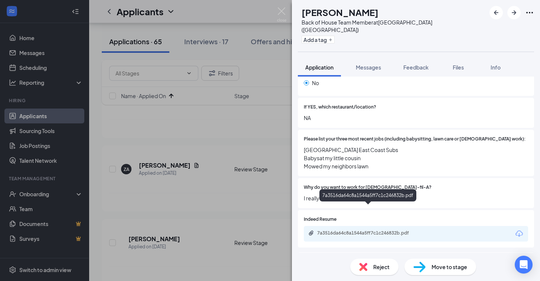
click at [373, 230] on div "7a3516da64c8a1544a5ff7c1c246832b.pdf" at bounding box center [369, 233] width 104 height 6
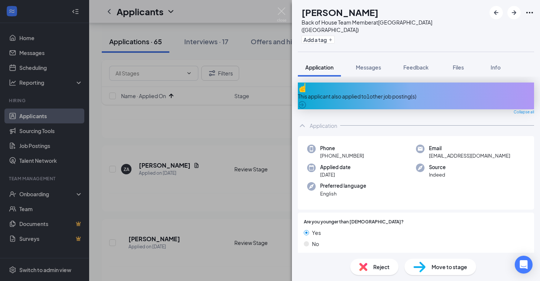
scroll to position [0, 0]
click at [376, 92] on div "This applicant also applied to 1 other job posting(s)" at bounding box center [416, 96] width 236 height 8
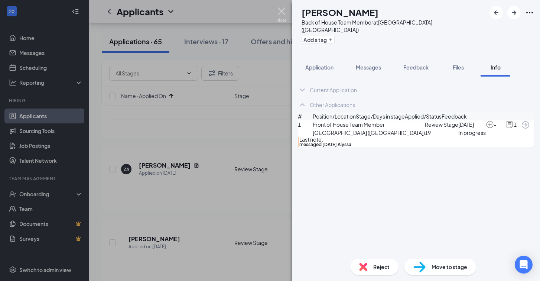
click at [282, 12] on img at bounding box center [281, 14] width 9 height 14
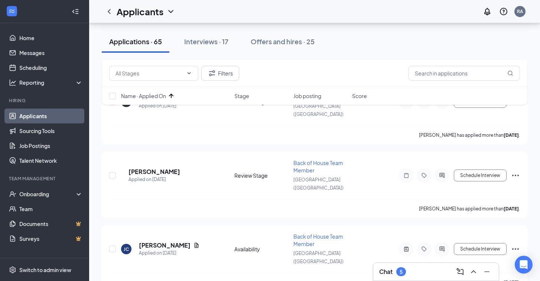
scroll to position [2428, 0]
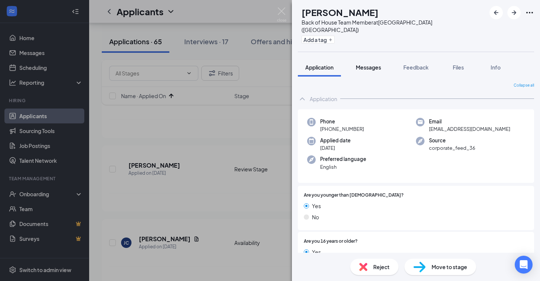
click at [372, 64] on span "Messages" at bounding box center [368, 67] width 25 height 7
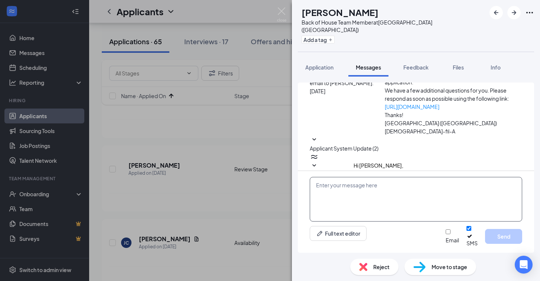
scroll to position [46, 0]
click at [367, 198] on textarea at bounding box center [416, 199] width 212 height 45
paste textarea "Hi, this is [PERSON_NAME] from [DEMOGRAPHIC_DATA]-fil-A [GEOGRAPHIC_DATA]! I sa…"
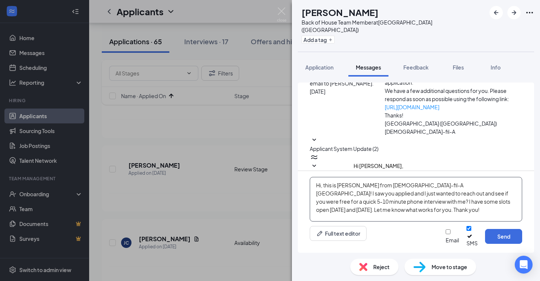
click at [321, 192] on textarea "Hi, this is [PERSON_NAME] from [DEMOGRAPHIC_DATA]-fil-A [GEOGRAPHIC_DATA]! I sa…" at bounding box center [416, 199] width 212 height 45
type textarea "Hi [PERSON_NAME], this is [PERSON_NAME] from [DEMOGRAPHIC_DATA]-fil-A [GEOGRAPH…"
click at [503, 241] on button "Send" at bounding box center [503, 236] width 37 height 15
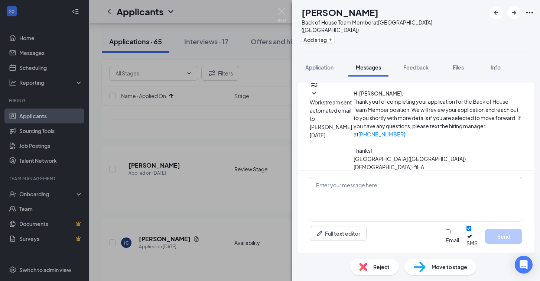
scroll to position [119, 0]
click at [416, 64] on span "Feedback" at bounding box center [415, 67] width 25 height 7
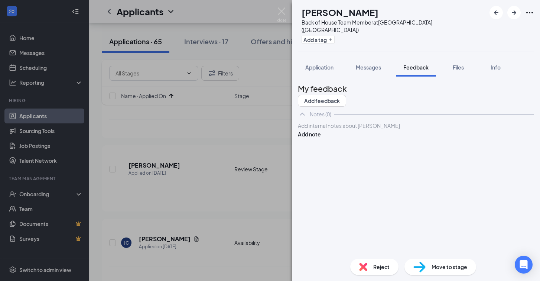
click at [365, 130] on div at bounding box center [415, 126] width 235 height 8
click at [321, 141] on button "Add note" at bounding box center [309, 142] width 23 height 8
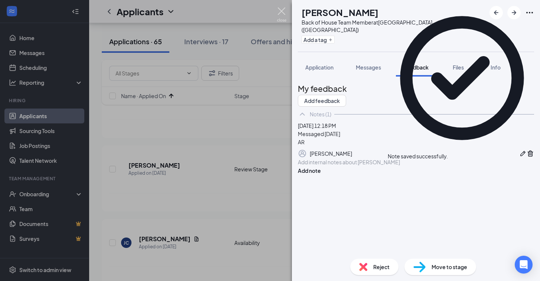
click at [286, 10] on img at bounding box center [281, 14] width 9 height 14
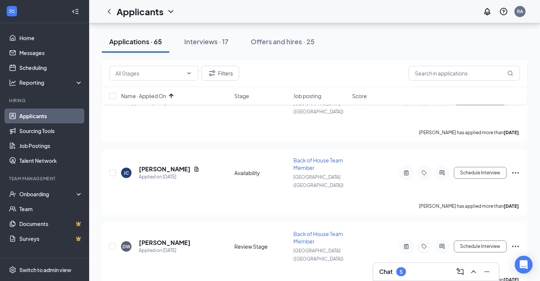
scroll to position [2500, 0]
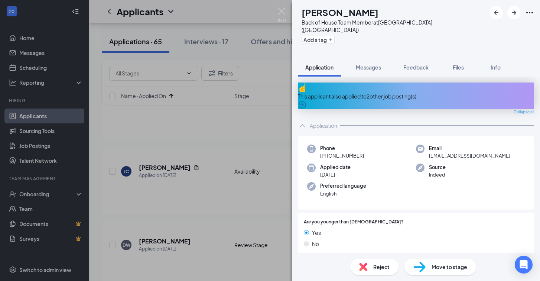
click at [388, 92] on div "This applicant also applied to 2 other job posting(s)" at bounding box center [416, 96] width 236 height 8
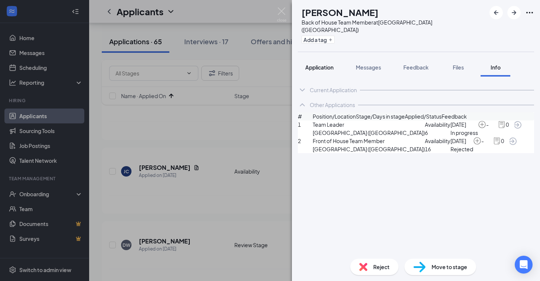
click at [325, 64] on span "Application" at bounding box center [319, 67] width 28 height 7
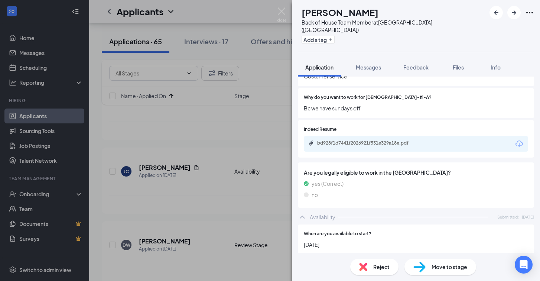
scroll to position [395, 0]
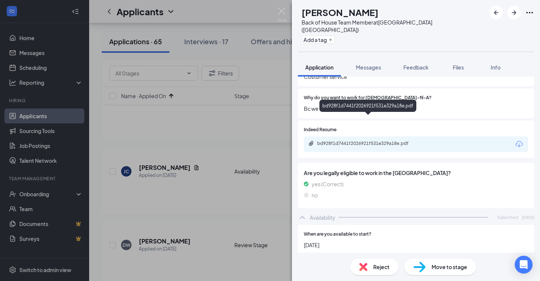
click at [364, 140] on div "bd928f1d7441f2026921f531e329a18e.pdf" at bounding box center [369, 143] width 104 height 6
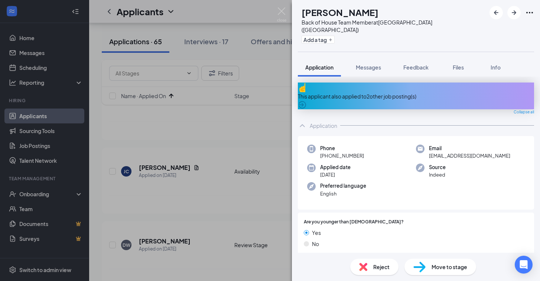
scroll to position [0, 0]
click at [370, 268] on div "Reject" at bounding box center [374, 267] width 48 height 16
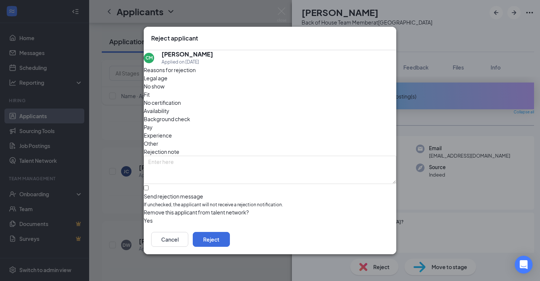
click at [172, 131] on span "Experience" at bounding box center [158, 135] width 28 height 8
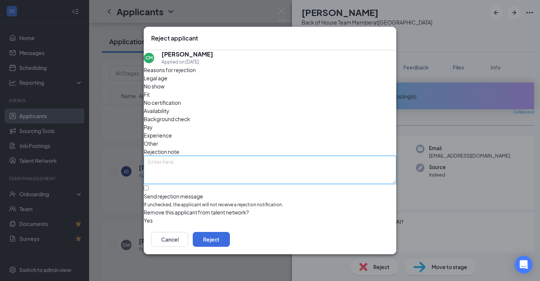
click at [202, 156] on textarea at bounding box center [270, 170] width 253 height 28
type textarea "E"
type textarea "Rejection for experience. AR"
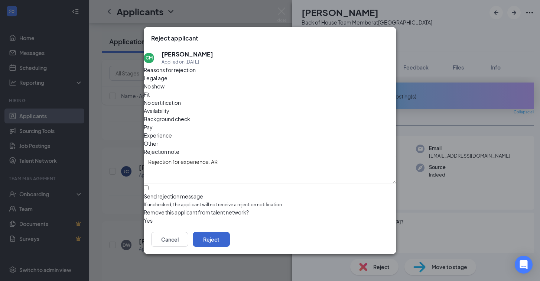
click at [230, 241] on button "Reject" at bounding box center [211, 239] width 37 height 15
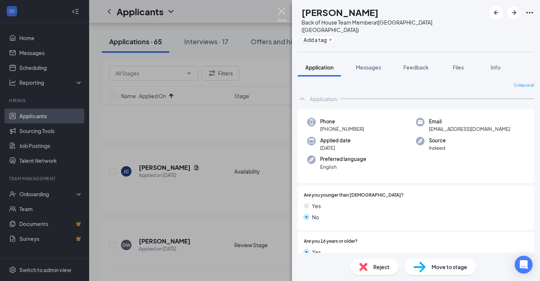
click at [281, 13] on img at bounding box center [281, 14] width 9 height 14
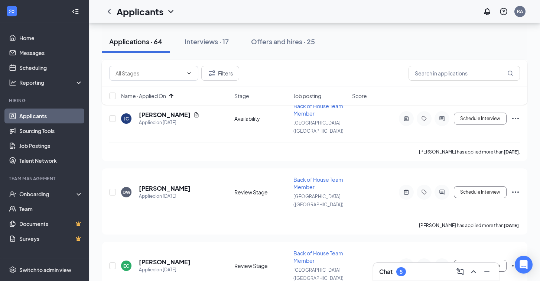
scroll to position [2553, 0]
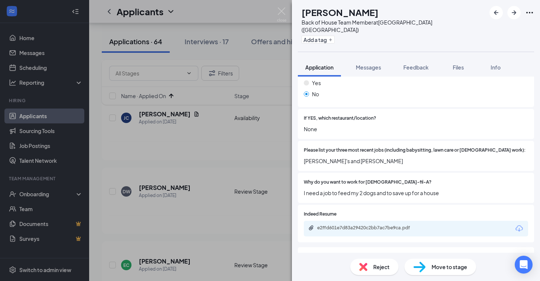
scroll to position [267, 0]
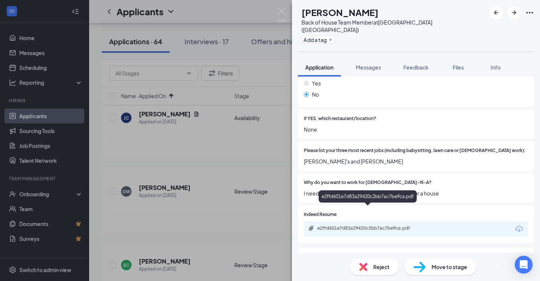
click at [350, 225] on div "e2ffd601e7d83a29420c2bb7ac7be9ca.pdf" at bounding box center [369, 228] width 104 height 6
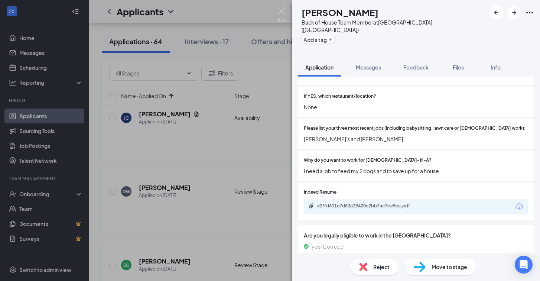
scroll to position [251, 0]
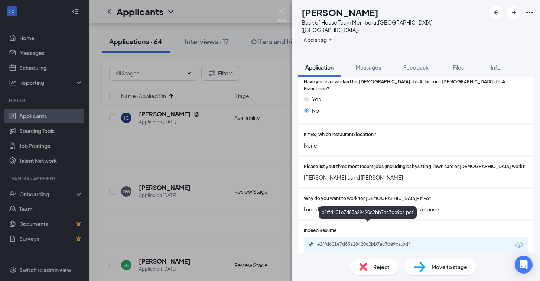
click at [361, 241] on div "e2ffd601e7d83a29420c2bb7ac7be9ca.pdf" at bounding box center [369, 244] width 104 height 6
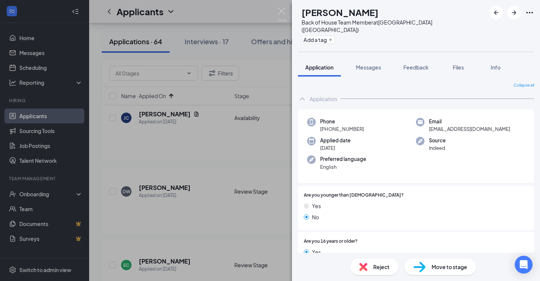
scroll to position [0, 0]
click at [374, 64] on span "Messages" at bounding box center [368, 67] width 25 height 7
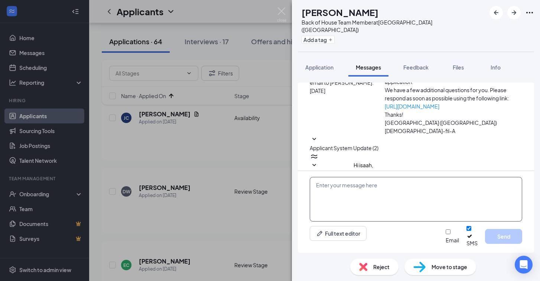
scroll to position [46, 0]
click at [372, 197] on textarea at bounding box center [416, 199] width 212 height 45
paste textarea "Hi, this is [PERSON_NAME] from [DEMOGRAPHIC_DATA]-fil-A [GEOGRAPHIC_DATA]! I sa…"
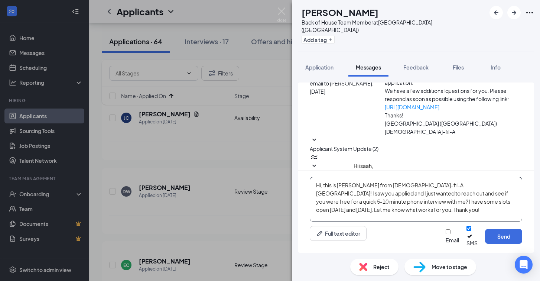
click at [321, 191] on textarea "Hi, this is [PERSON_NAME] from [DEMOGRAPHIC_DATA]-fil-A [GEOGRAPHIC_DATA]! I sa…" at bounding box center [416, 199] width 212 height 45
type textarea "Hi [PERSON_NAME], this is [PERSON_NAME] from [DEMOGRAPHIC_DATA]-fil-A [GEOGRAPH…"
click at [503, 238] on button "Send" at bounding box center [503, 236] width 37 height 15
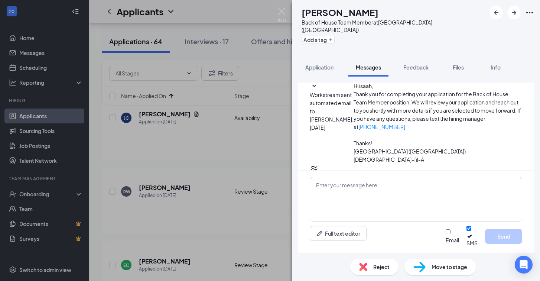
scroll to position [127, 0]
click at [420, 64] on span "Feedback" at bounding box center [415, 67] width 25 height 7
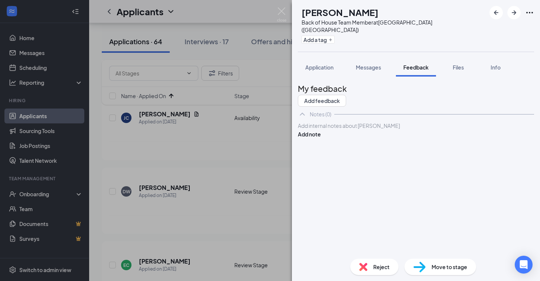
click at [363, 130] on div at bounding box center [415, 126] width 235 height 8
click at [321, 139] on button "Add note" at bounding box center [309, 142] width 23 height 8
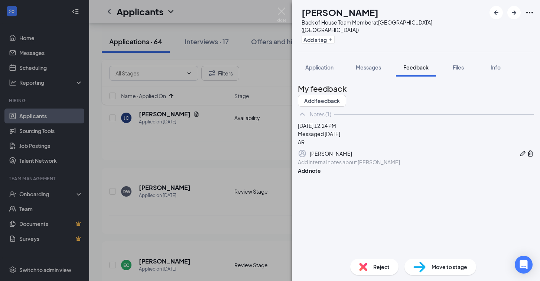
click at [286, 13] on div "IC [PERSON_NAME] Back of House Team Member at [GEOGRAPHIC_DATA] ([GEOGRAPHIC_DA…" at bounding box center [270, 140] width 540 height 281
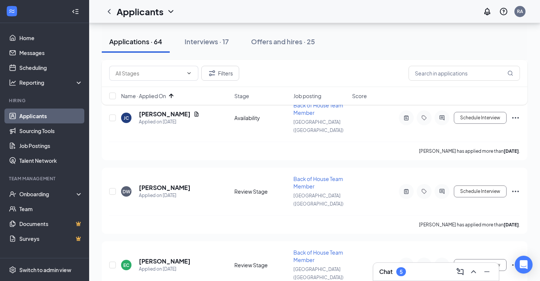
click at [284, 13] on div "Applicants RA" at bounding box center [314, 11] width 451 height 23
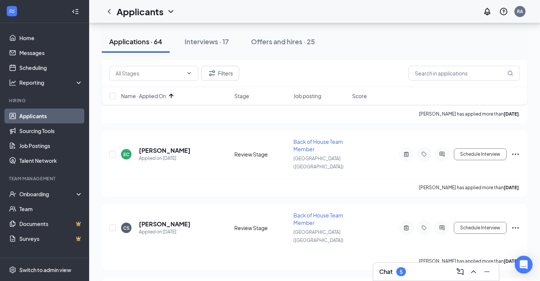
scroll to position [2664, 0]
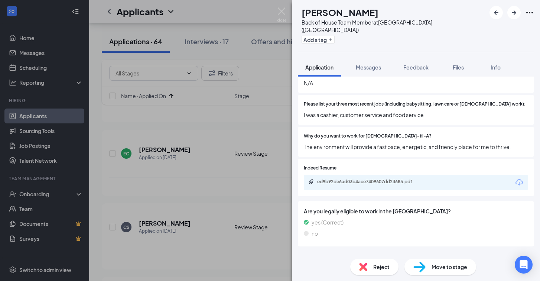
scroll to position [311, 0]
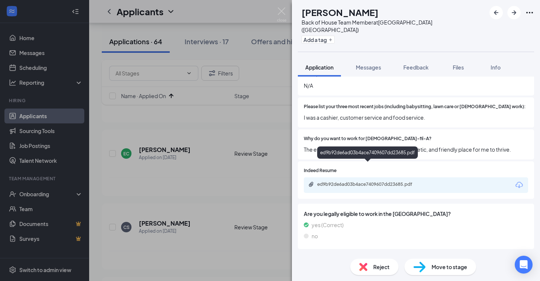
click at [404, 181] on div "ed9b92de6ad03b4ace7409607dd23685.pdf" at bounding box center [369, 184] width 104 height 6
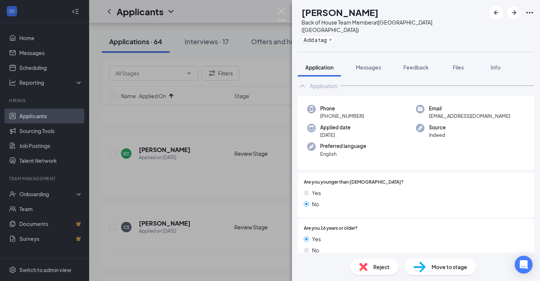
scroll to position [1, 0]
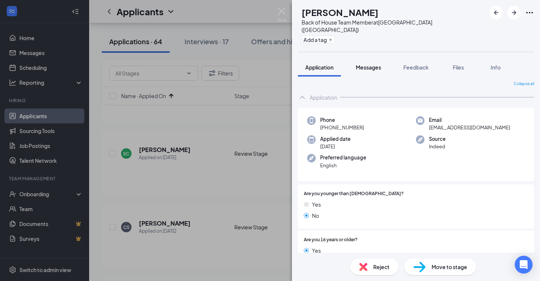
click at [367, 64] on span "Messages" at bounding box center [368, 67] width 25 height 7
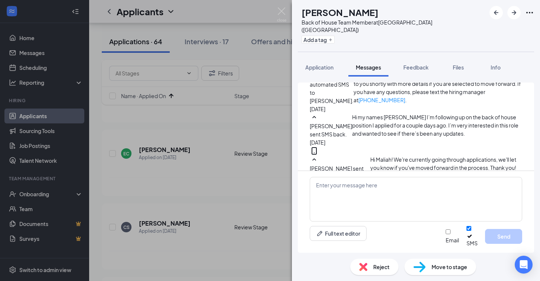
scroll to position [285, 0]
click at [357, 197] on textarea at bounding box center [416, 199] width 212 height 45
paste textarea "Hi, this is [PERSON_NAME] from [DEMOGRAPHIC_DATA]-fil-A [GEOGRAPHIC_DATA]! I sa…"
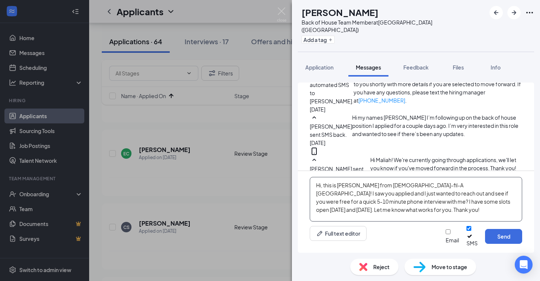
click at [320, 190] on textarea "Hi, this is [PERSON_NAME] from [DEMOGRAPHIC_DATA]-fil-A [GEOGRAPHIC_DATA]! I sa…" at bounding box center [416, 199] width 212 height 45
type textarea "Hi [PERSON_NAME], this is [PERSON_NAME] from [DEMOGRAPHIC_DATA]-fil-A [GEOGRAPH…"
click at [498, 237] on button "Send" at bounding box center [503, 236] width 37 height 15
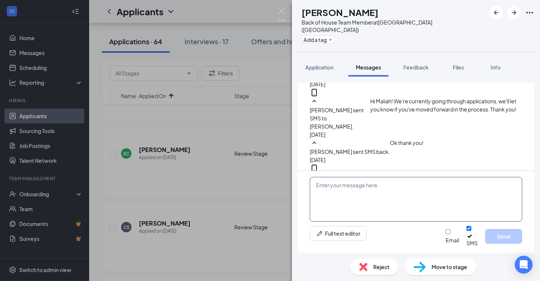
scroll to position [358, 0]
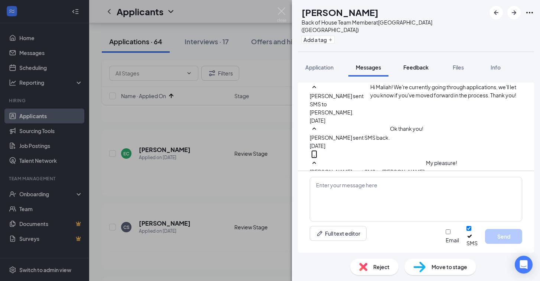
click at [411, 64] on span "Feedback" at bounding box center [415, 67] width 25 height 7
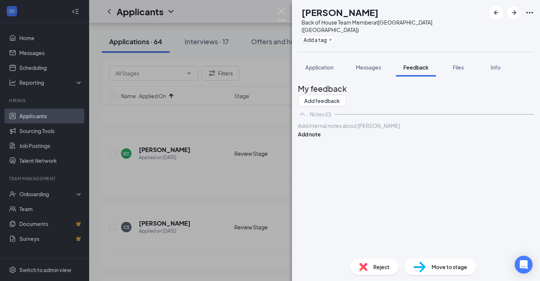
click at [331, 130] on div at bounding box center [415, 126] width 235 height 8
click at [321, 139] on button "Add note" at bounding box center [309, 142] width 23 height 8
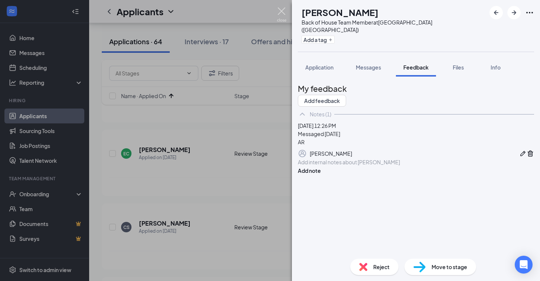
click at [283, 10] on img at bounding box center [281, 14] width 9 height 14
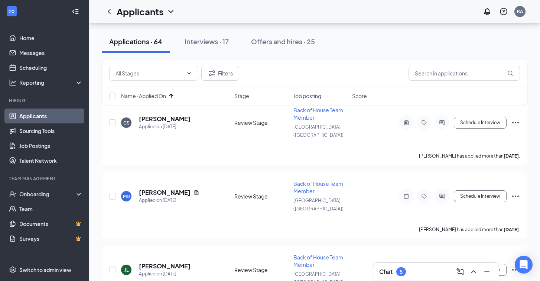
scroll to position [2773, 0]
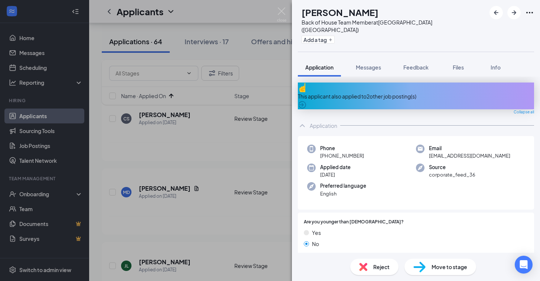
click at [409, 92] on div "This applicant also applied to 2 other job posting(s)" at bounding box center [416, 96] width 236 height 8
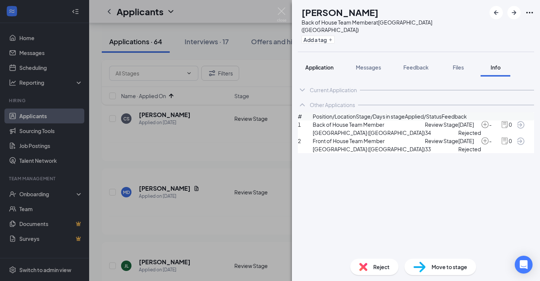
click at [323, 64] on span "Application" at bounding box center [319, 67] width 28 height 7
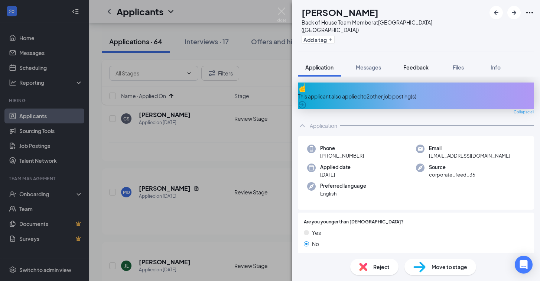
click at [414, 64] on span "Feedback" at bounding box center [415, 67] width 25 height 7
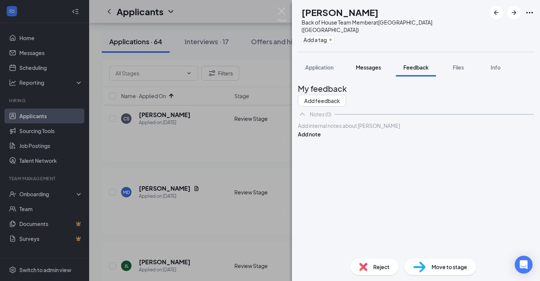
click at [374, 64] on span "Messages" at bounding box center [368, 67] width 25 height 7
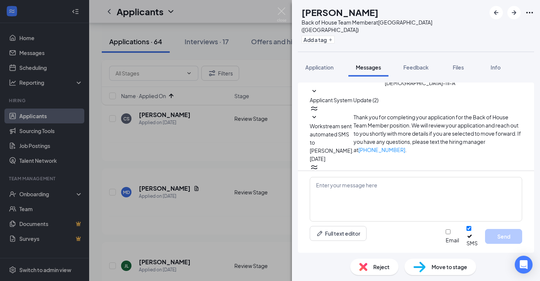
scroll to position [95, 0]
click at [323, 64] on span "Application" at bounding box center [319, 67] width 28 height 7
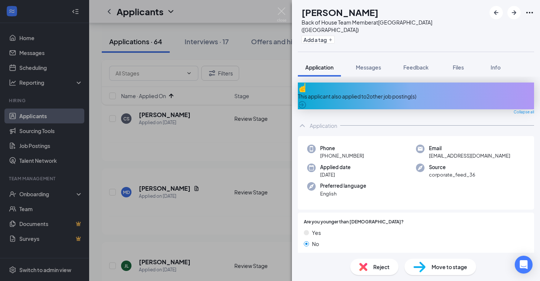
click at [374, 92] on div "This applicant also applied to 2 other job posting(s)" at bounding box center [416, 96] width 236 height 8
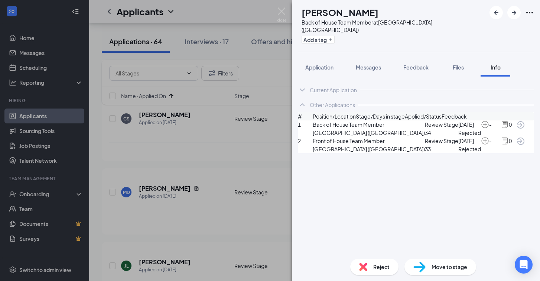
click at [521, 129] on icon "ArrowCircle" at bounding box center [520, 124] width 9 height 9
